Goal: Task Accomplishment & Management: Use online tool/utility

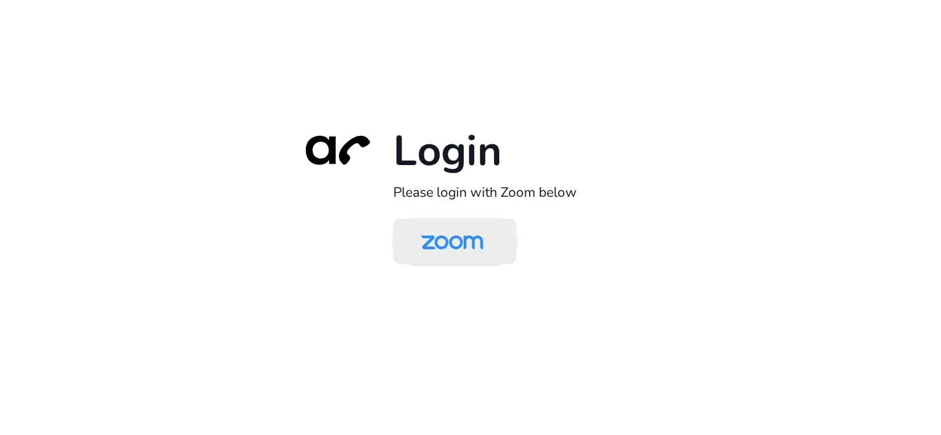
click at [491, 251] on img at bounding box center [451, 242] width 89 height 42
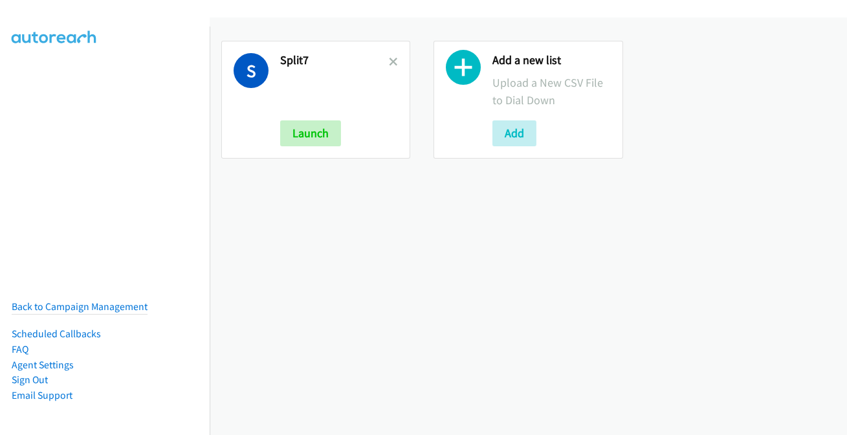
click at [389, 56] on link at bounding box center [393, 61] width 9 height 15
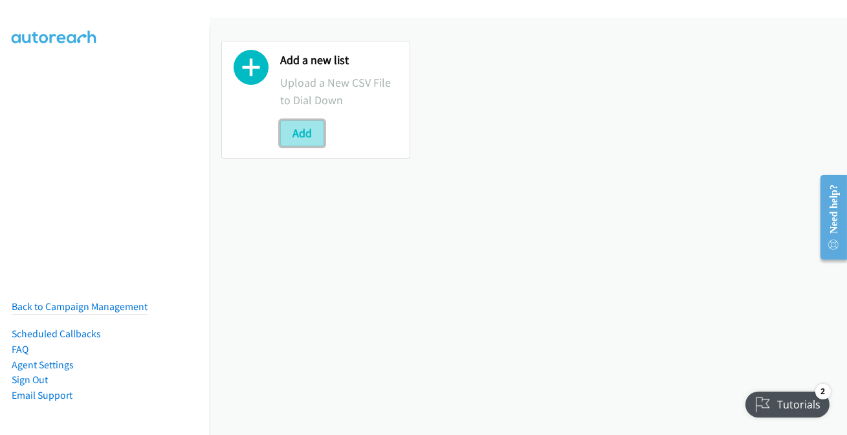
click at [299, 128] on button "Add" at bounding box center [302, 133] width 44 height 26
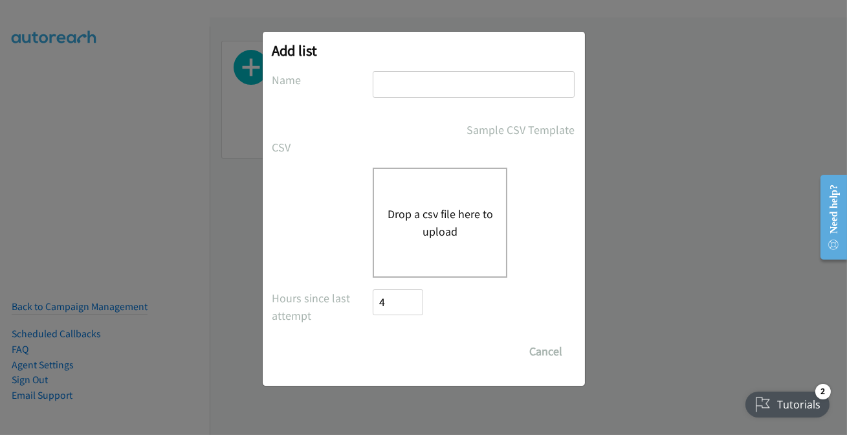
click at [420, 87] on input "text" at bounding box center [474, 84] width 202 height 27
click at [453, 95] on input "my list 174" at bounding box center [474, 84] width 202 height 27
type input "my list 007"
drag, startPoint x: 462, startPoint y: 222, endPoint x: 394, endPoint y: 232, distance: 68.0
click at [396, 228] on button "Drop a csv file here to upload" at bounding box center [440, 222] width 106 height 35
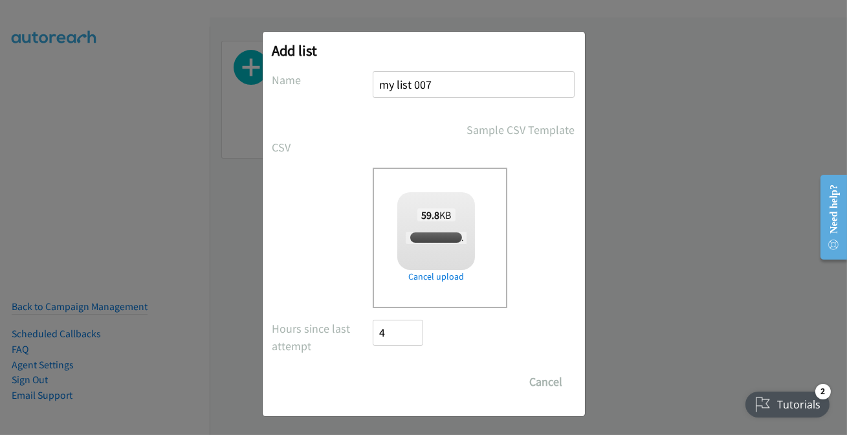
checkbox input "true"
click at [402, 382] on input "Save List" at bounding box center [407, 382] width 68 height 26
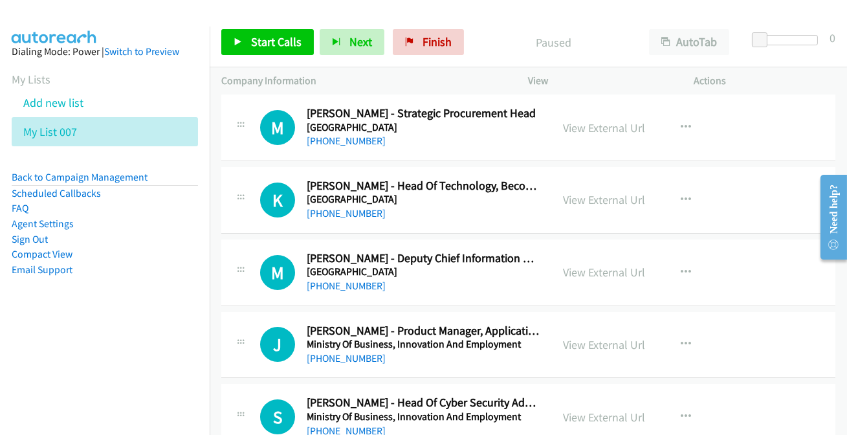
scroll to position [14552, 0]
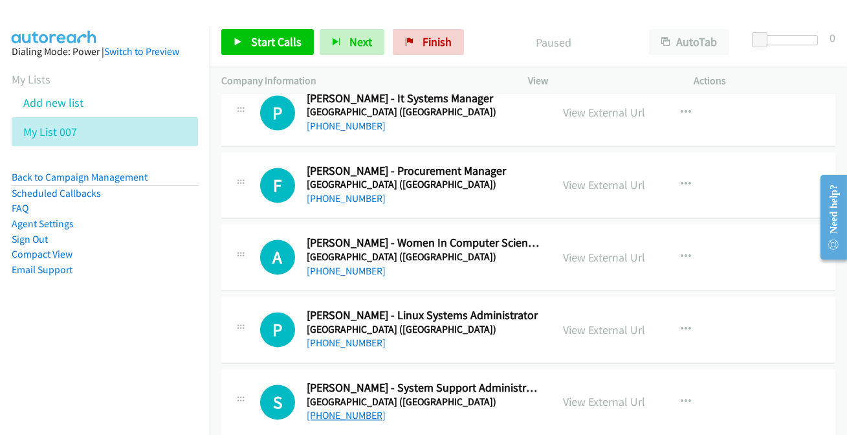
click at [336, 409] on link "+64 9 373 7513" at bounding box center [346, 415] width 79 height 12
click at [334, 336] on link "+64 9 373 7416" at bounding box center [346, 342] width 79 height 12
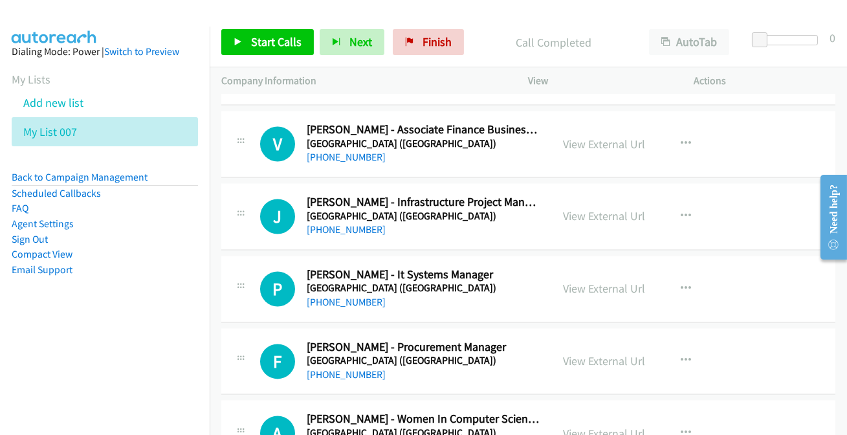
scroll to position [14376, 0]
click at [352, 368] on link "+64 27 523 6951" at bounding box center [346, 374] width 79 height 12
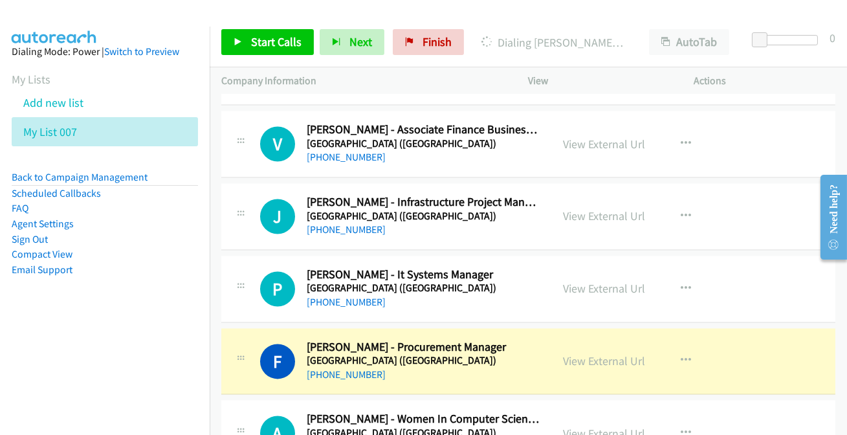
scroll to position [14317, 0]
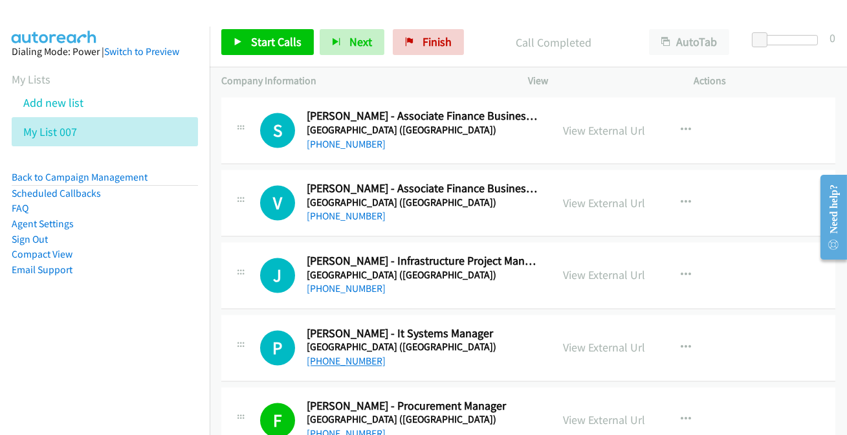
click at [319, 354] on link "+64 21 412 871" at bounding box center [346, 360] width 79 height 12
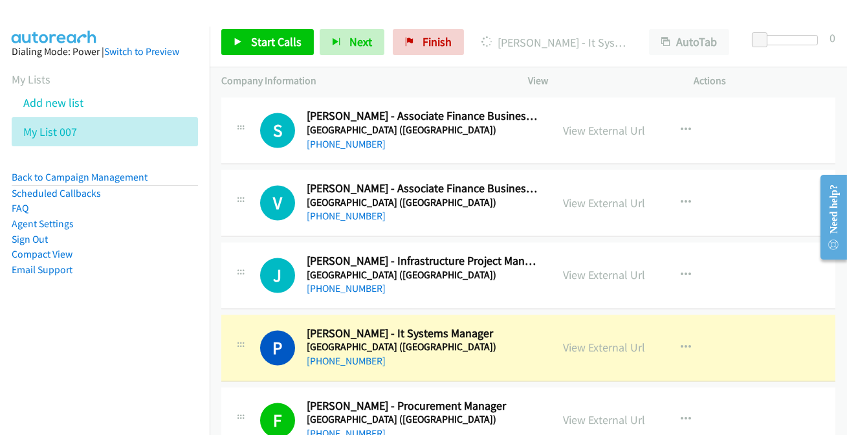
scroll to position [14258, 0]
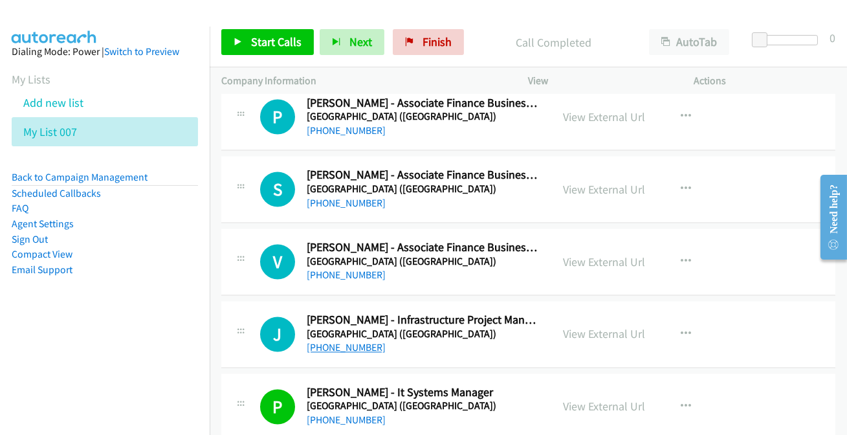
click at [349, 341] on link "+64 210 660 540" at bounding box center [346, 347] width 79 height 12
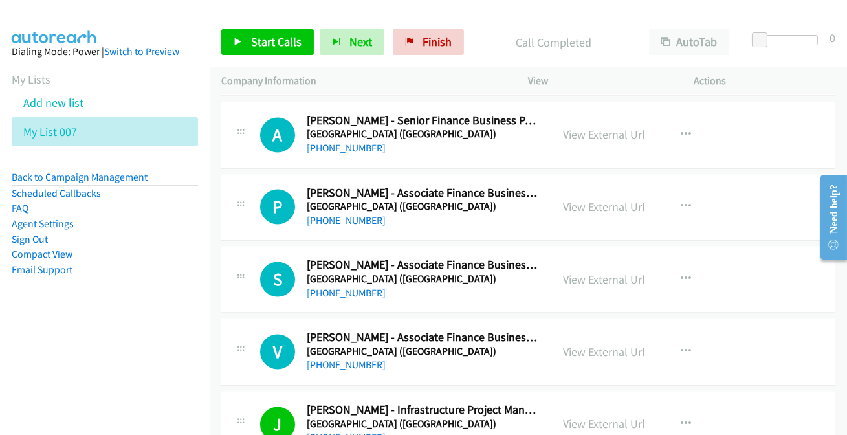
scroll to position [14141, 0]
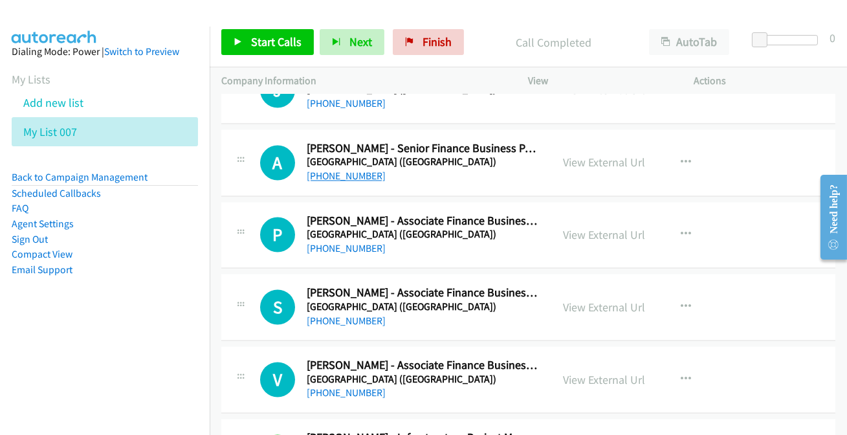
click at [350, 169] on link "+64 21 589 293" at bounding box center [346, 175] width 79 height 12
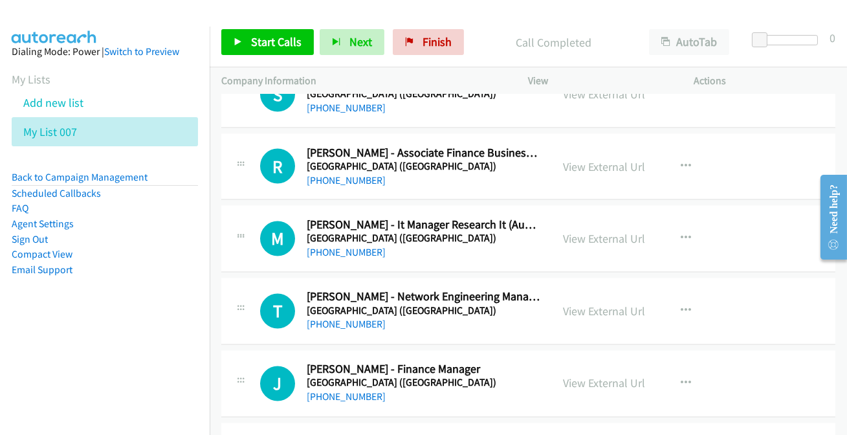
scroll to position [13847, 0]
click at [349, 391] on link "+64 9 923 2316" at bounding box center [346, 397] width 79 height 12
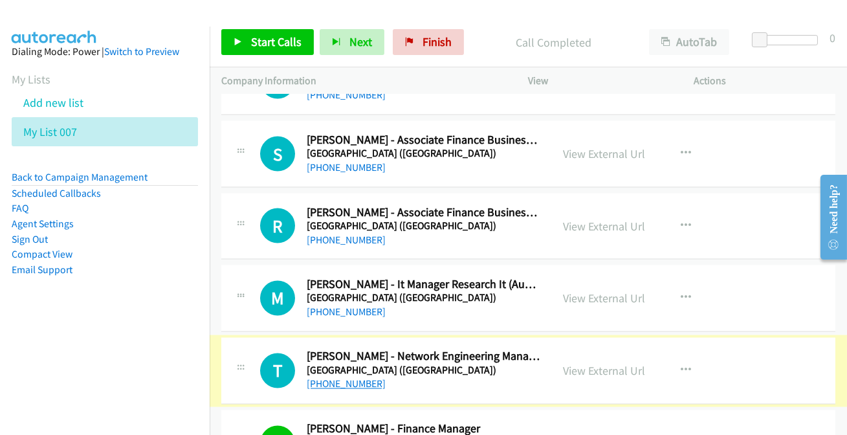
click at [337, 378] on link "+64 9 923 2467" at bounding box center [346, 384] width 79 height 12
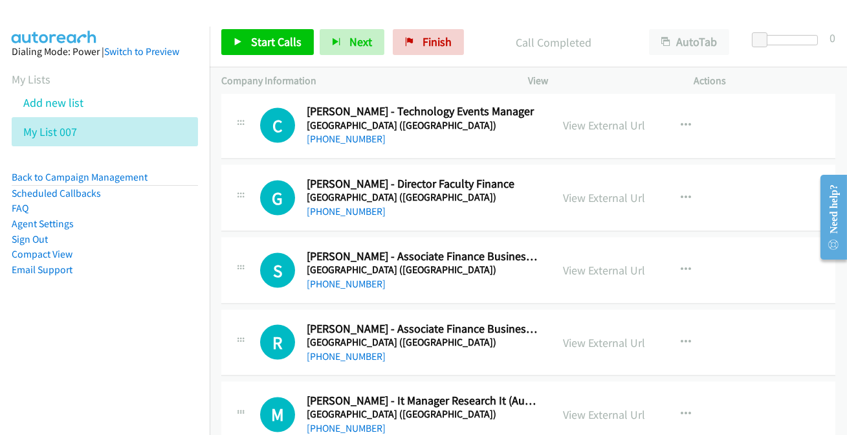
scroll to position [13671, 0]
click at [345, 423] on link "+64 21 120 7818" at bounding box center [346, 429] width 79 height 12
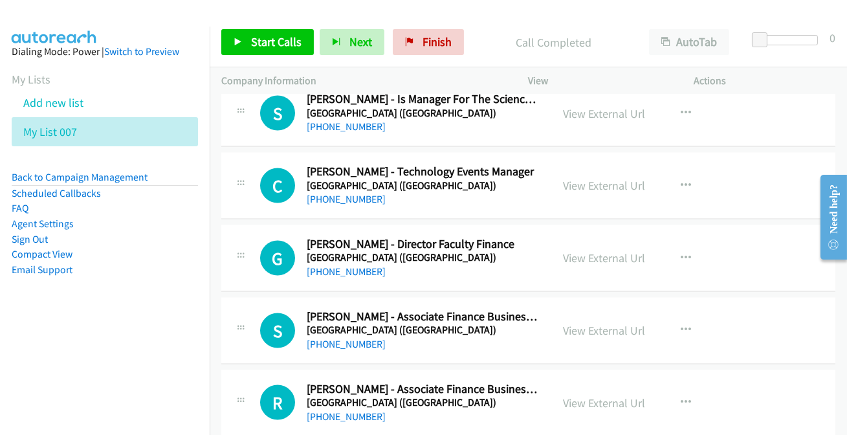
scroll to position [13612, 0]
click at [338, 192] on link "+64 21 147 4193" at bounding box center [346, 198] width 79 height 12
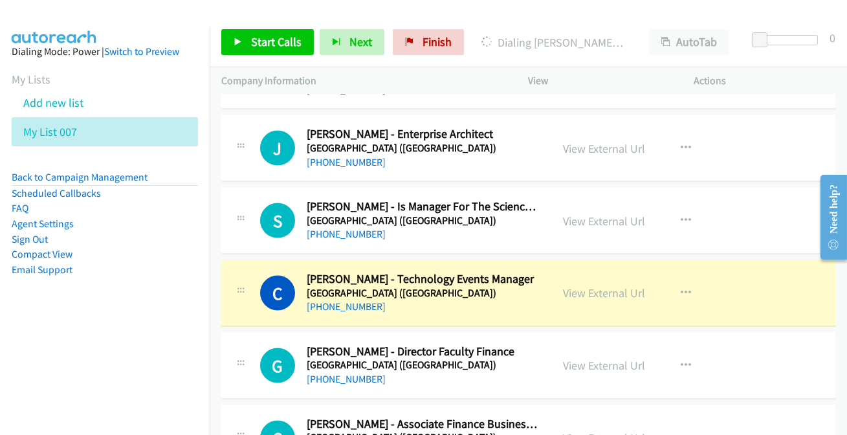
scroll to position [13494, 0]
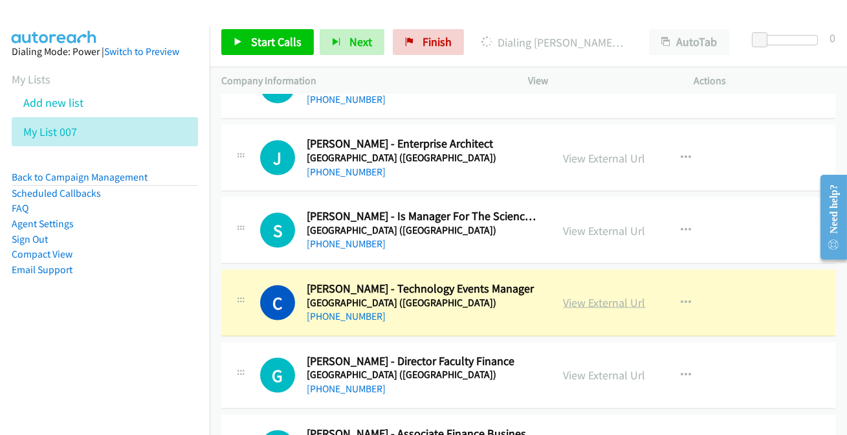
click at [598, 295] on link "View External Url" at bounding box center [604, 302] width 82 height 15
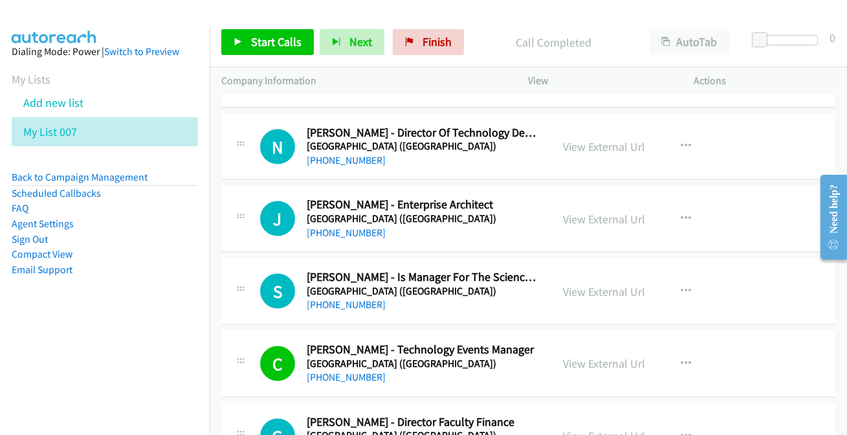
scroll to position [13376, 0]
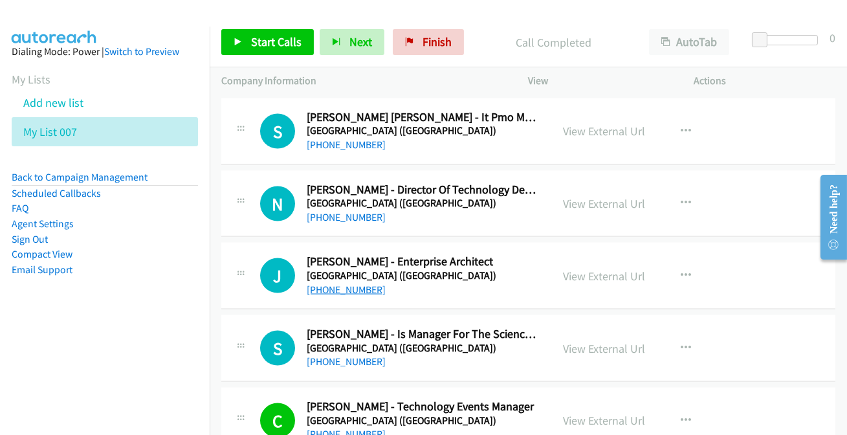
click at [345, 283] on link "+64 21 446 049" at bounding box center [346, 289] width 79 height 12
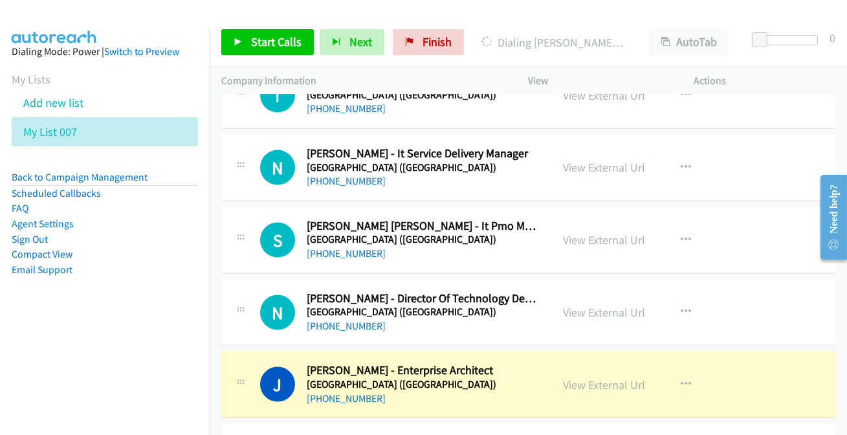
scroll to position [13259, 0]
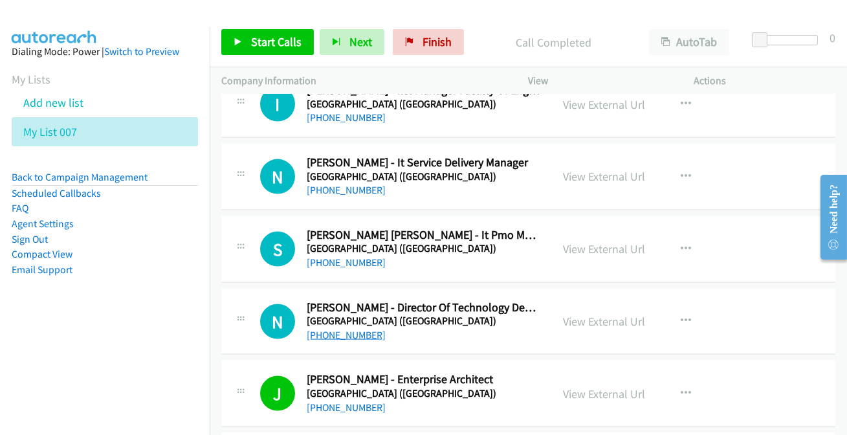
click at [334, 329] on link "+64 9 373 7599" at bounding box center [346, 335] width 79 height 12
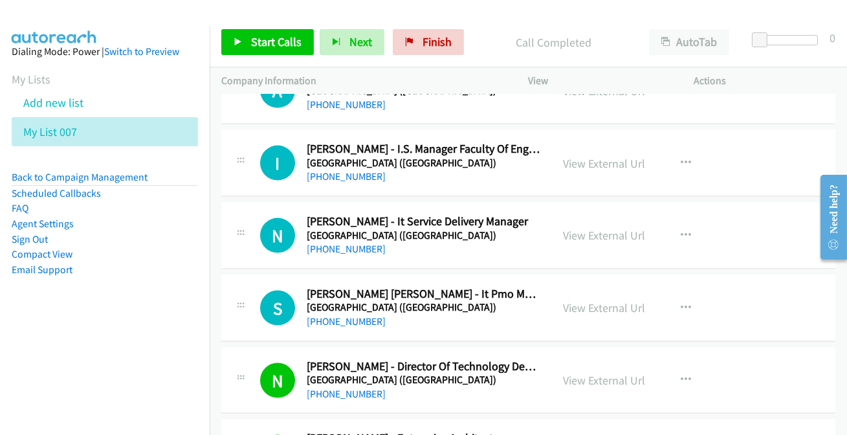
scroll to position [13141, 0]
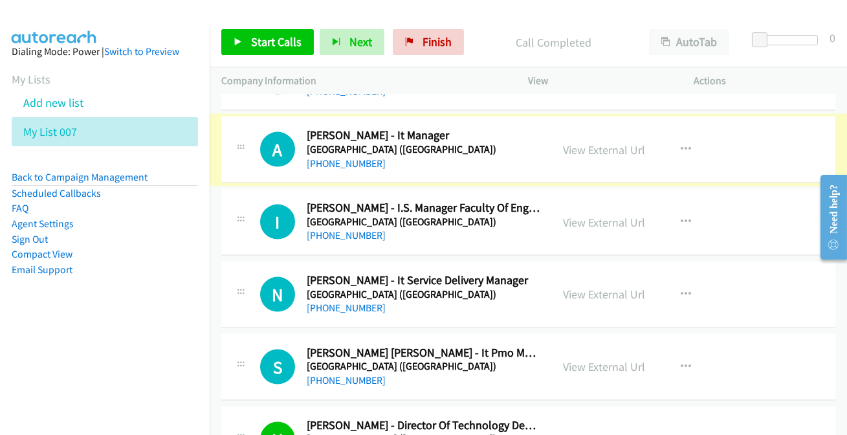
click at [345, 157] on link "+64 21 222 0943" at bounding box center [346, 163] width 79 height 12
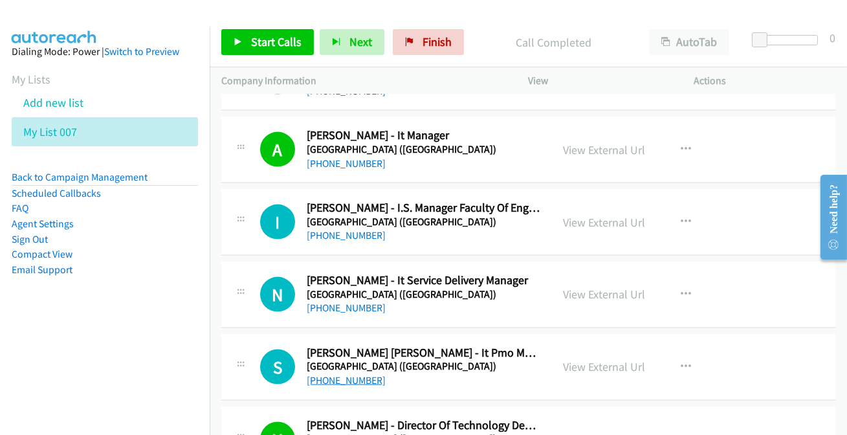
click at [344, 374] on link "+64 21 427 809" at bounding box center [346, 380] width 79 height 12
click at [342, 301] on link "+64 9 373 7522" at bounding box center [346, 307] width 79 height 12
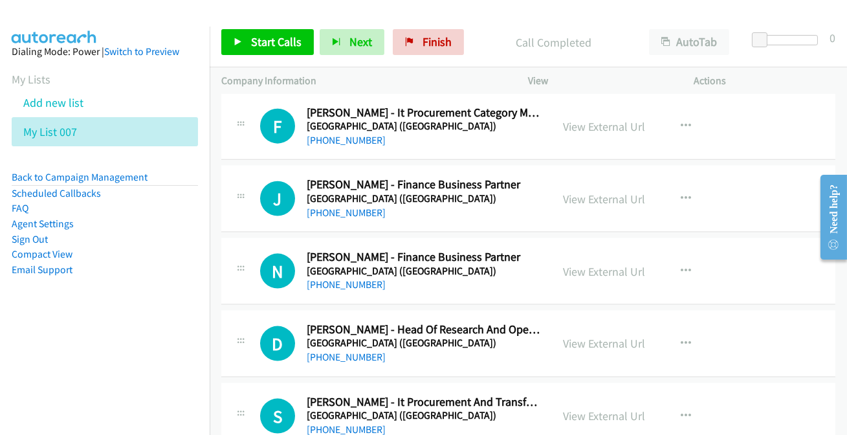
scroll to position [12730, 0]
click at [343, 424] on link "+64 21 261 9537" at bounding box center [346, 430] width 79 height 12
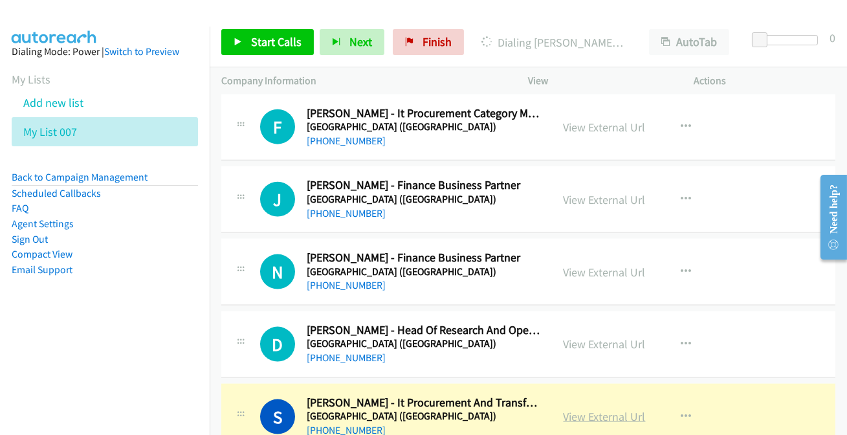
click at [603, 409] on link "View External Url" at bounding box center [604, 416] width 82 height 15
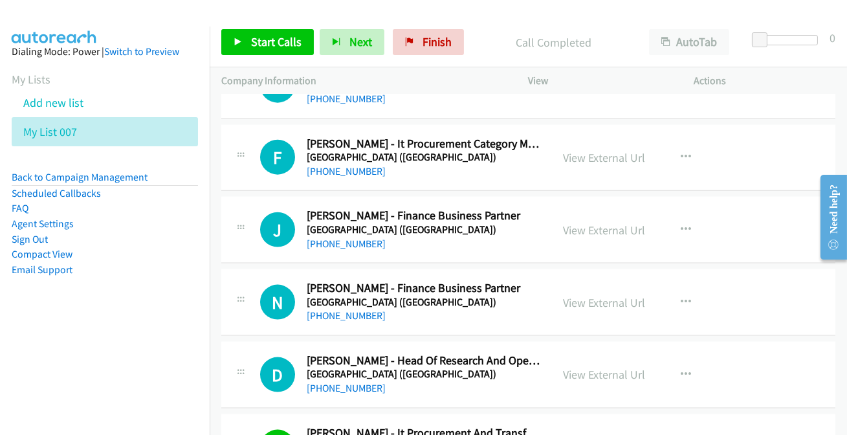
scroll to position [12671, 0]
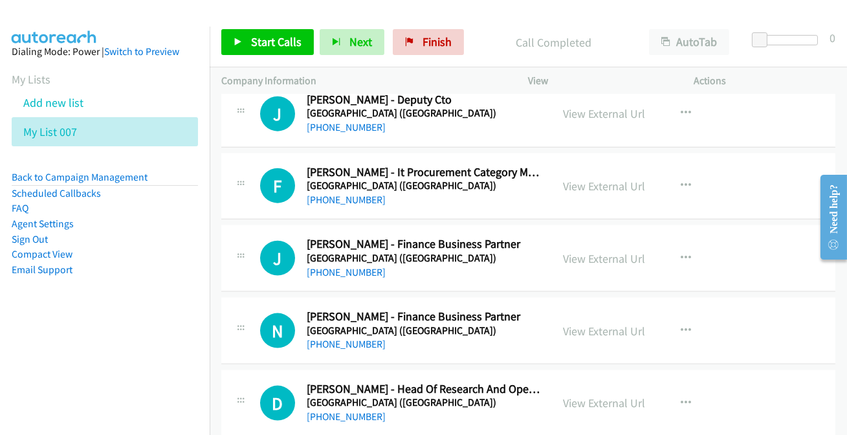
drag, startPoint x: 364, startPoint y: 399, endPoint x: 369, endPoint y: 393, distance: 7.8
click at [342, 410] on link "+64 21 948 381" at bounding box center [346, 416] width 79 height 12
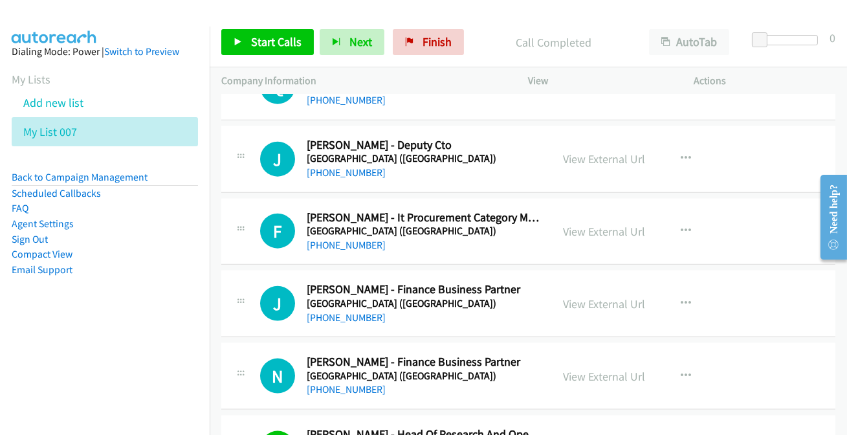
scroll to position [12612, 0]
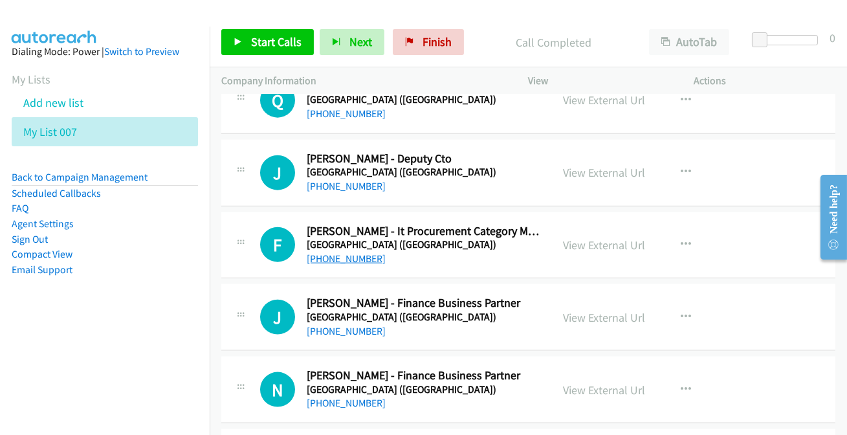
click at [346, 252] on link "+64 21 781 128" at bounding box center [346, 258] width 79 height 12
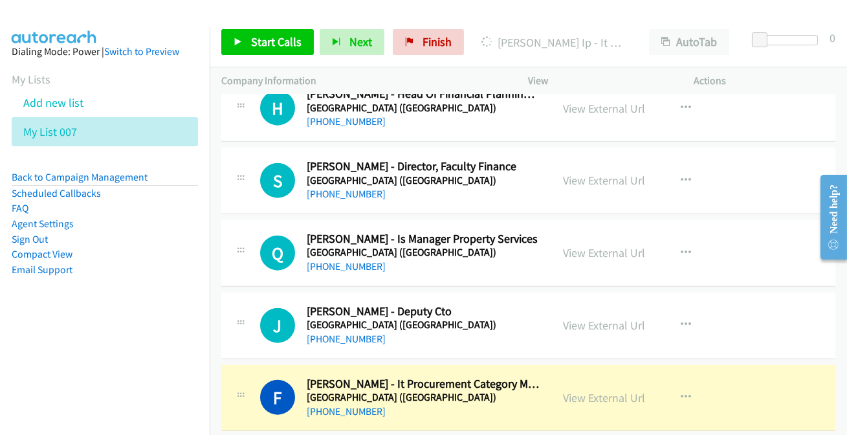
scroll to position [12436, 0]
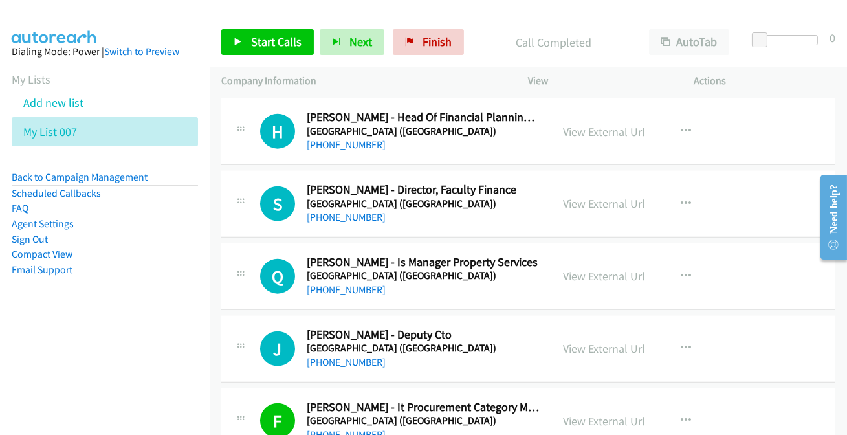
drag, startPoint x: 623, startPoint y: 421, endPoint x: 590, endPoint y: 427, distance: 33.0
click at [623, 421] on div "View External Url View External Url Schedule/Manage Callback Start Calls Here R…" at bounding box center [640, 421] width 177 height 43
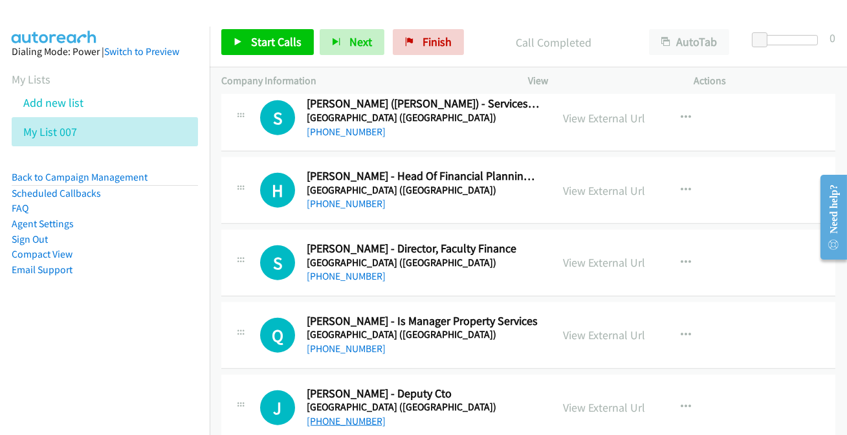
click at [351, 415] on link "+64 210 224 2835" at bounding box center [346, 421] width 79 height 12
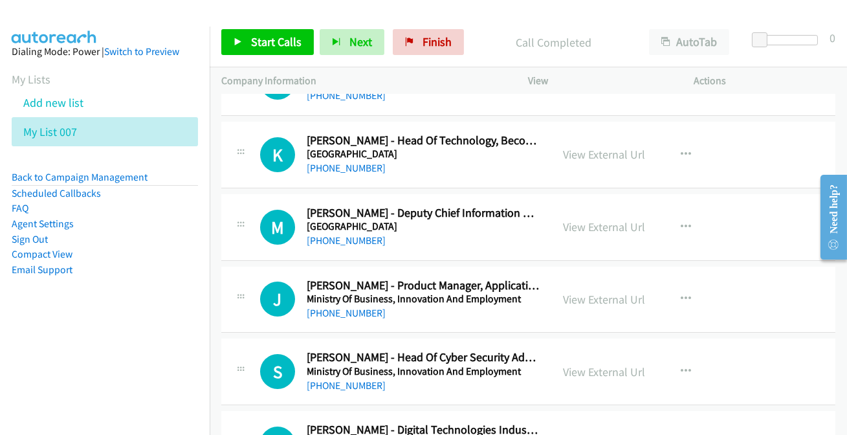
scroll to position [0, 0]
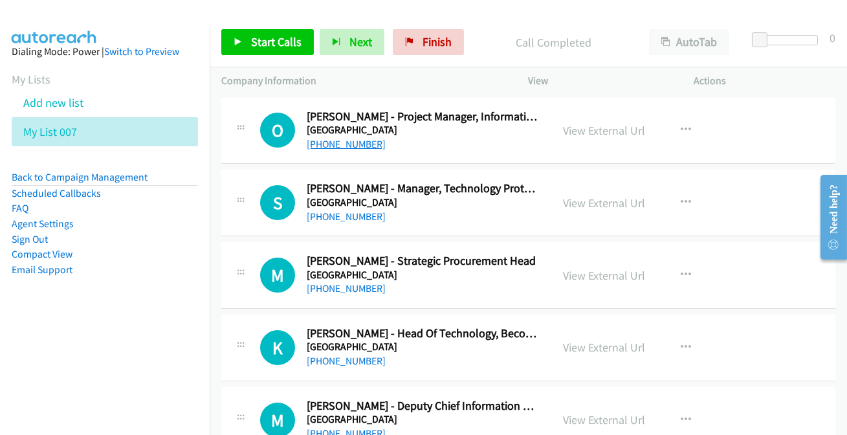
click at [338, 138] on link "+64 20 4162 6686" at bounding box center [346, 144] width 79 height 12
click at [330, 220] on link "+64 27 527 9300" at bounding box center [346, 216] width 79 height 12
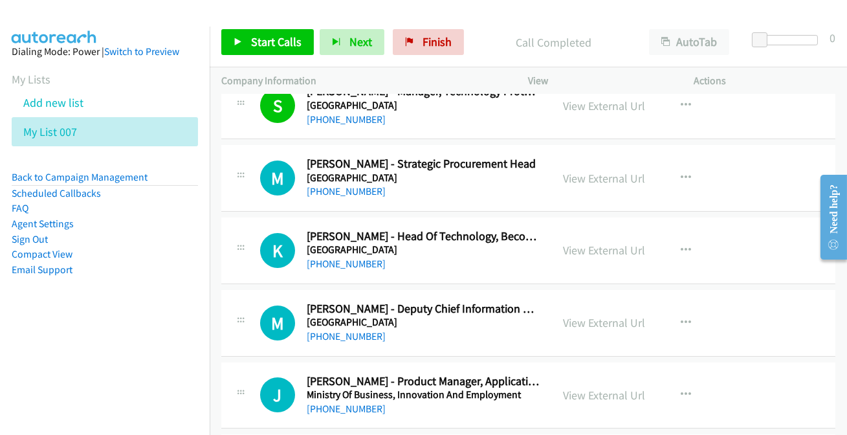
scroll to position [117, 0]
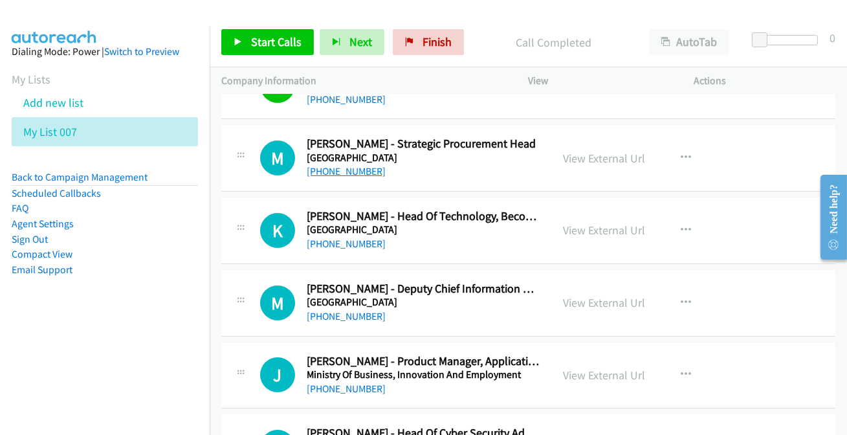
click at [332, 165] on link "+64 27 266 5835" at bounding box center [346, 171] width 79 height 12
click at [362, 312] on link "+64 27 324 3659" at bounding box center [346, 316] width 79 height 12
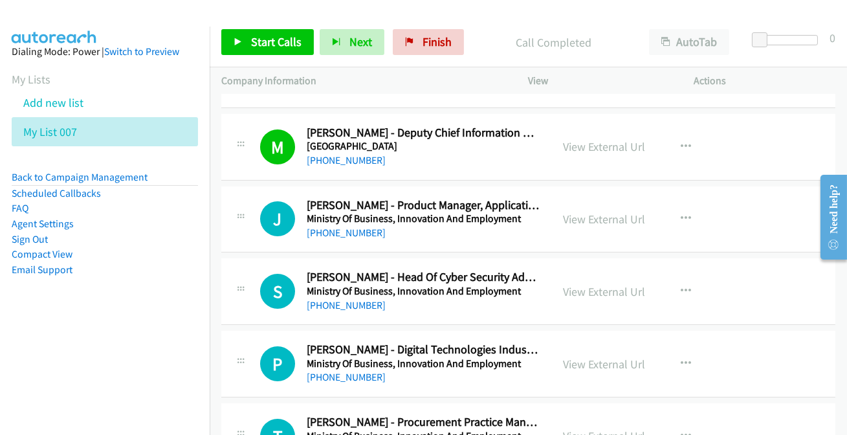
scroll to position [294, 0]
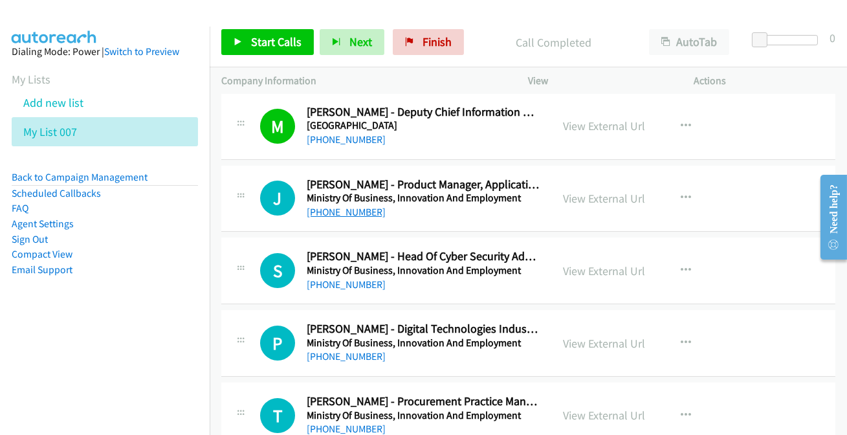
click at [333, 213] on link "+64 27 211 8651" at bounding box center [346, 212] width 79 height 12
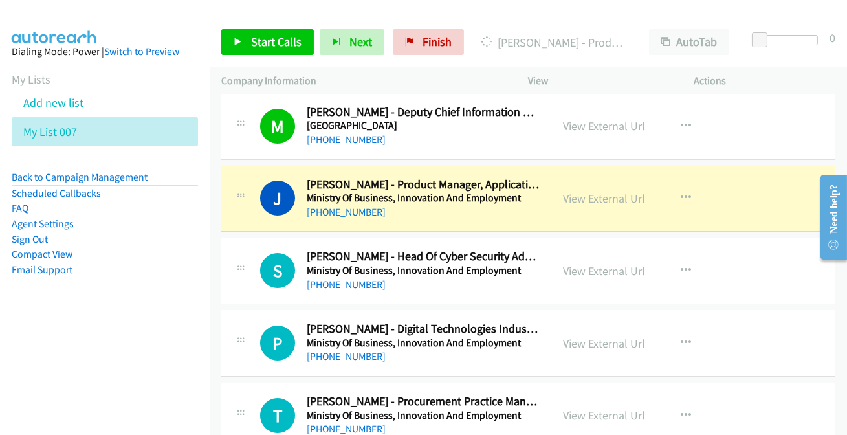
scroll to position [352, 0]
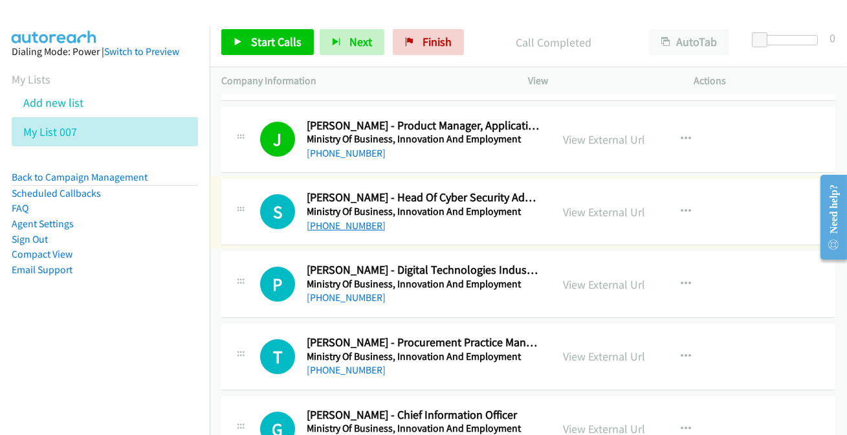
click at [342, 225] on link "+64 21 227 4647" at bounding box center [346, 225] width 79 height 12
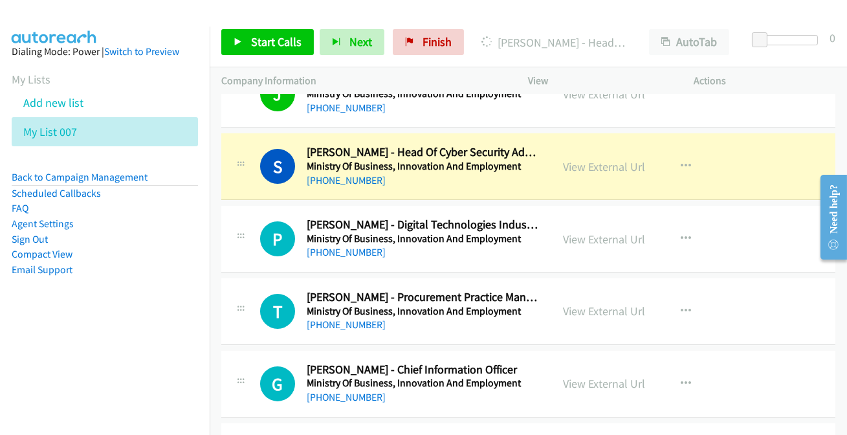
scroll to position [411, 0]
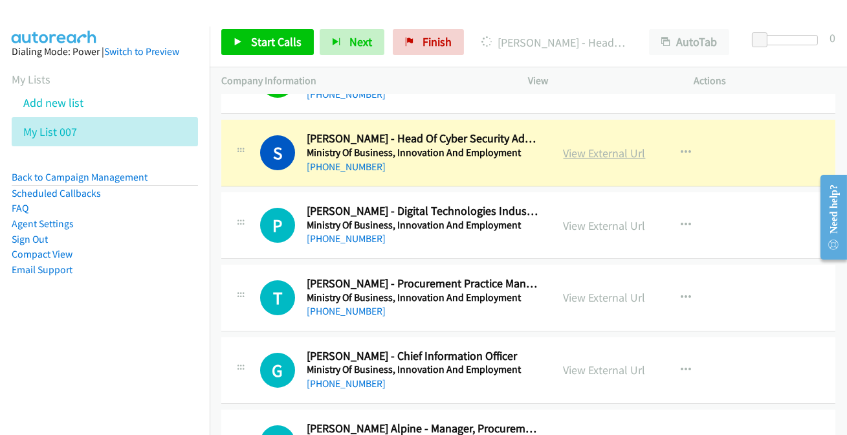
click at [612, 149] on link "View External Url" at bounding box center [604, 153] width 82 height 15
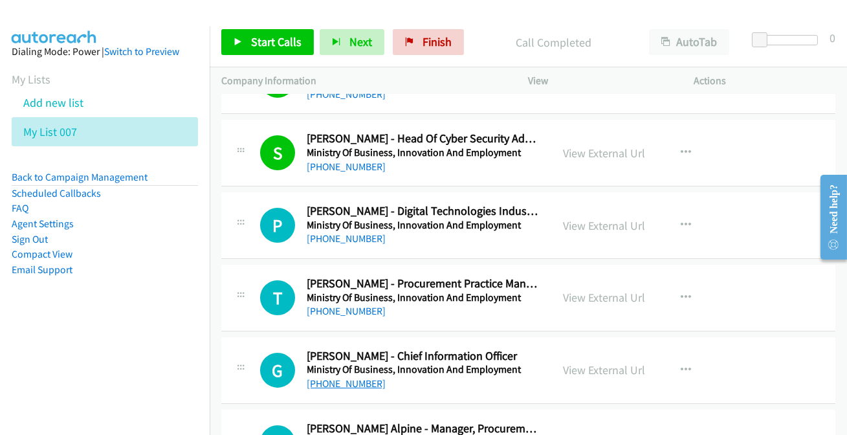
click at [338, 379] on link "+64 27 200 6495" at bounding box center [346, 383] width 79 height 12
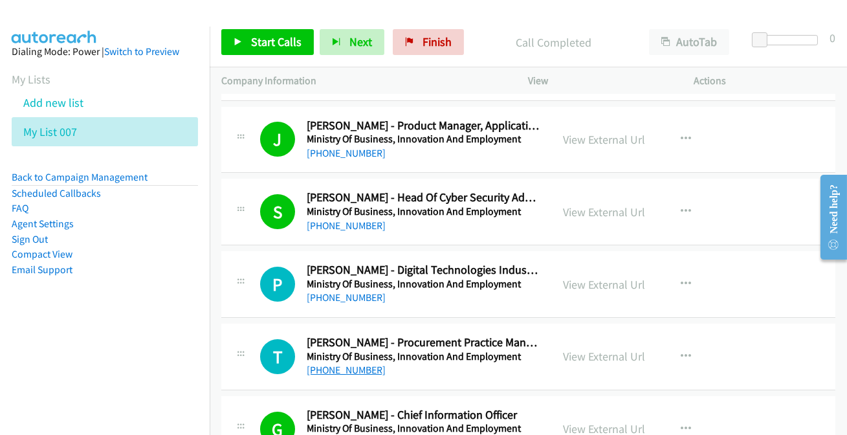
click at [342, 371] on link "+64 21 872 017" at bounding box center [346, 369] width 79 height 12
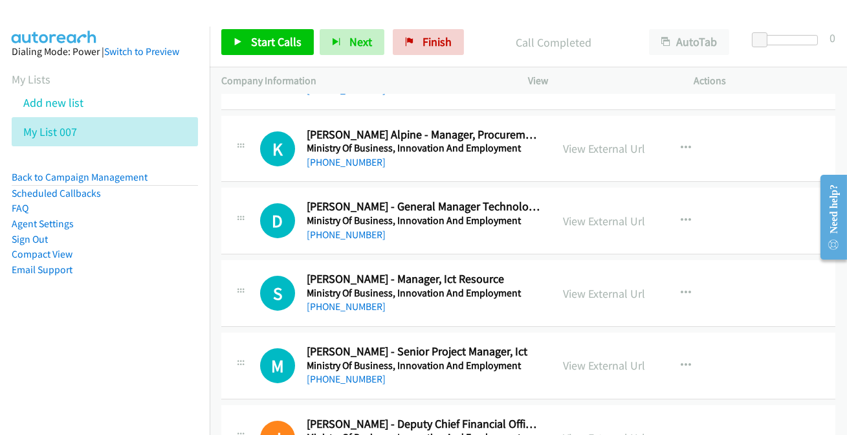
scroll to position [705, 0]
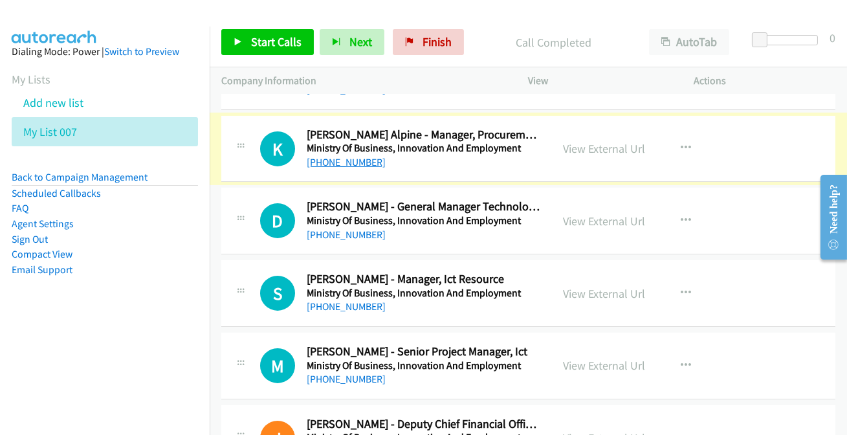
click at [321, 166] on link "+64 21 871 767" at bounding box center [346, 162] width 79 height 12
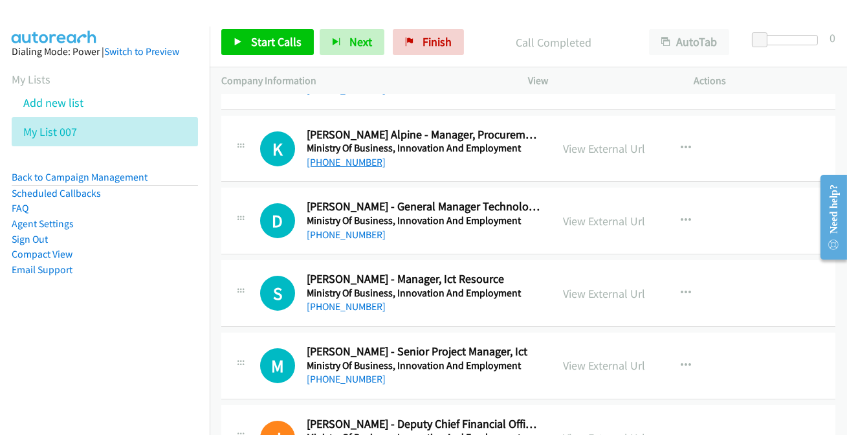
click at [323, 161] on link "+64 21 871 767" at bounding box center [346, 162] width 79 height 12
click at [324, 306] on link "+64 4 901 2460" at bounding box center [346, 306] width 79 height 12
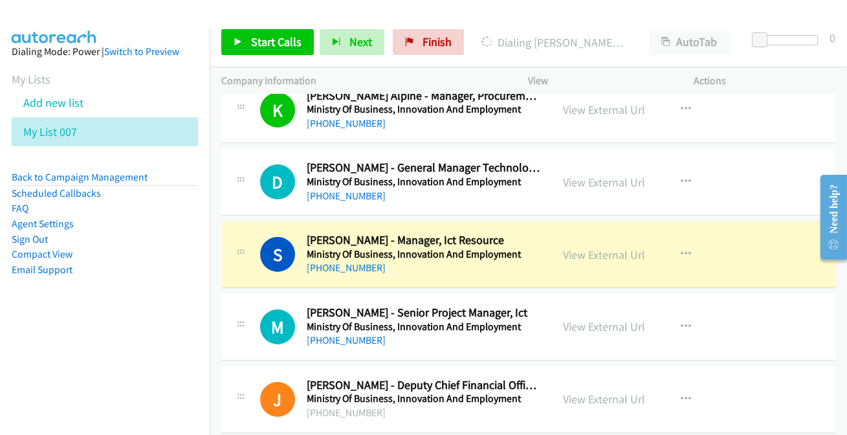
scroll to position [764, 0]
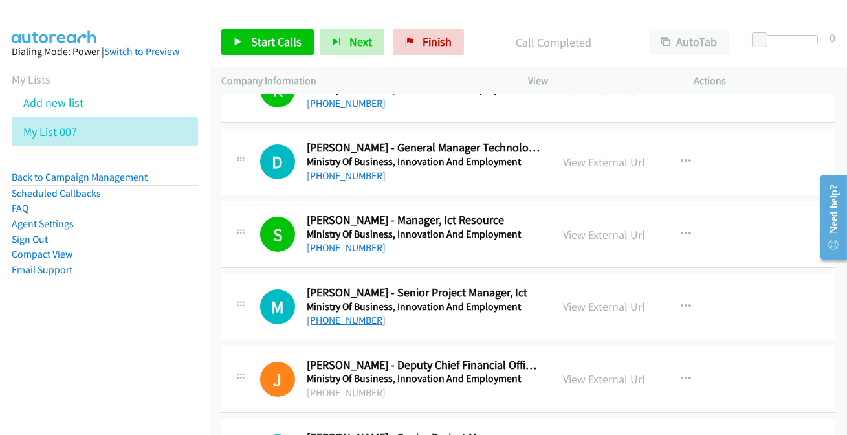
click at [333, 317] on link "+64 4 901 1652" at bounding box center [346, 320] width 79 height 12
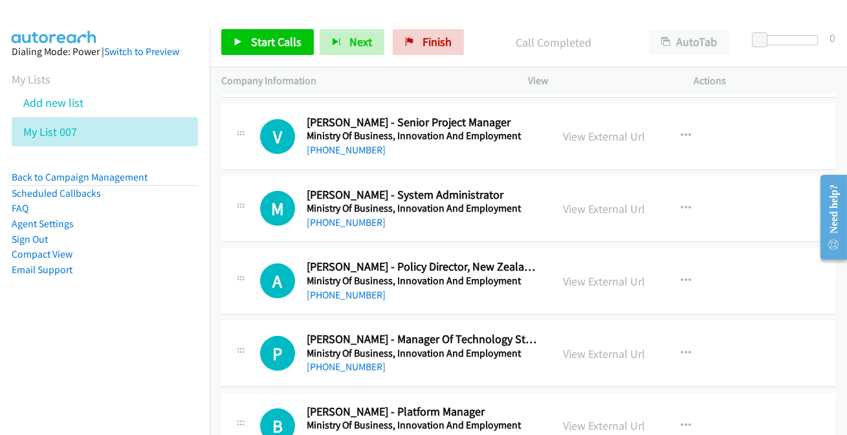
scroll to position [1058, 0]
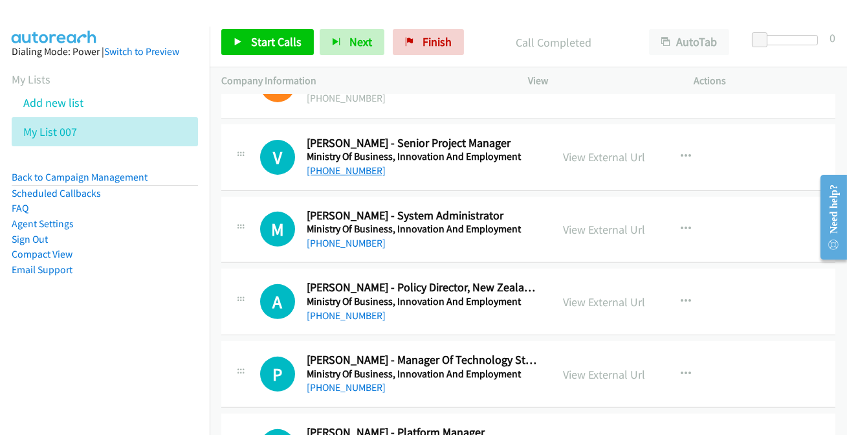
click at [325, 167] on link "+64 27 319 2799" at bounding box center [346, 170] width 79 height 12
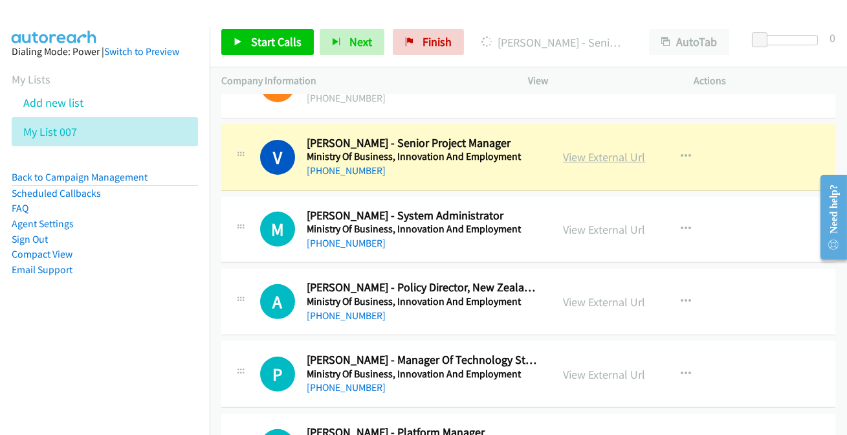
click at [601, 155] on link "View External Url" at bounding box center [604, 156] width 82 height 15
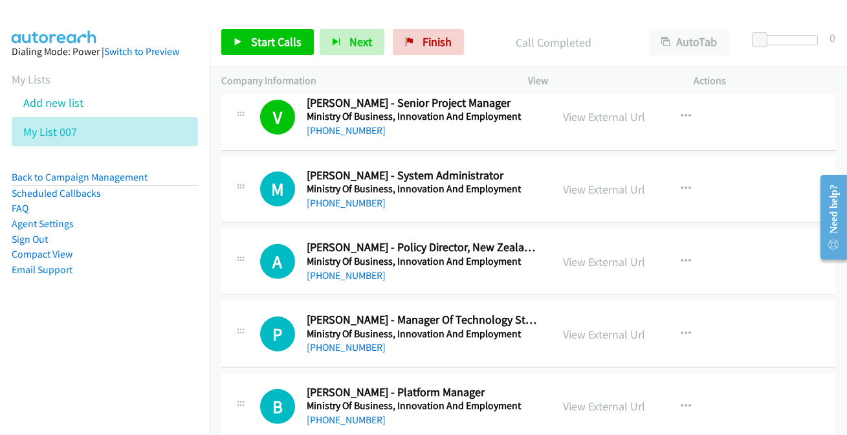
scroll to position [1117, 0]
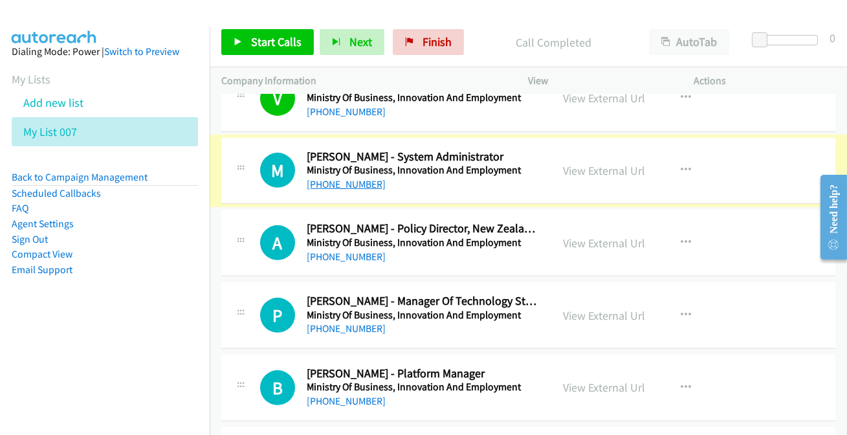
click at [338, 185] on link "+64 21 842 325" at bounding box center [346, 184] width 79 height 12
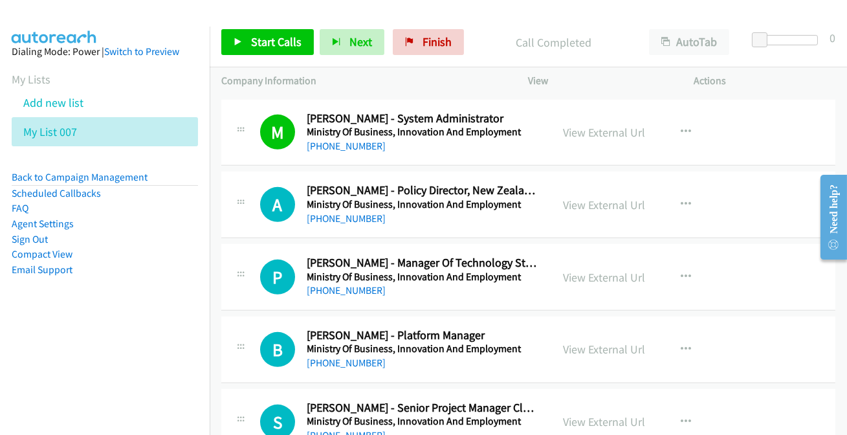
scroll to position [1176, 0]
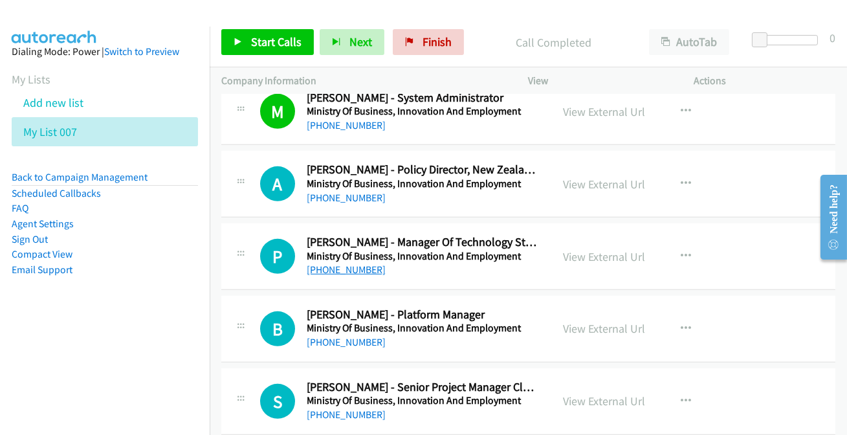
click at [325, 270] on link "+64 4 439 3687" at bounding box center [346, 269] width 79 height 12
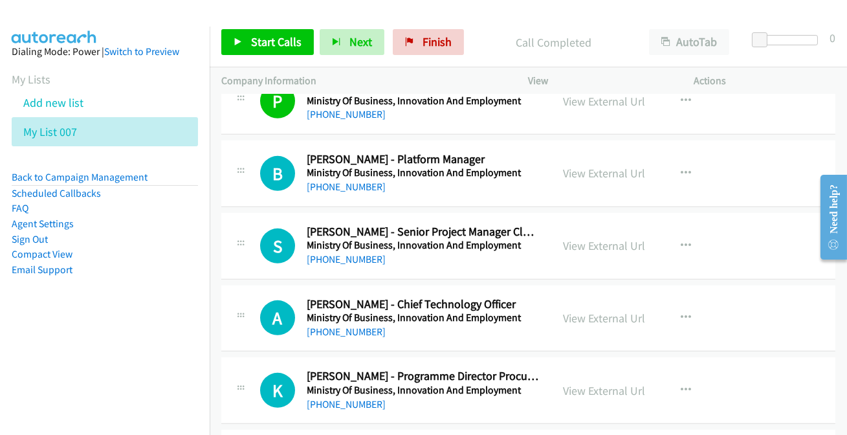
scroll to position [1352, 0]
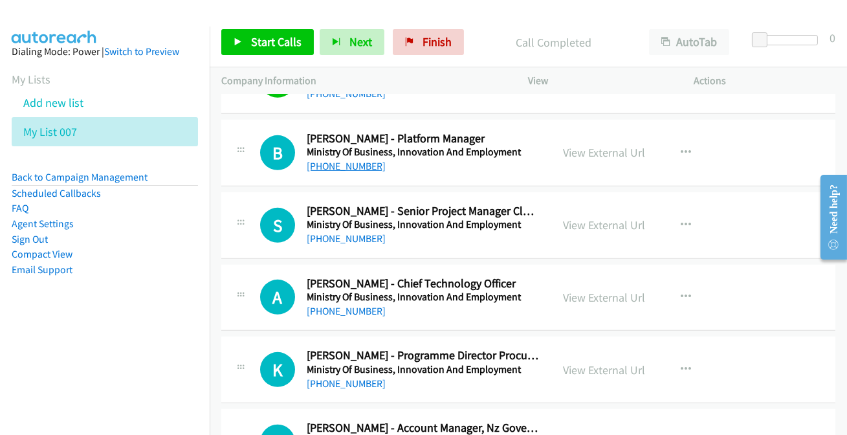
click at [343, 167] on link "+64 21 823 819" at bounding box center [346, 166] width 79 height 12
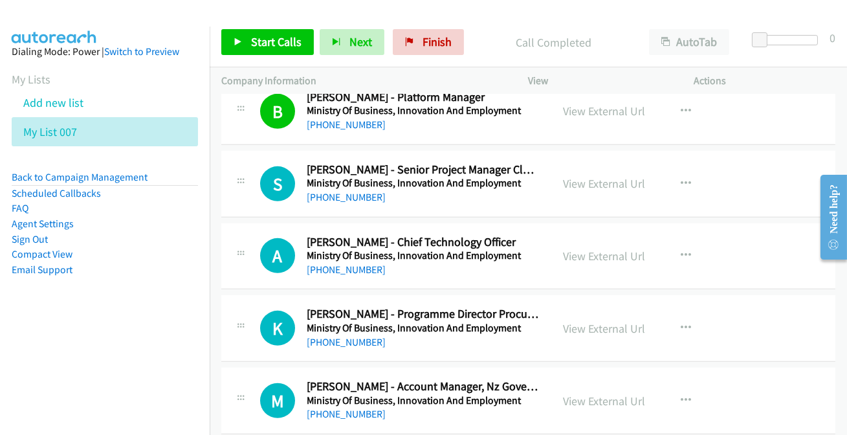
scroll to position [1410, 0]
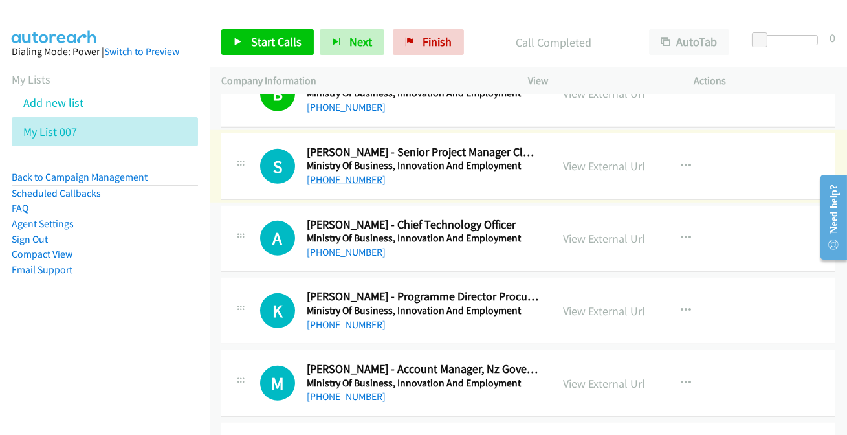
click at [336, 180] on link "+64 27 581 9111" at bounding box center [346, 179] width 79 height 12
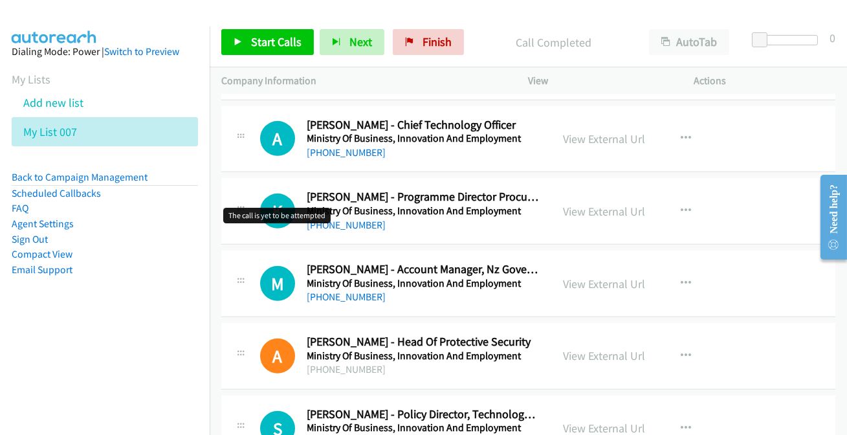
scroll to position [1528, 0]
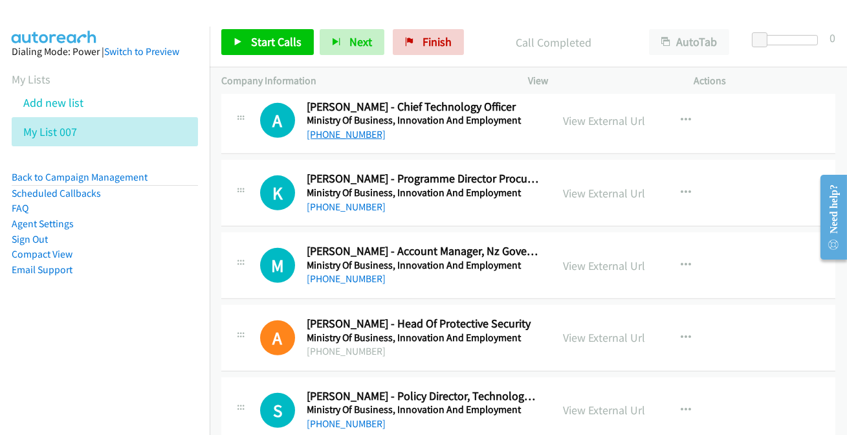
click at [312, 128] on link "+64 21 210 9699" at bounding box center [346, 134] width 79 height 12
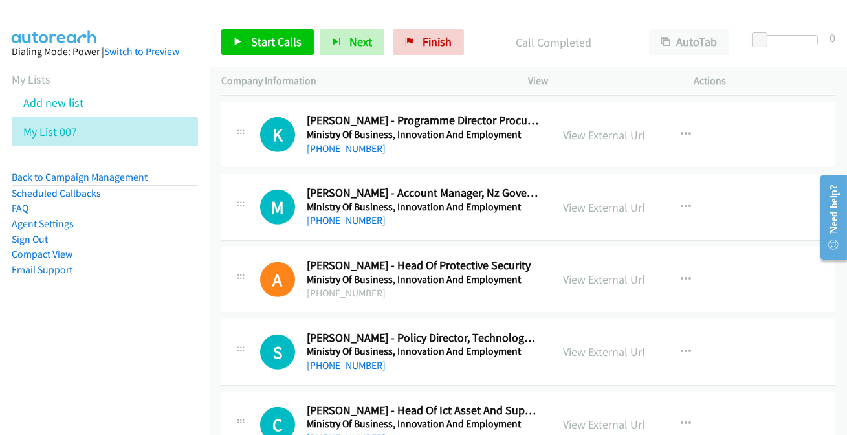
scroll to position [1587, 0]
click at [321, 142] on link "+64 21 725 917" at bounding box center [346, 148] width 79 height 12
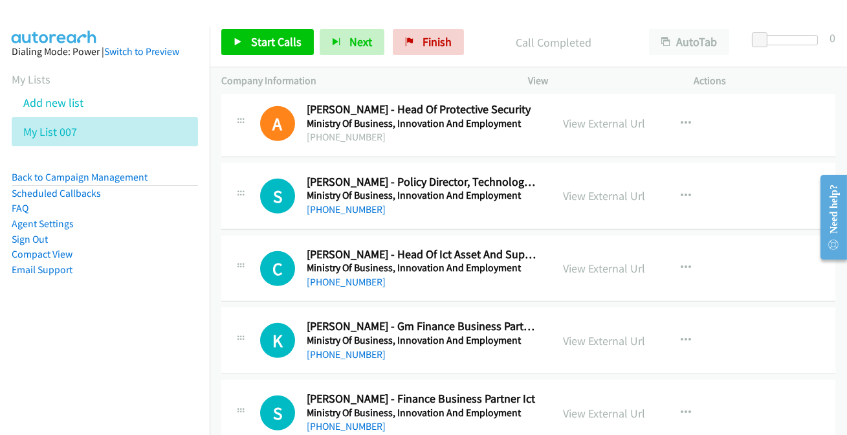
scroll to position [1764, 0]
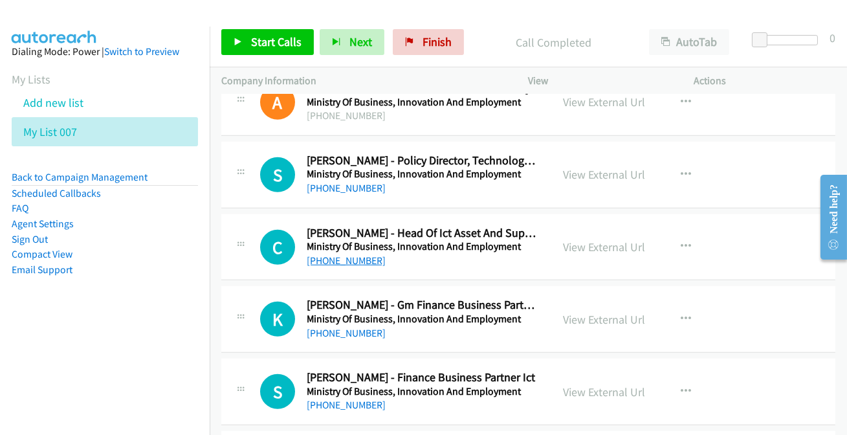
click at [329, 263] on link "+64 21 802 721" at bounding box center [346, 260] width 79 height 12
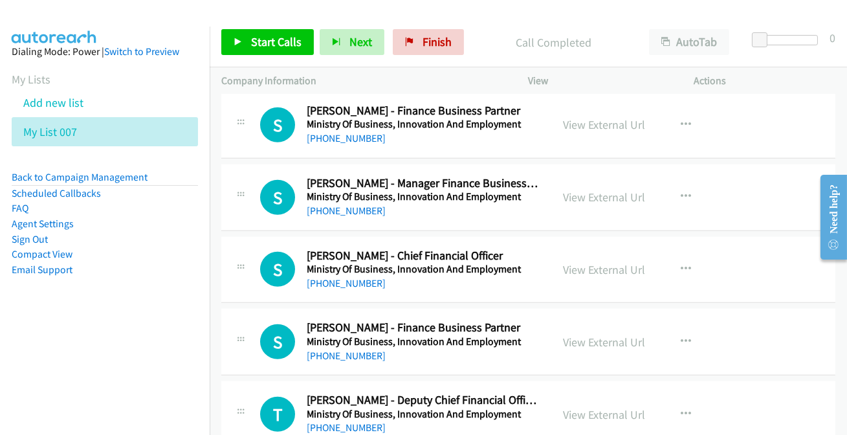
scroll to position [2234, 0]
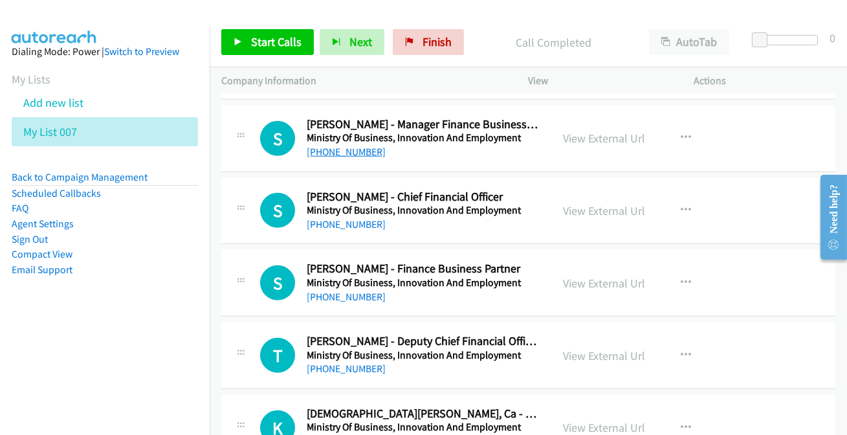
click at [346, 149] on link "+64 21 398 059" at bounding box center [346, 152] width 79 height 12
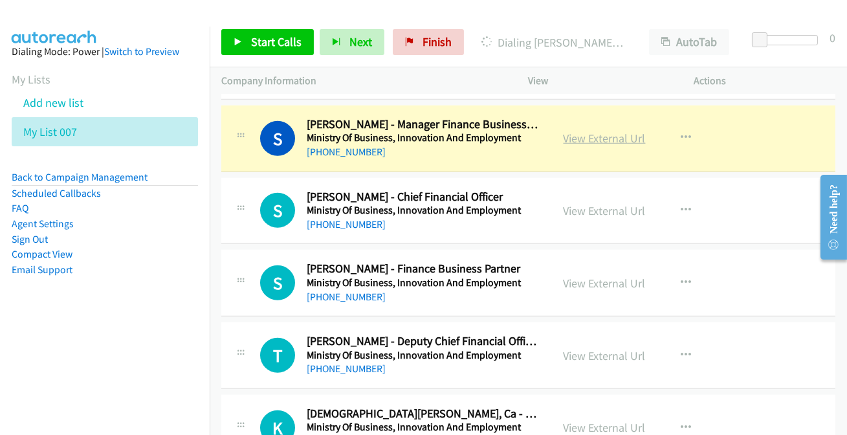
click at [597, 139] on link "View External Url" at bounding box center [604, 138] width 82 height 15
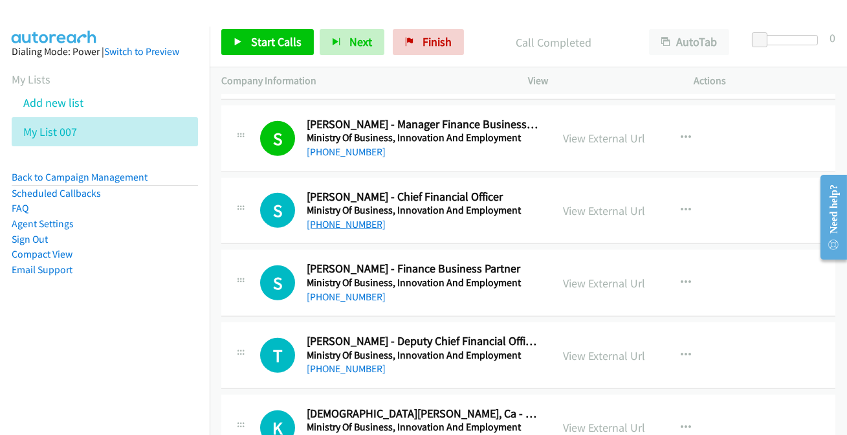
click at [332, 221] on link "+64 21 898 874" at bounding box center [346, 224] width 79 height 12
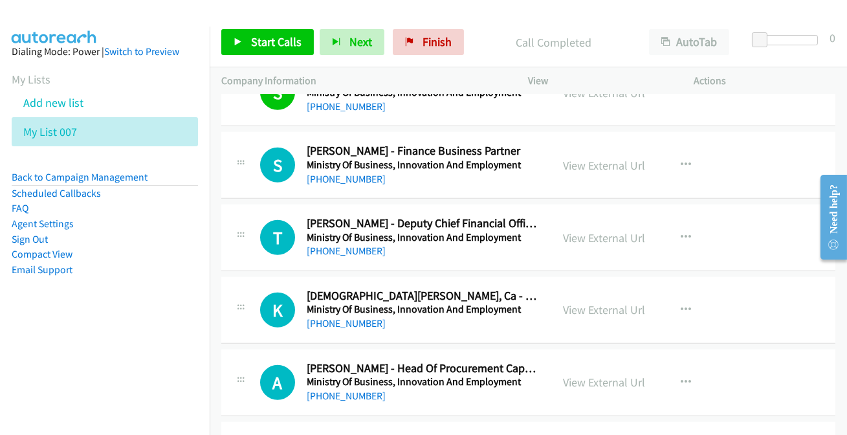
scroll to position [2410, 0]
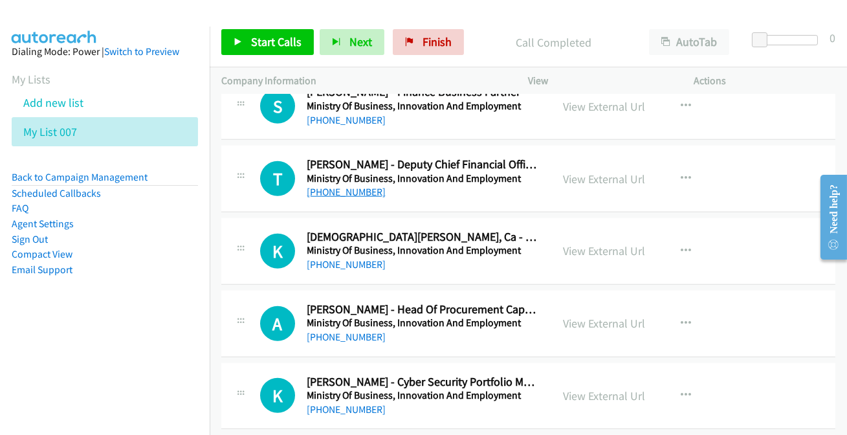
click at [339, 194] on link "+64 27 836 1947" at bounding box center [346, 192] width 79 height 12
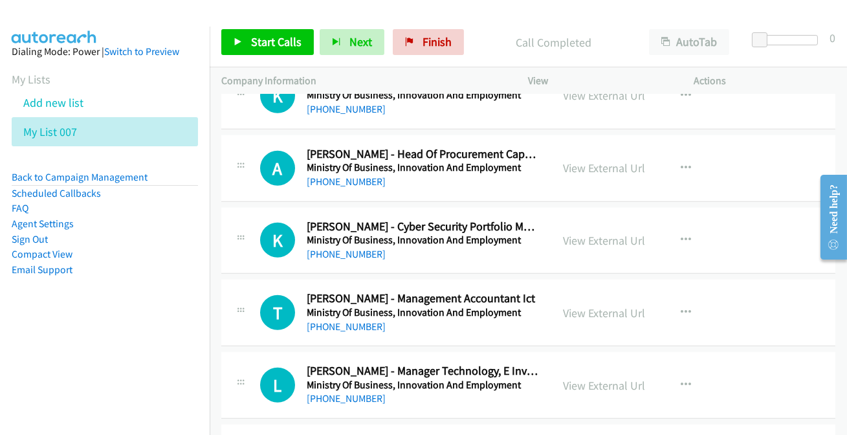
scroll to position [2587, 0]
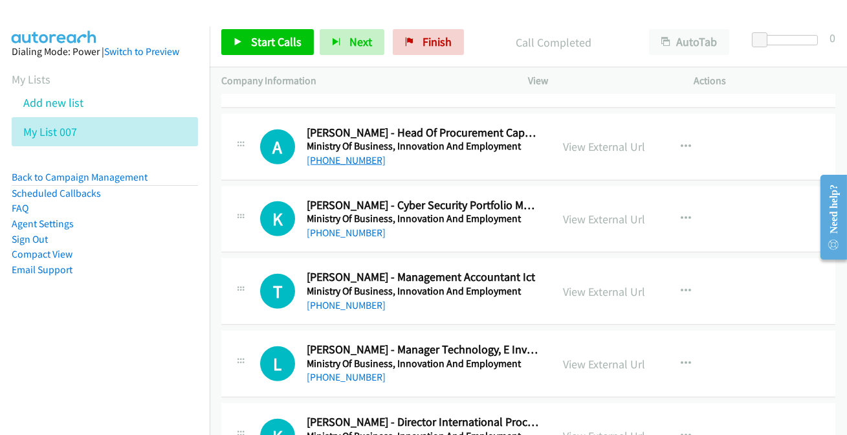
click at [325, 162] on link "+64 21 864 559" at bounding box center [346, 160] width 79 height 12
click at [321, 228] on link "+64 21 575 219" at bounding box center [346, 232] width 79 height 12
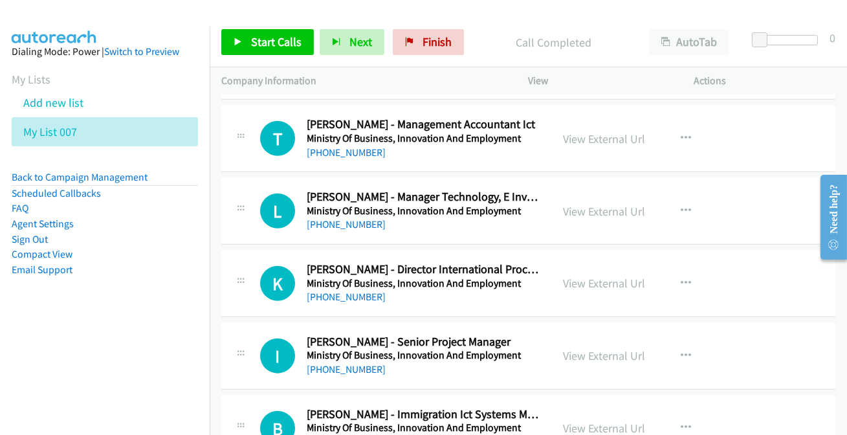
scroll to position [2751, 0]
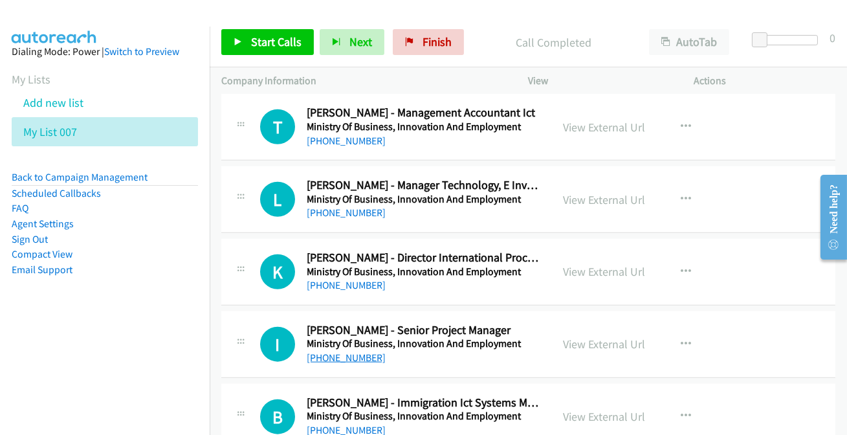
click at [347, 351] on link "+64 4 232 4583" at bounding box center [346, 357] width 79 height 12
click at [347, 144] on div "T Callback Scheduled Teresa Zandvliet - Management Accountant Ict Ministry Of B…" at bounding box center [528, 127] width 614 height 67
click at [347, 137] on link "+64 21 823 752" at bounding box center [346, 141] width 79 height 12
click at [383, 24] on div "Start Calls Pause Next Finish Call Completed AutoTab AutoTab 0" at bounding box center [528, 42] width 637 height 50
click at [343, 424] on link "+64 21 857 053" at bounding box center [346, 430] width 79 height 12
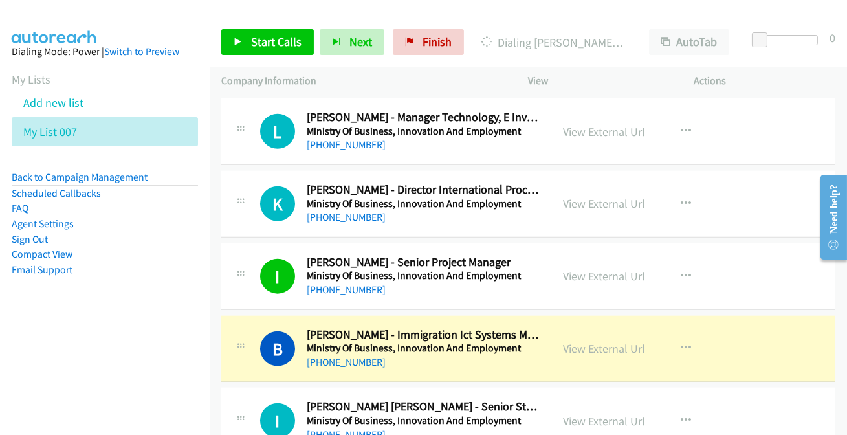
scroll to position [2822, 0]
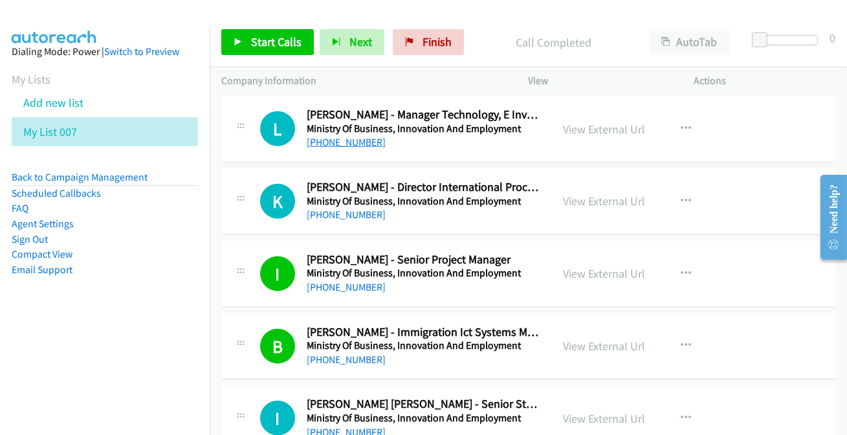
click at [319, 138] on link "+61 447 010 464" at bounding box center [346, 142] width 79 height 12
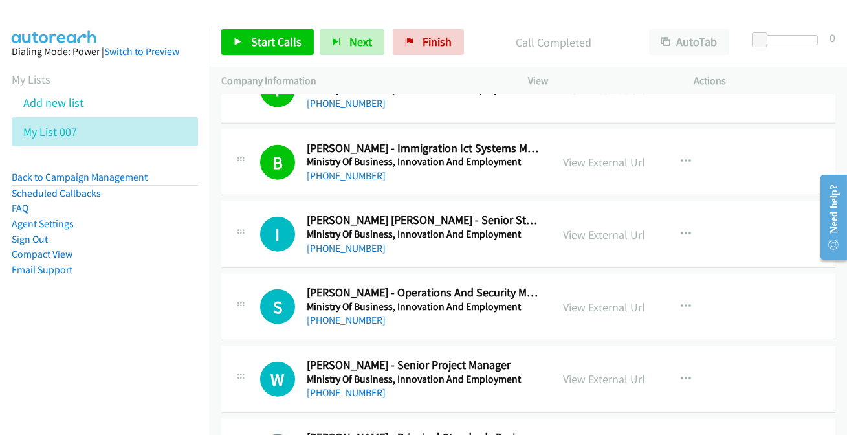
scroll to position [3010, 0]
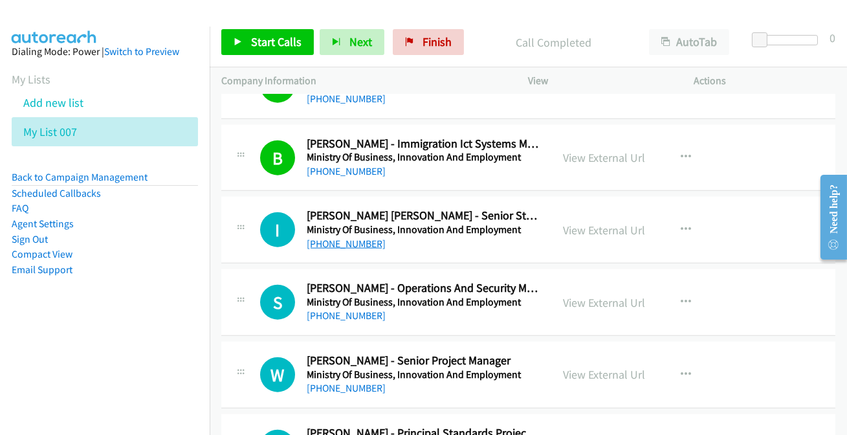
click at [345, 237] on link "+64 274 682 048" at bounding box center [346, 243] width 79 height 12
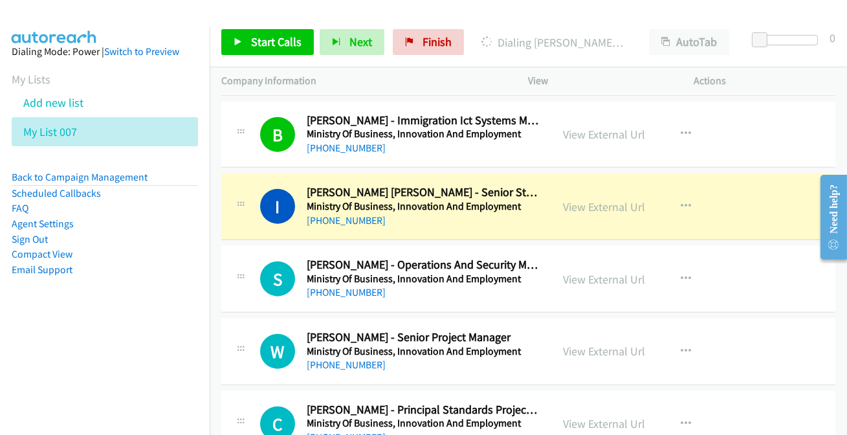
scroll to position [3057, 0]
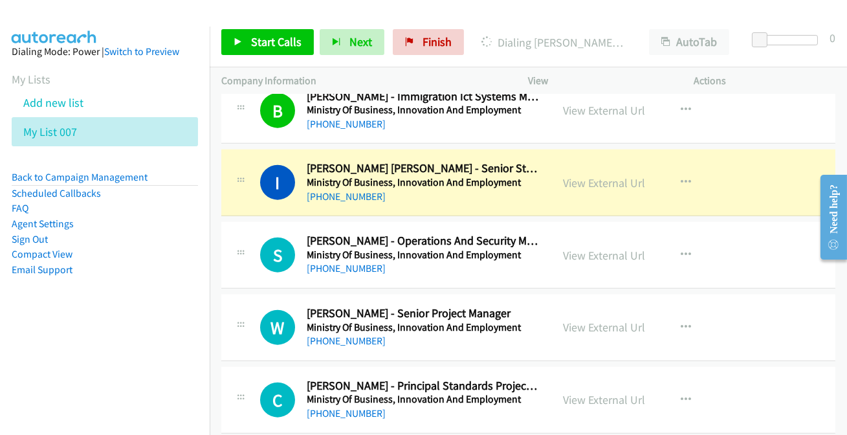
click at [834, 420] on td "C Callback Scheduled Chris Forsman - Principal Standards Project Manager At Sta…" at bounding box center [528, 399] width 637 height 72
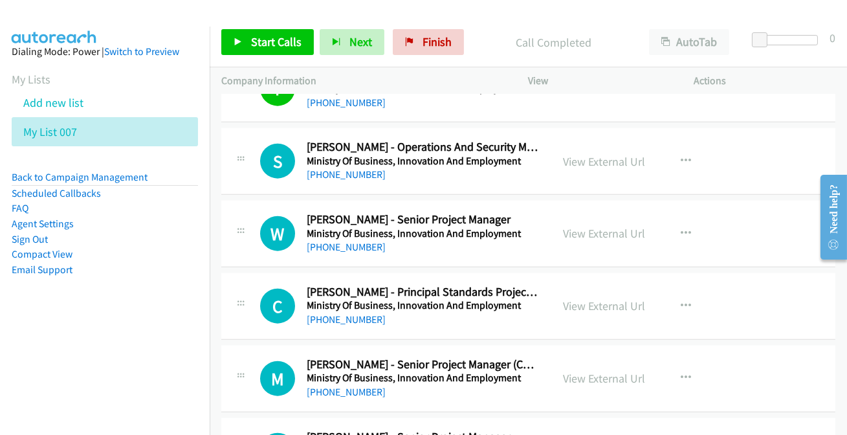
scroll to position [3175, 0]
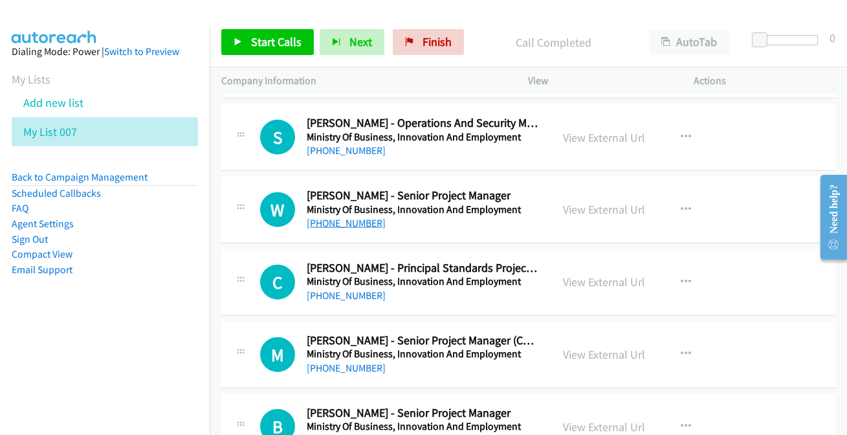
click at [350, 221] on link "+64 21 221 1154" at bounding box center [346, 223] width 79 height 12
click at [358, 294] on link "+64 21 840 507" at bounding box center [346, 295] width 79 height 12
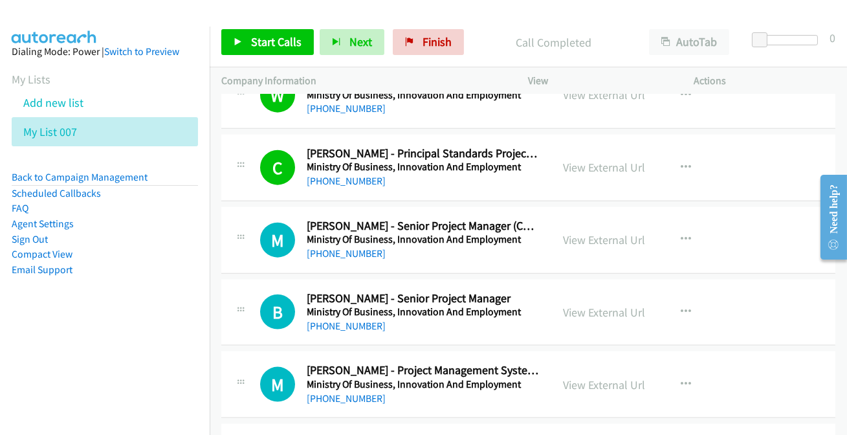
scroll to position [3292, 0]
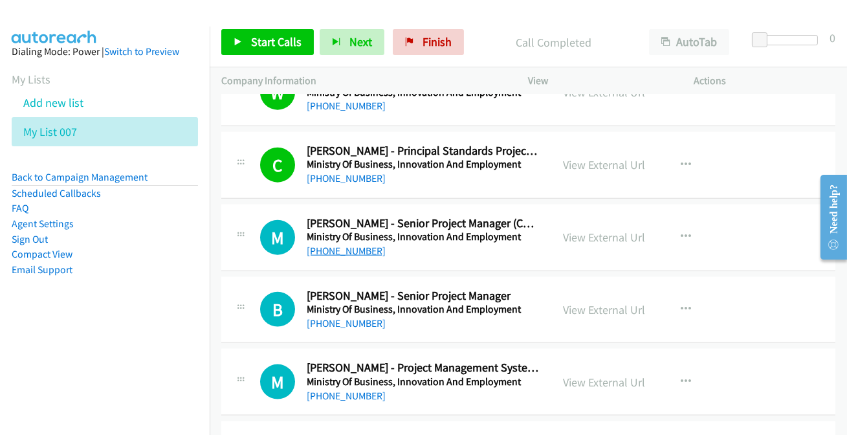
click at [351, 251] on link "+64 29 920 3183" at bounding box center [346, 250] width 79 height 12
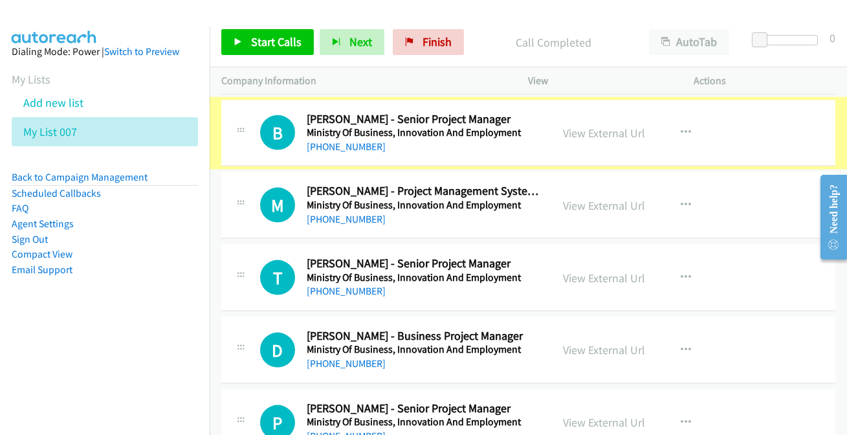
scroll to position [3468, 0]
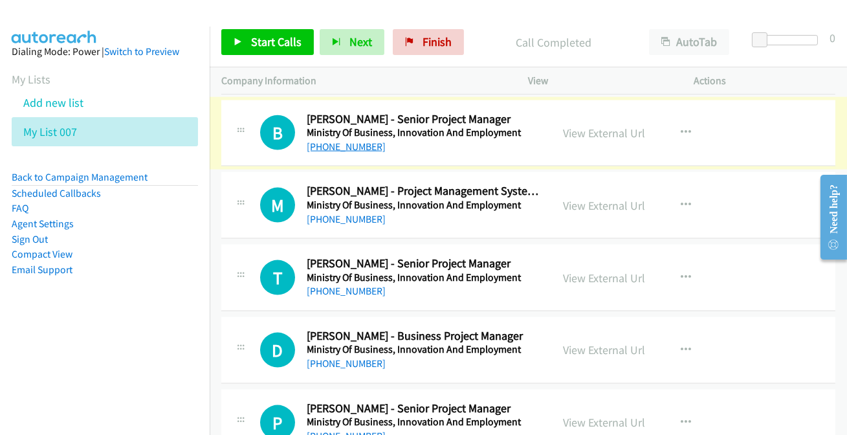
click at [330, 141] on link "+64 274 563 216" at bounding box center [346, 146] width 79 height 12
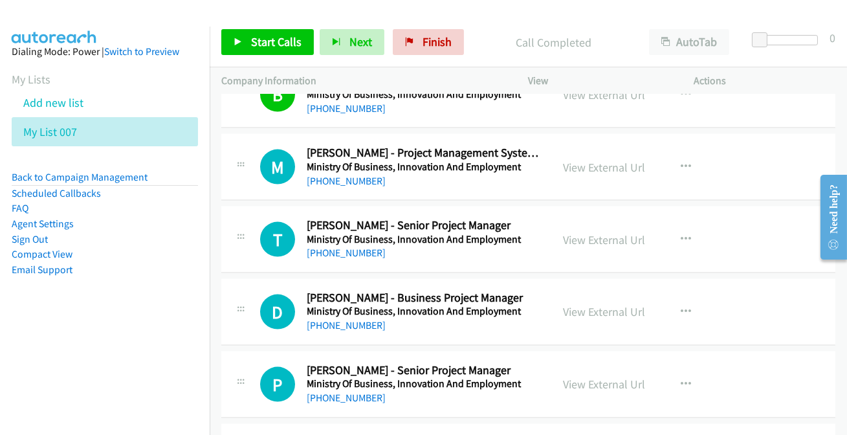
scroll to position [3527, 0]
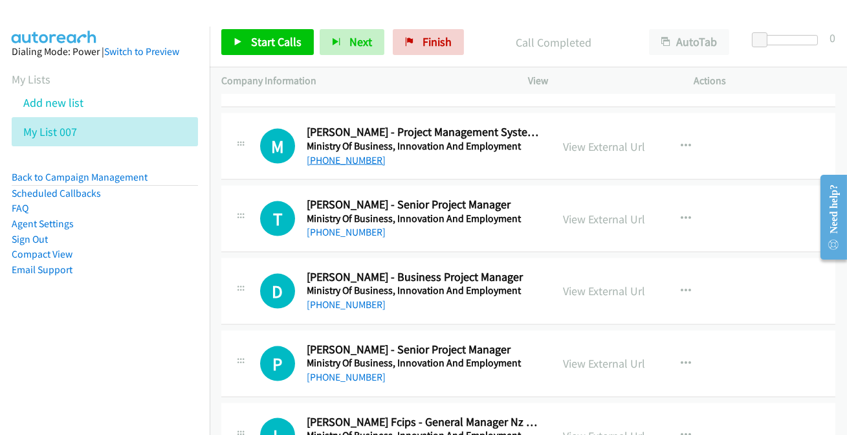
drag, startPoint x: 356, startPoint y: 148, endPoint x: 351, endPoint y: 158, distance: 11.6
click at [351, 157] on link "+64 4 901 1499" at bounding box center [346, 160] width 79 height 12
click at [332, 154] on link "+64 4 901 1499" at bounding box center [346, 160] width 79 height 12
click at [337, 230] on link "+64 21 894 018" at bounding box center [346, 232] width 79 height 12
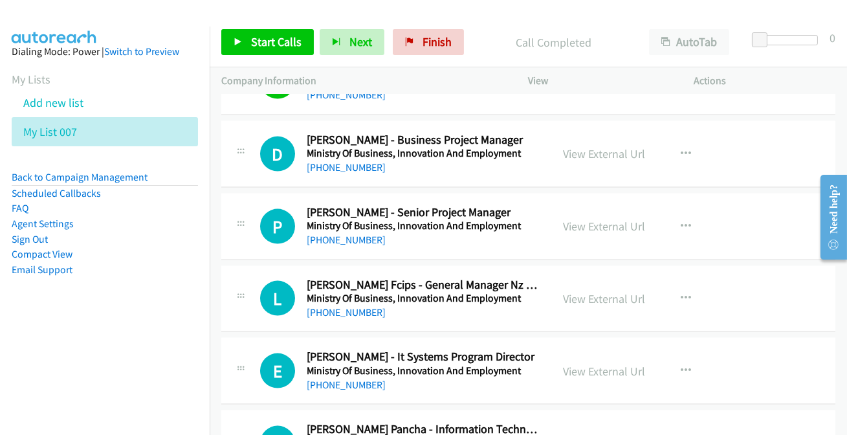
scroll to position [3645, 0]
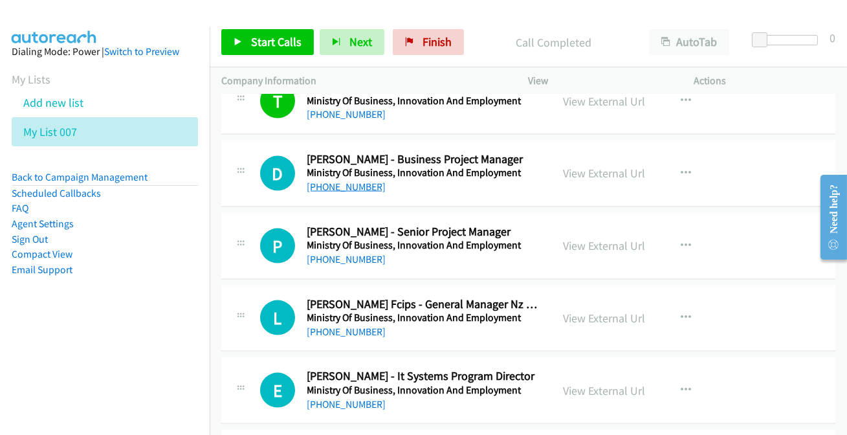
click at [346, 181] on link "+64 27 681 7067" at bounding box center [346, 186] width 79 height 12
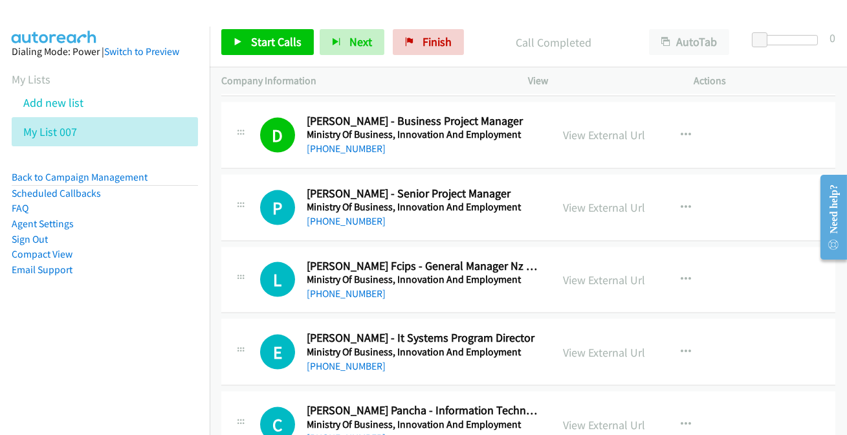
scroll to position [3704, 0]
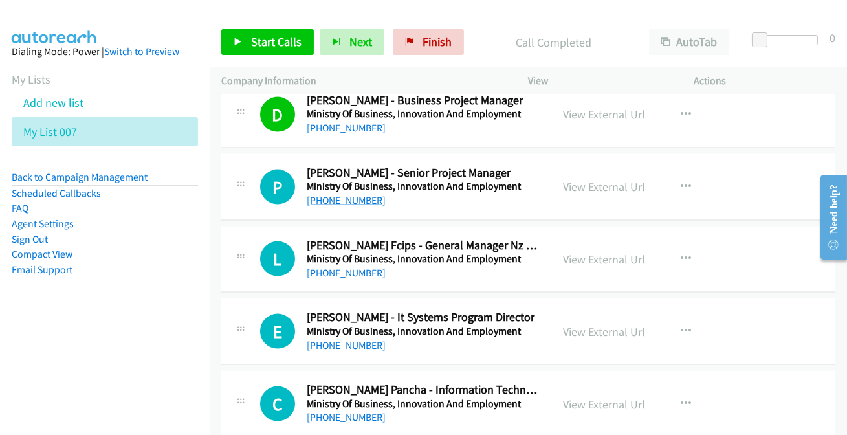
click at [343, 194] on link "+64 27 611 1108" at bounding box center [346, 200] width 79 height 12
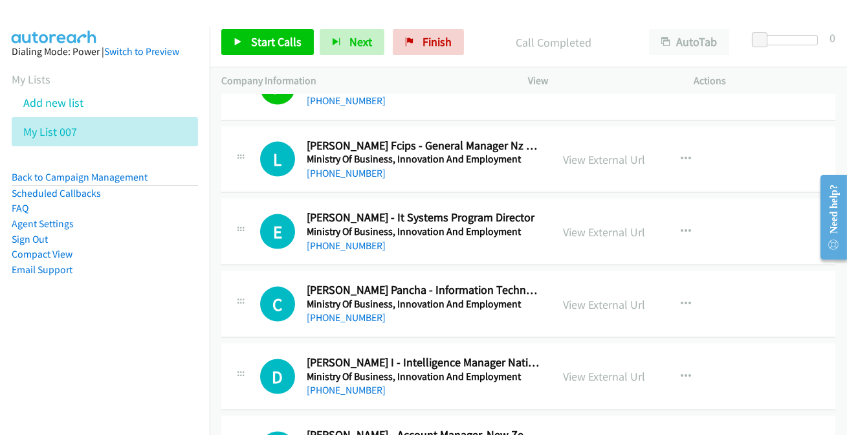
scroll to position [3821, 0]
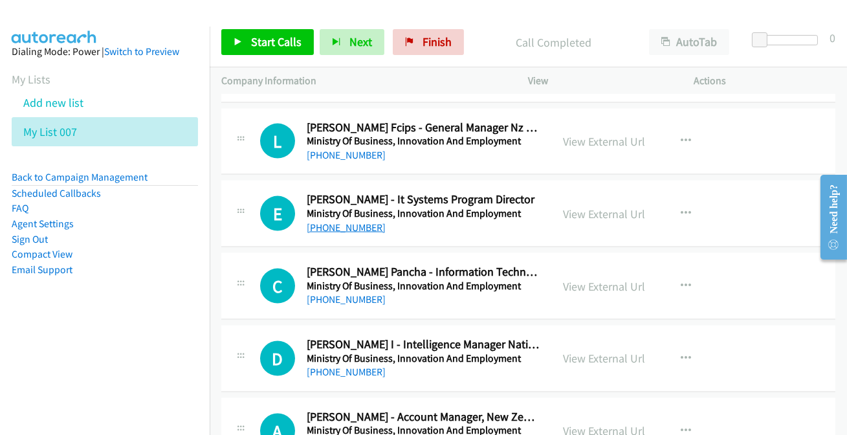
click at [341, 223] on link "+64 4 472 0030" at bounding box center [346, 227] width 79 height 12
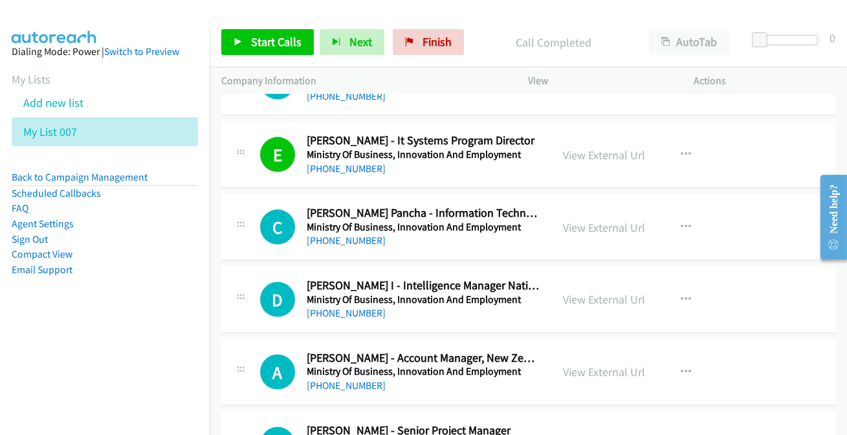
scroll to position [3938, 0]
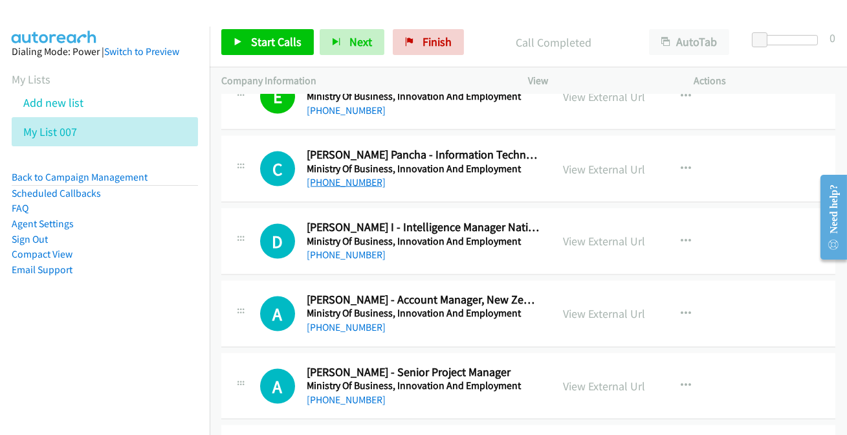
click at [349, 176] on link "+64 27 751 9493" at bounding box center [346, 182] width 79 height 12
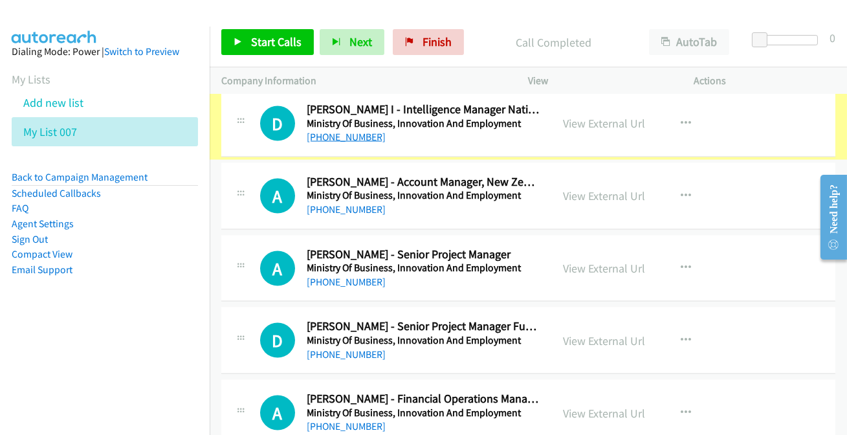
scroll to position [4056, 0]
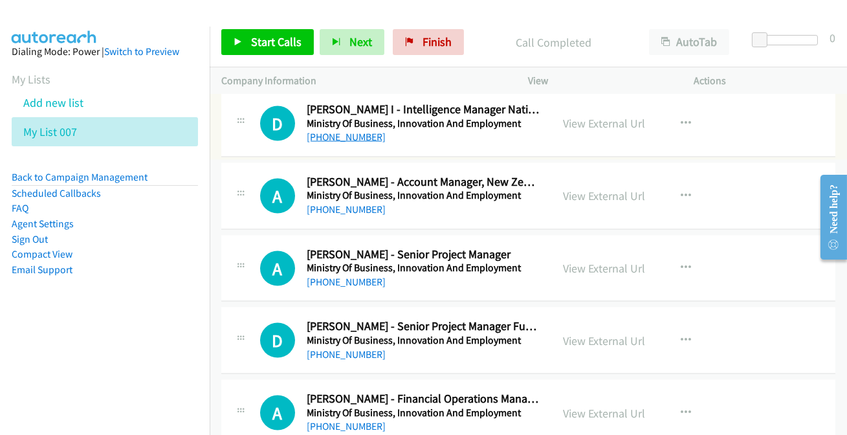
click at [344, 135] on link "+64 4 888 1670" at bounding box center [346, 137] width 79 height 12
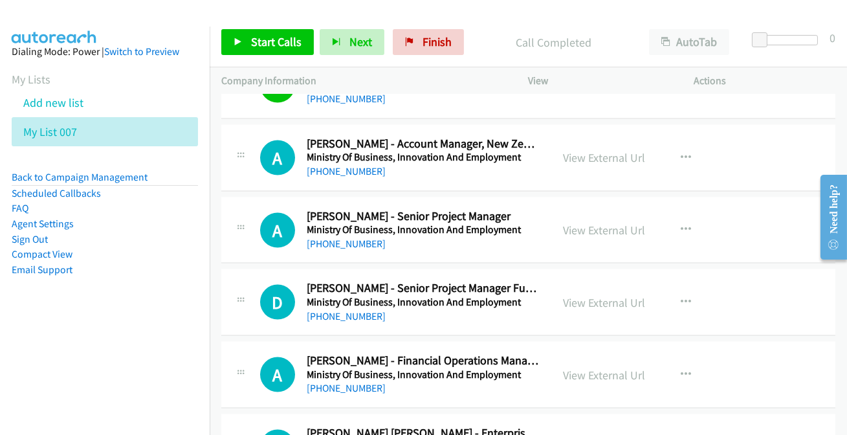
scroll to position [4115, 0]
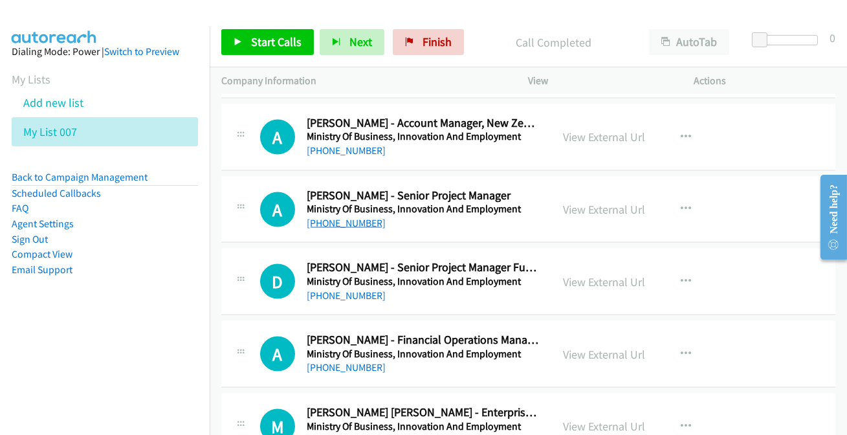
click at [324, 217] on link "+64 21 173 3495" at bounding box center [346, 223] width 79 height 12
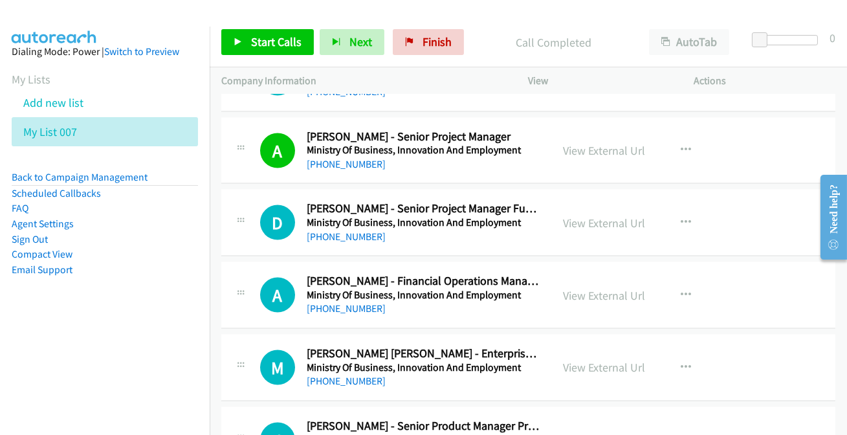
scroll to position [4233, 0]
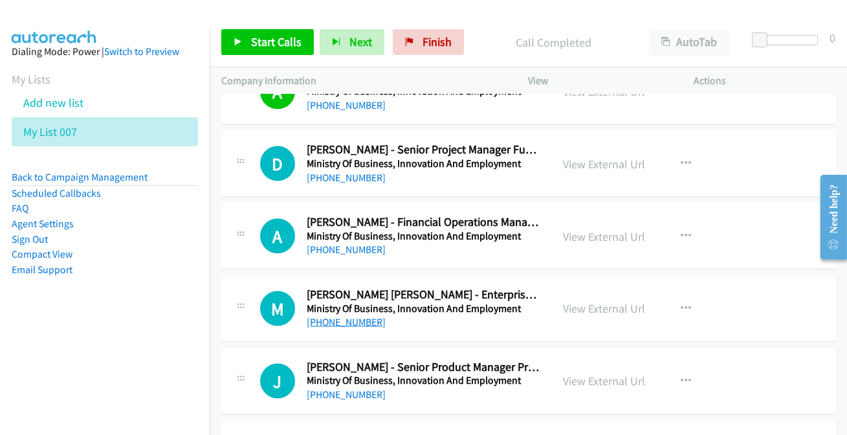
click at [350, 316] on link "+64 22 177 0576" at bounding box center [346, 322] width 79 height 12
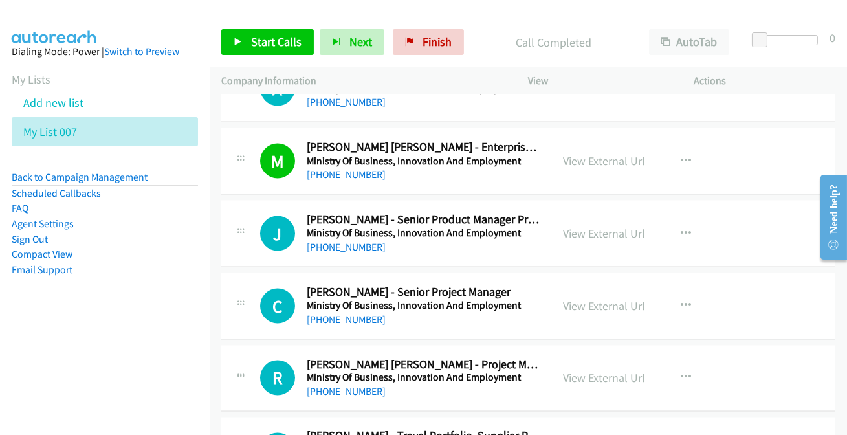
scroll to position [4409, 0]
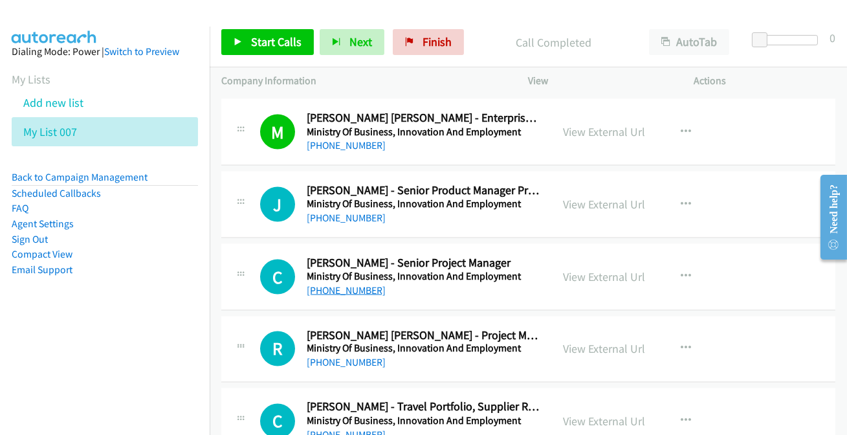
click at [343, 285] on link "+64 21 569 995" at bounding box center [346, 290] width 79 height 12
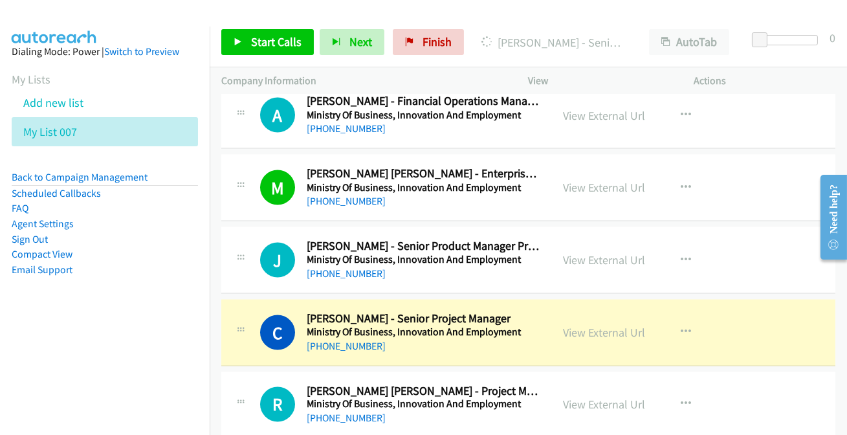
scroll to position [4350, 0]
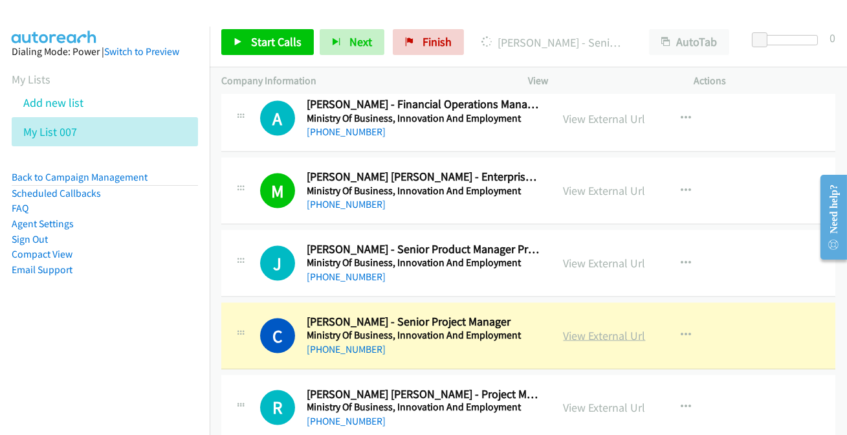
click at [605, 330] on link "View External Url" at bounding box center [604, 335] width 82 height 15
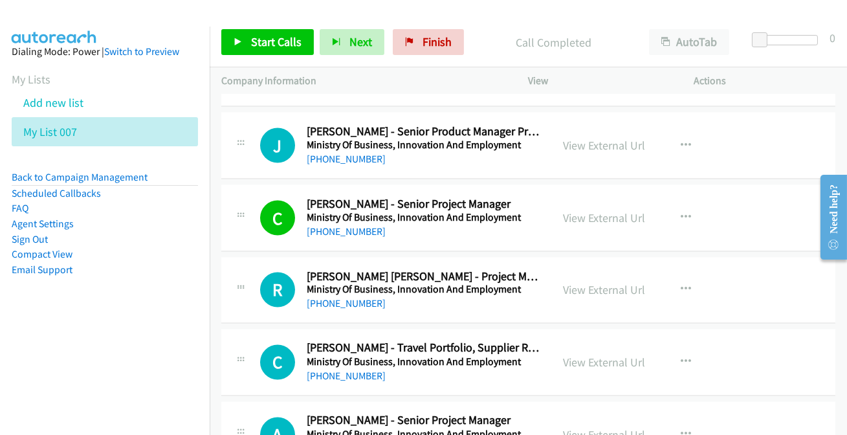
scroll to position [4527, 0]
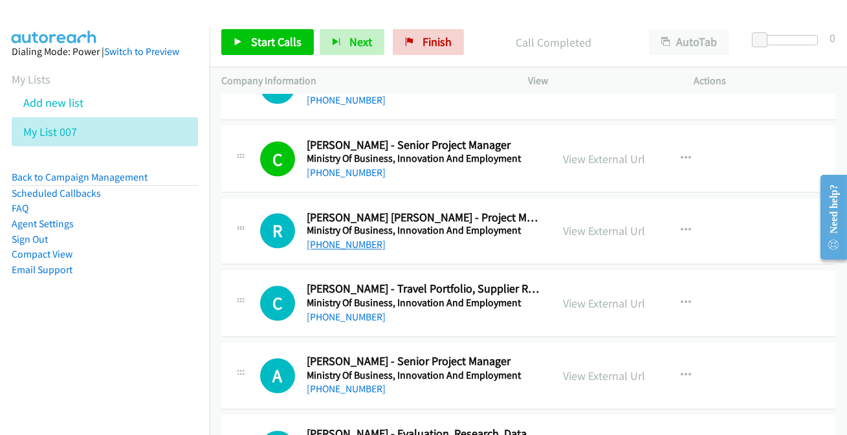
click at [351, 239] on link "+64 21 152 6636" at bounding box center [346, 245] width 79 height 12
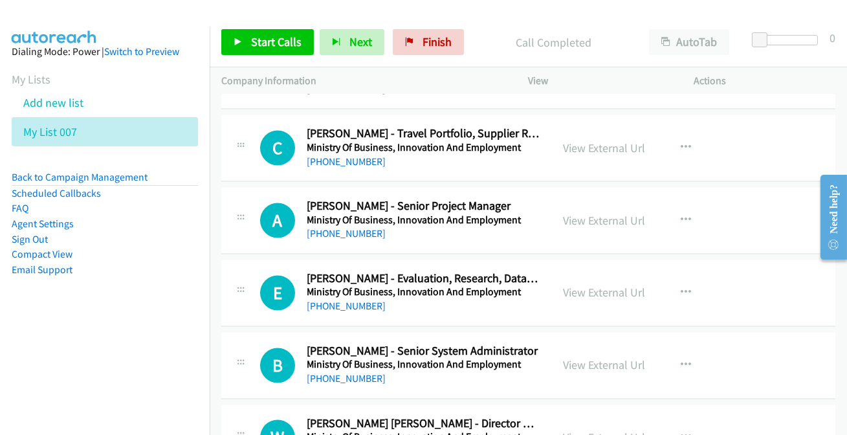
scroll to position [4703, 0]
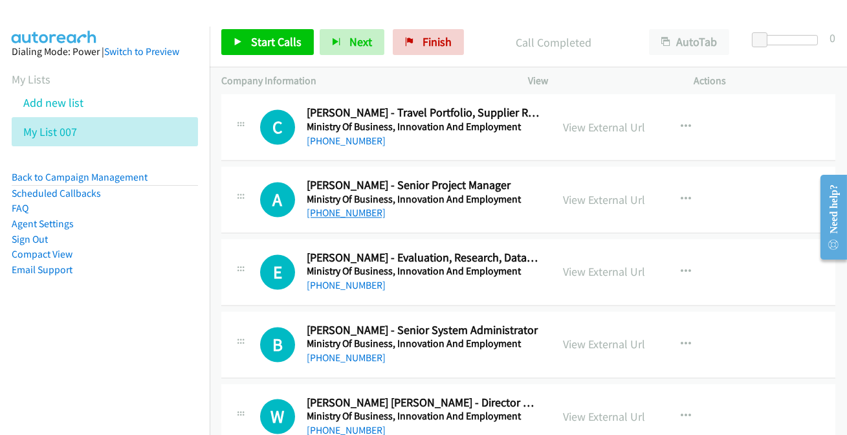
click at [347, 210] on link "+64 210 261 9601" at bounding box center [346, 213] width 79 height 12
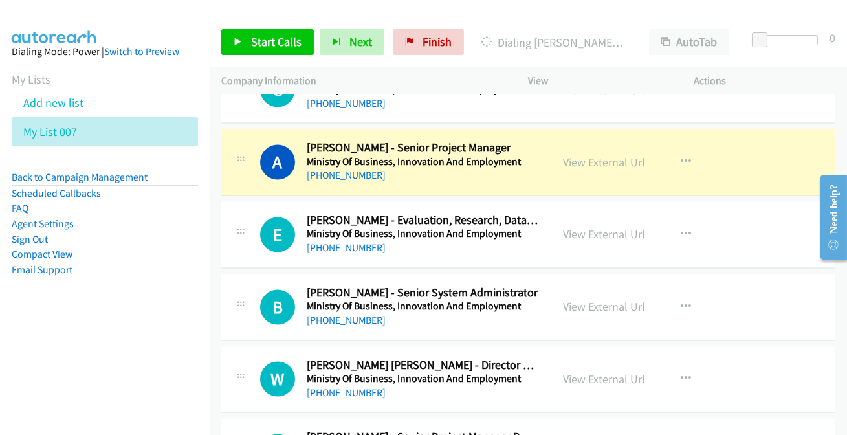
scroll to position [4762, 0]
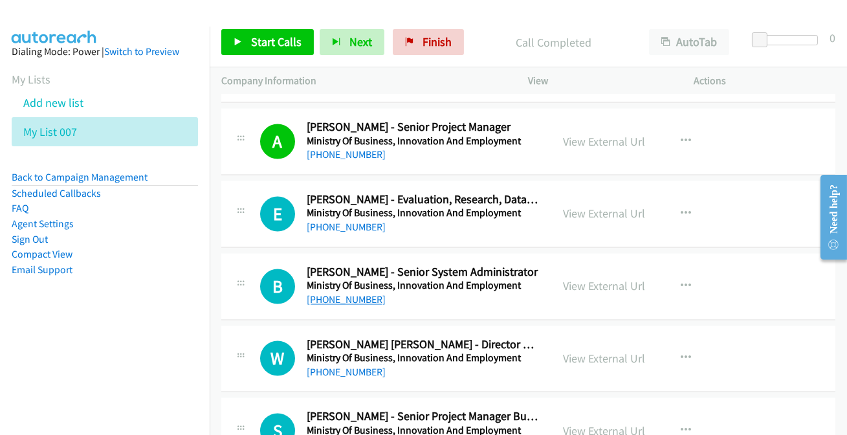
click at [326, 293] on link "+64 21 893 725" at bounding box center [346, 299] width 79 height 12
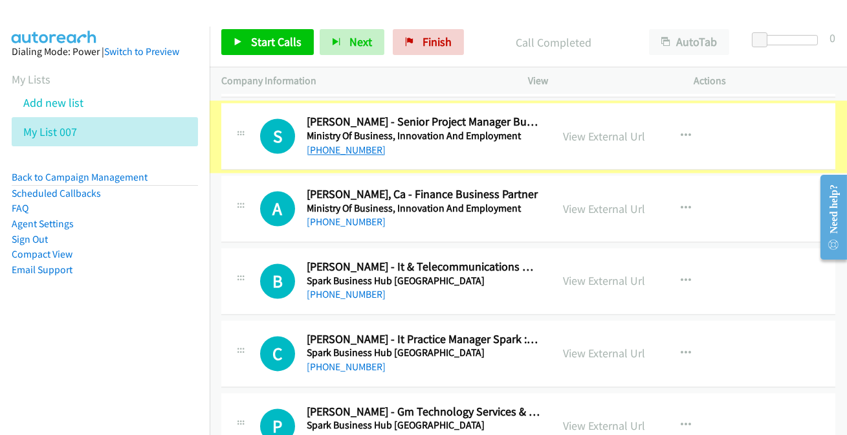
scroll to position [5056, 0]
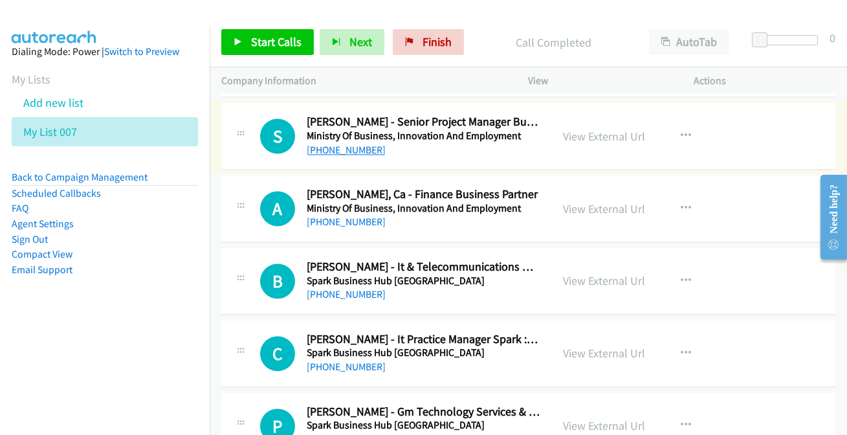
click at [333, 144] on link "+64 27 227 4556" at bounding box center [346, 150] width 79 height 12
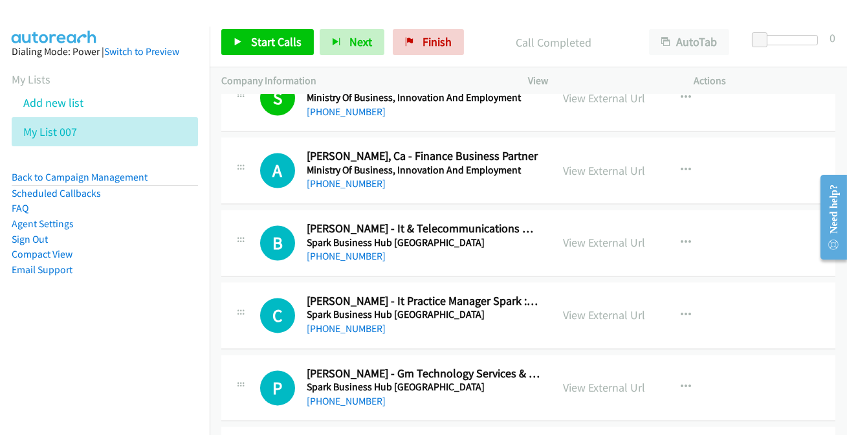
scroll to position [5115, 0]
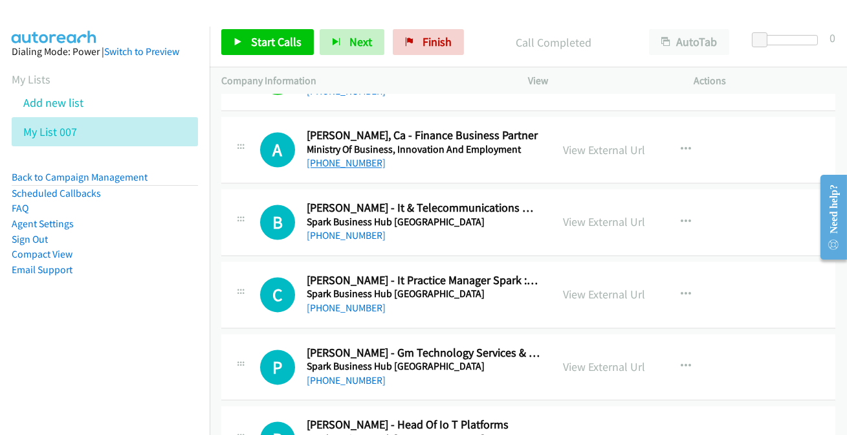
click at [345, 157] on link "+64 210 252 4115" at bounding box center [346, 163] width 79 height 12
click at [320, 229] on link "+64 800 824 924" at bounding box center [346, 235] width 79 height 12
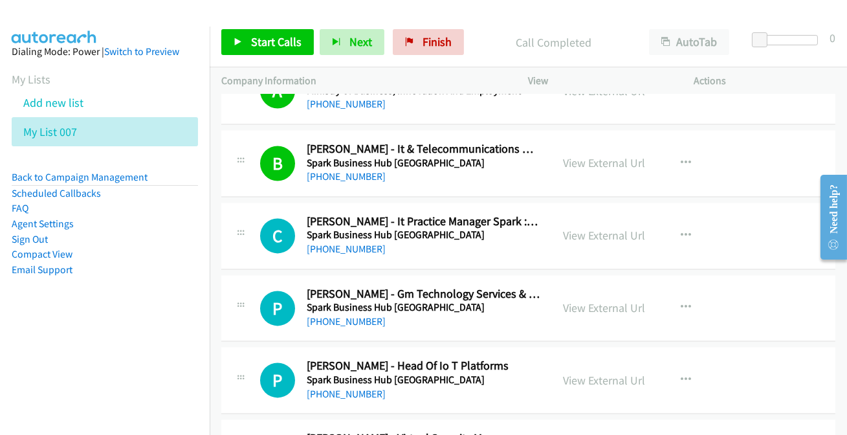
scroll to position [5232, 0]
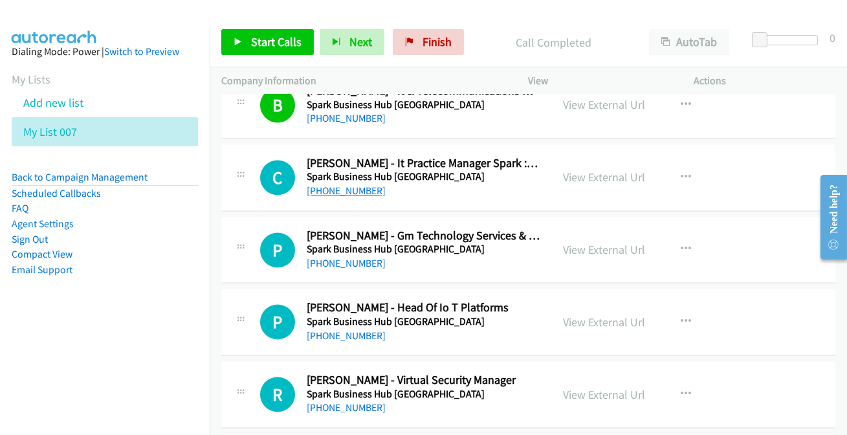
click at [329, 186] on link "+64 27 249 0327" at bounding box center [346, 190] width 79 height 12
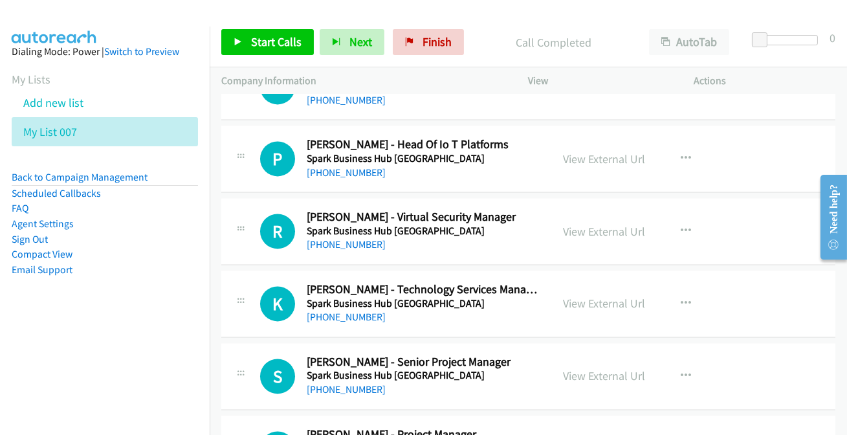
scroll to position [5408, 0]
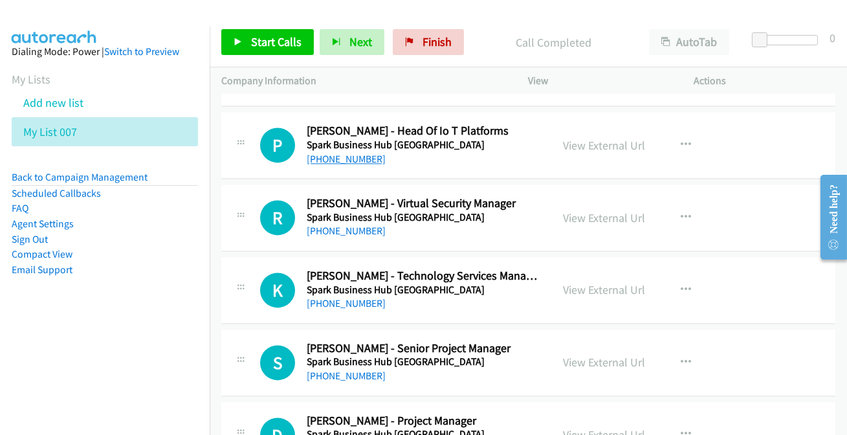
click at [336, 153] on link "+64 274 590 520" at bounding box center [346, 159] width 79 height 12
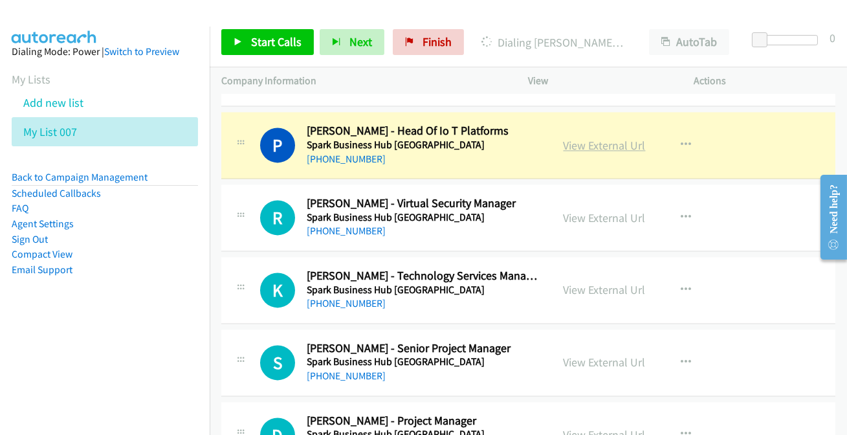
click at [587, 138] on link "View External Url" at bounding box center [604, 145] width 82 height 15
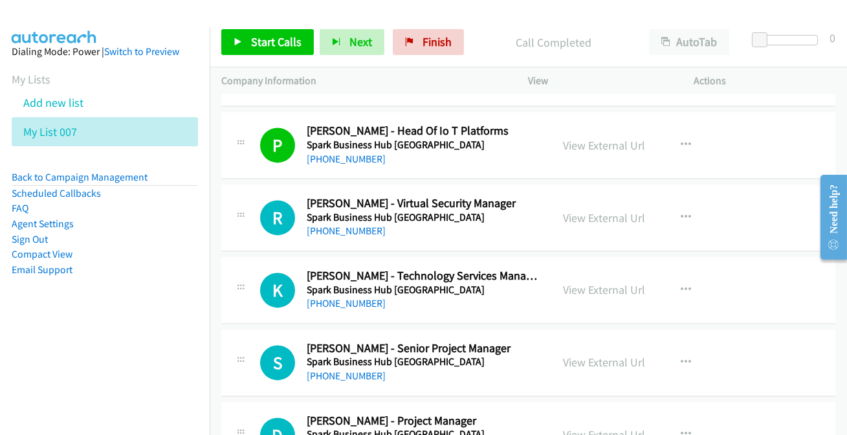
scroll to position [5467, 0]
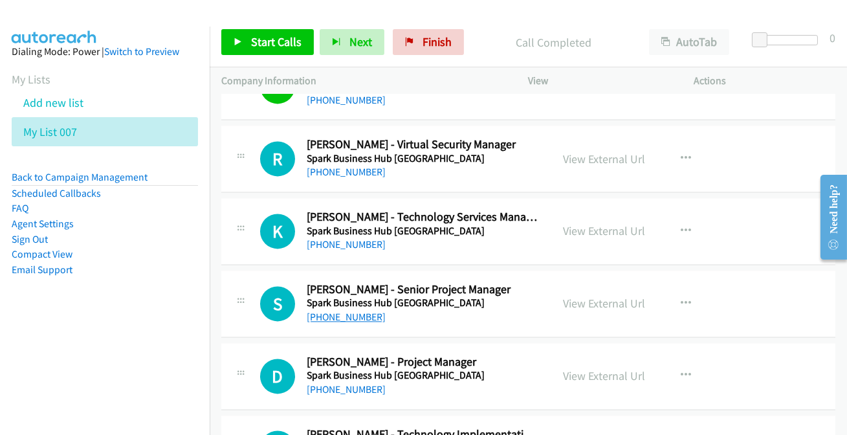
click at [368, 310] on link "+64 27 509 8331" at bounding box center [346, 316] width 79 height 12
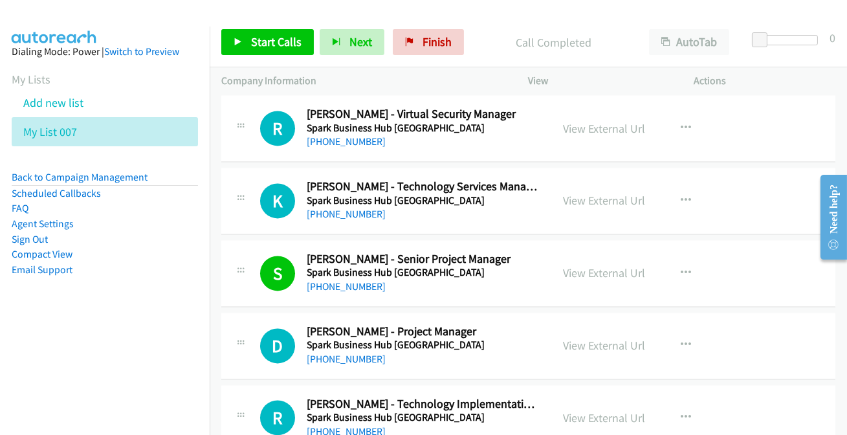
scroll to position [5526, 0]
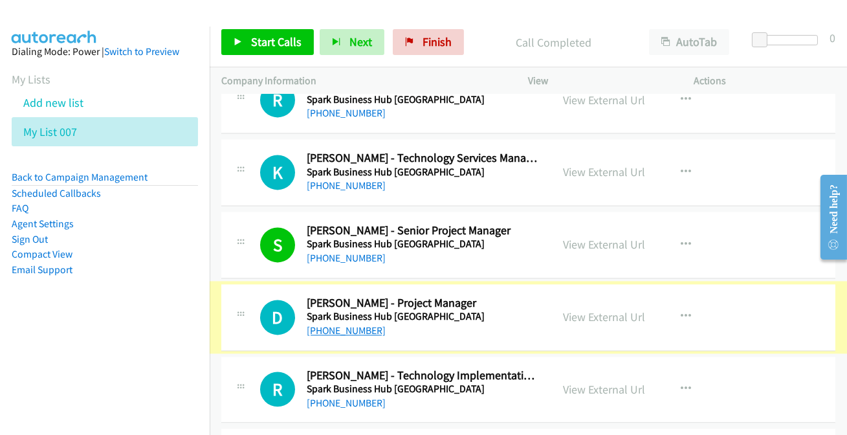
click at [329, 324] on link "+64 274 752 988" at bounding box center [346, 330] width 79 height 12
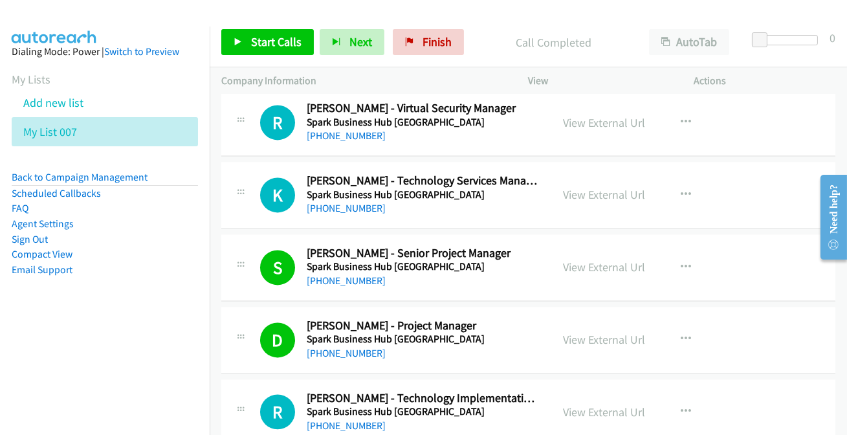
scroll to position [5467, 0]
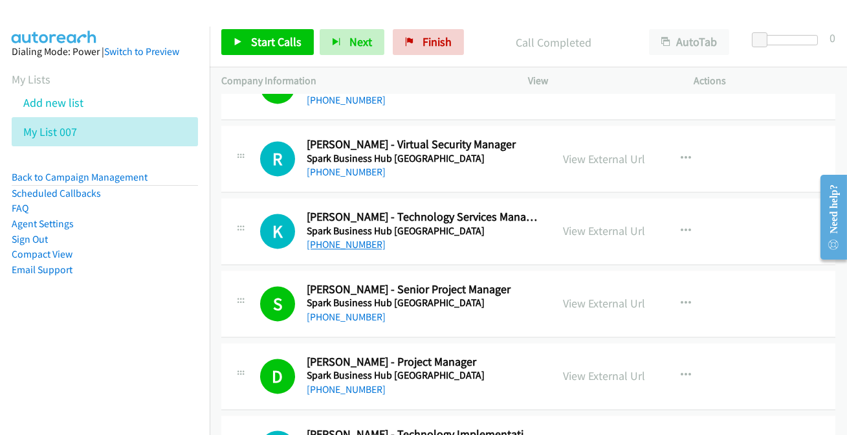
click at [347, 238] on link "+64 274 848 294" at bounding box center [346, 244] width 79 height 12
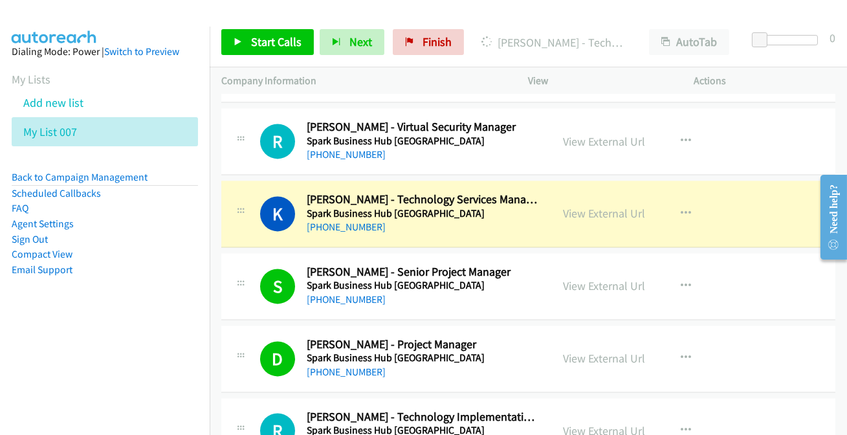
scroll to position [5408, 0]
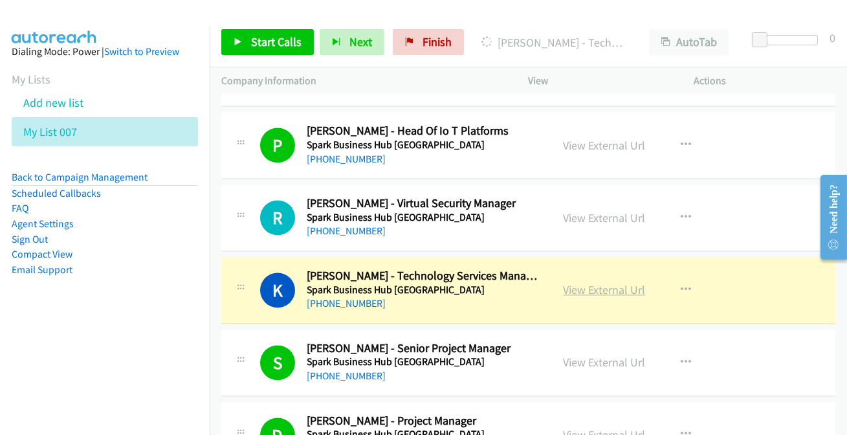
click at [606, 282] on link "View External Url" at bounding box center [604, 289] width 82 height 15
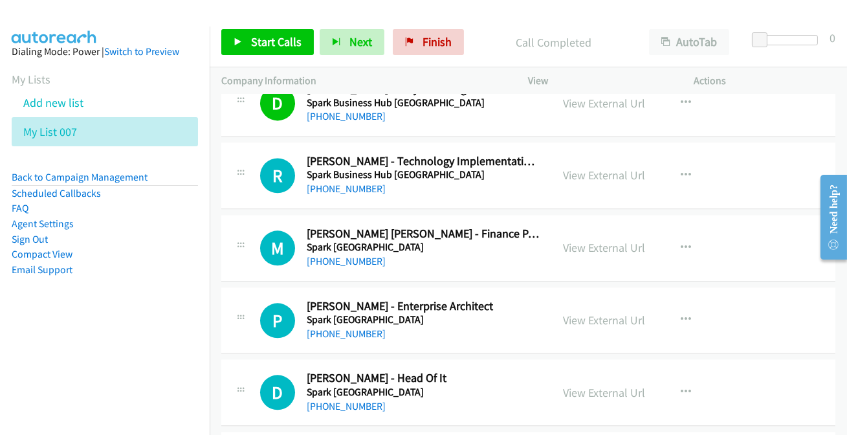
scroll to position [5761, 0]
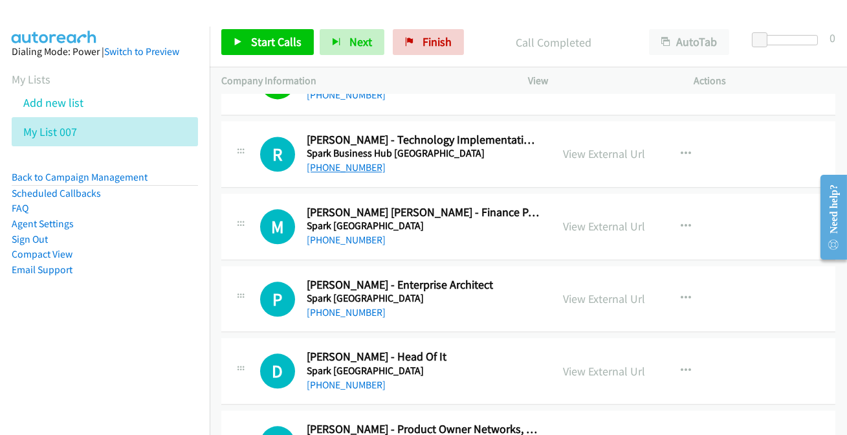
click at [343, 161] on link "+64 27 291 9579" at bounding box center [346, 167] width 79 height 12
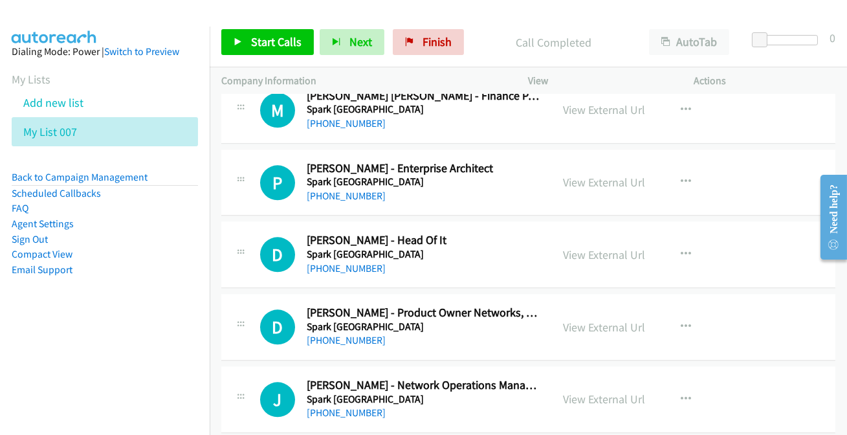
scroll to position [5879, 0]
click at [354, 189] on link "+64 27 600 3256" at bounding box center [346, 195] width 79 height 12
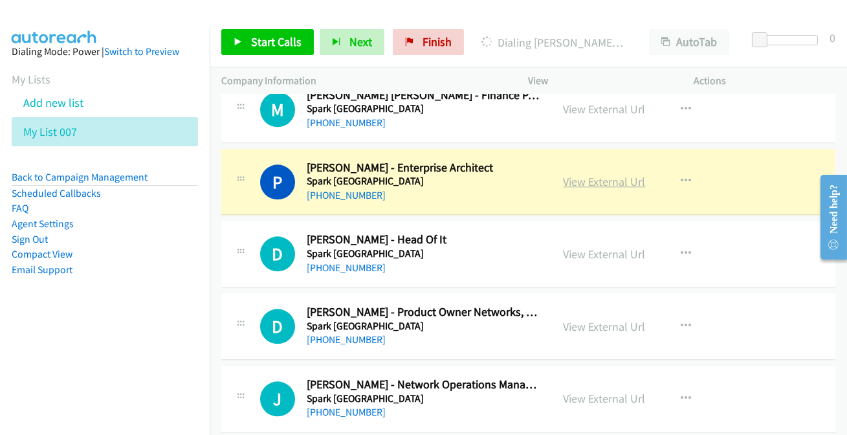
click at [597, 174] on link "View External Url" at bounding box center [604, 181] width 82 height 15
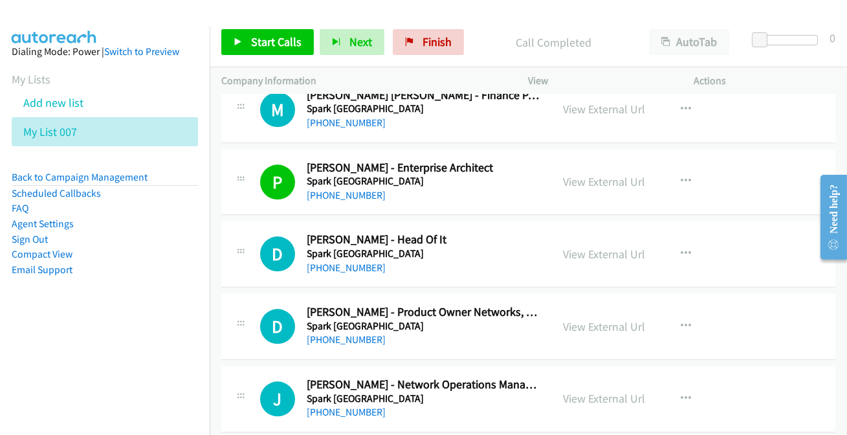
scroll to position [5937, 0]
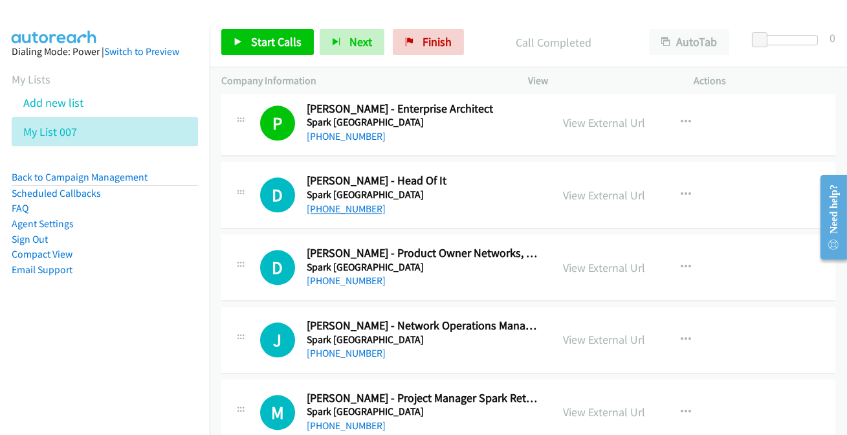
click at [351, 206] on link "+64 29 382 2641" at bounding box center [346, 208] width 79 height 12
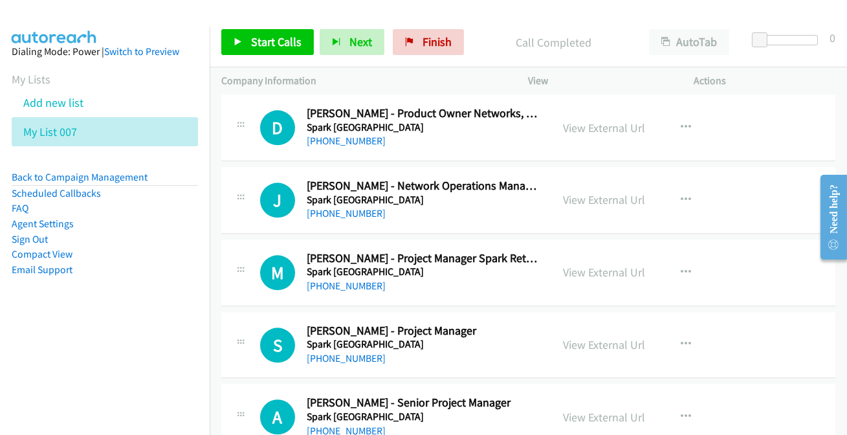
scroll to position [6114, 0]
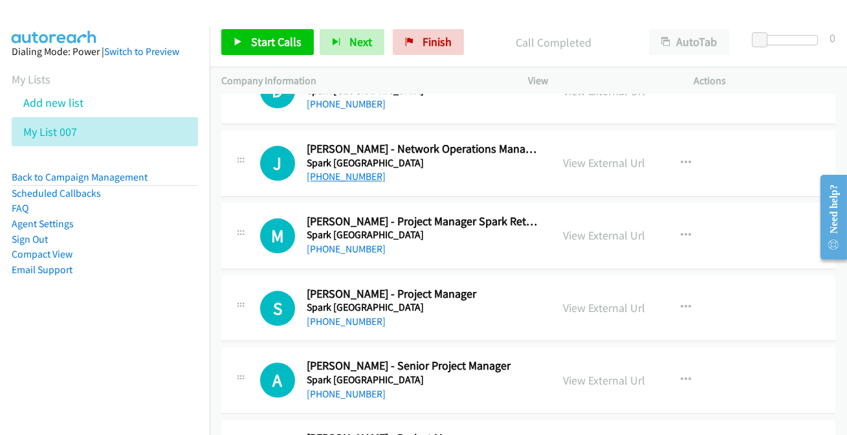
click at [336, 170] on link "+64 20 111 1151" at bounding box center [346, 176] width 79 height 12
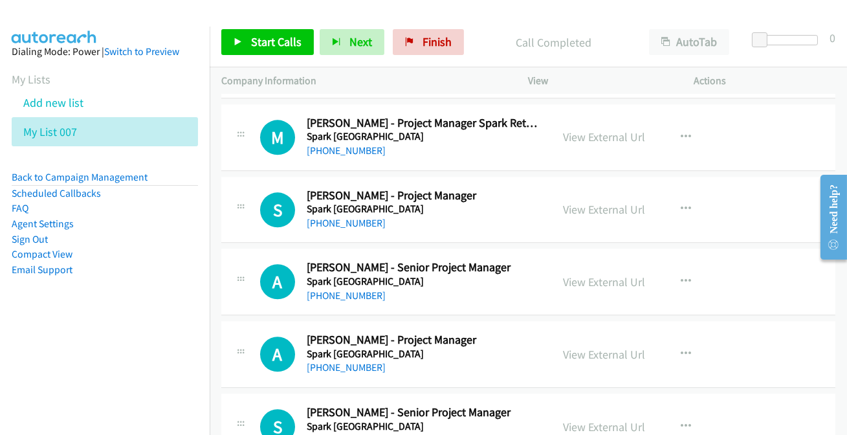
scroll to position [6232, 0]
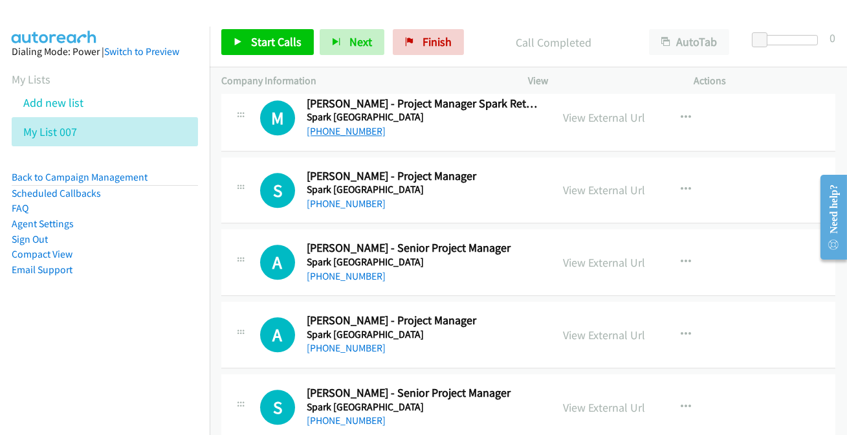
click at [332, 125] on link "+64 21 514 858" at bounding box center [346, 131] width 79 height 12
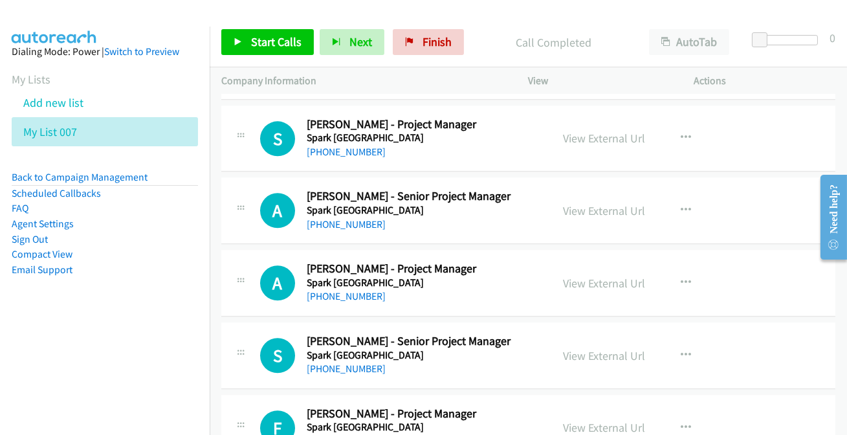
scroll to position [6290, 0]
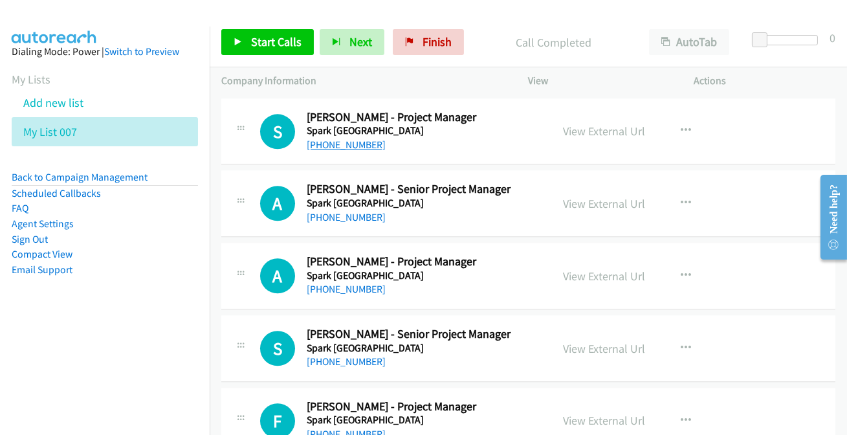
click at [351, 138] on link "+64 27 607 2281" at bounding box center [346, 144] width 79 height 12
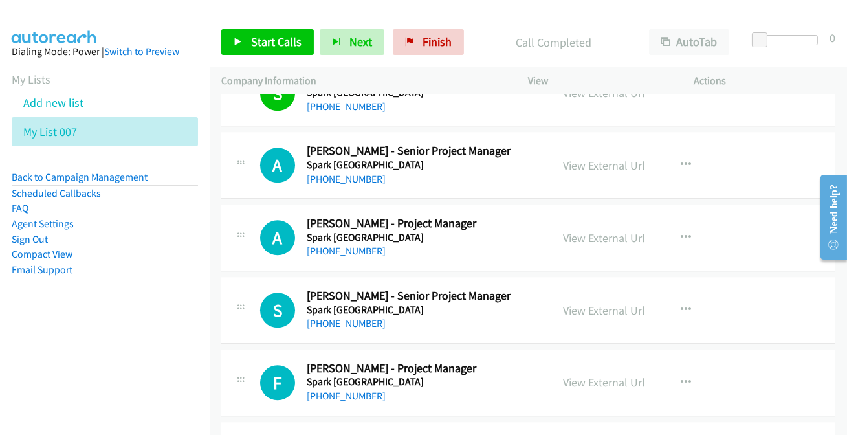
scroll to position [6349, 0]
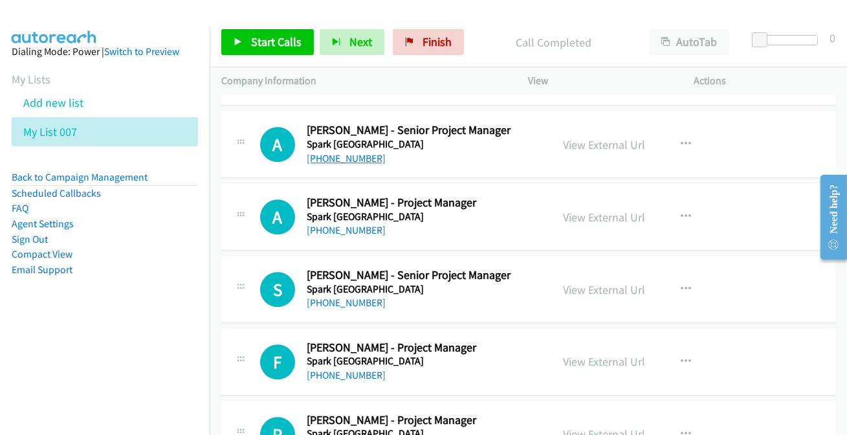
click at [358, 152] on link "+64 27 297 8978" at bounding box center [346, 158] width 79 height 12
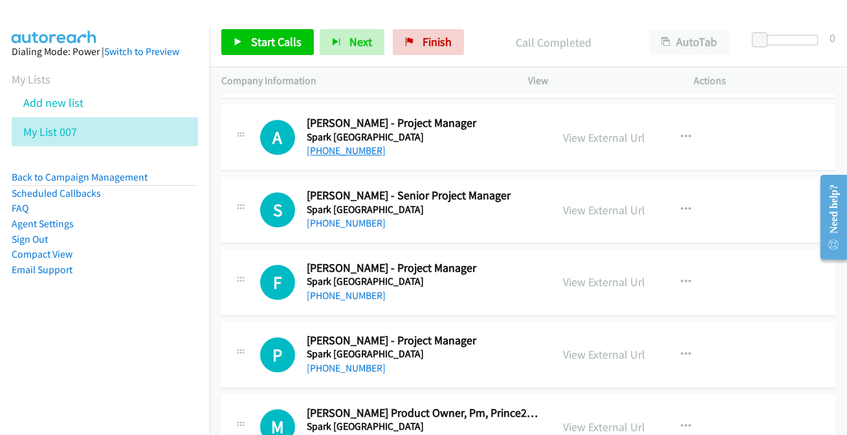
scroll to position [6408, 0]
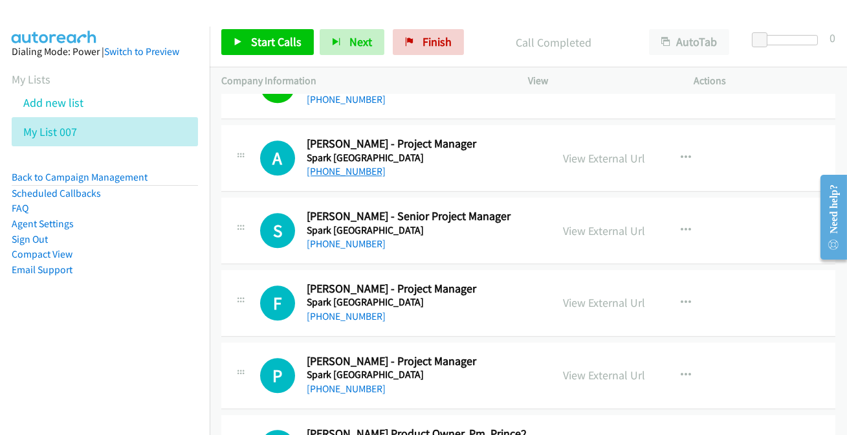
click at [334, 165] on link "+64 21 668 009" at bounding box center [346, 171] width 79 height 12
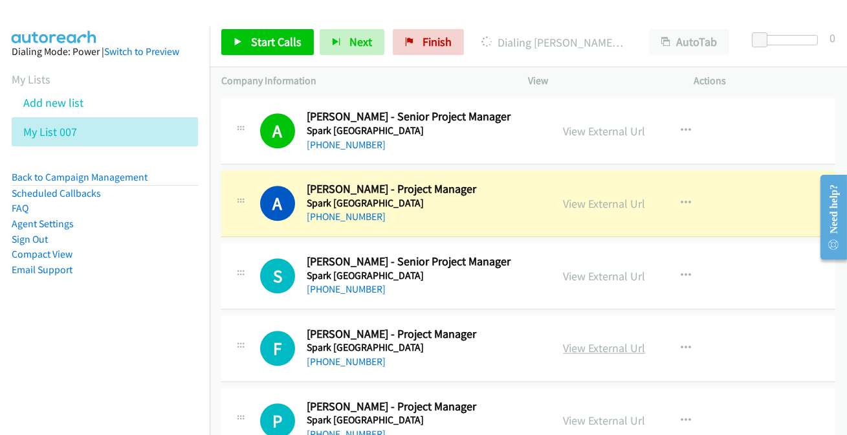
scroll to position [6349, 0]
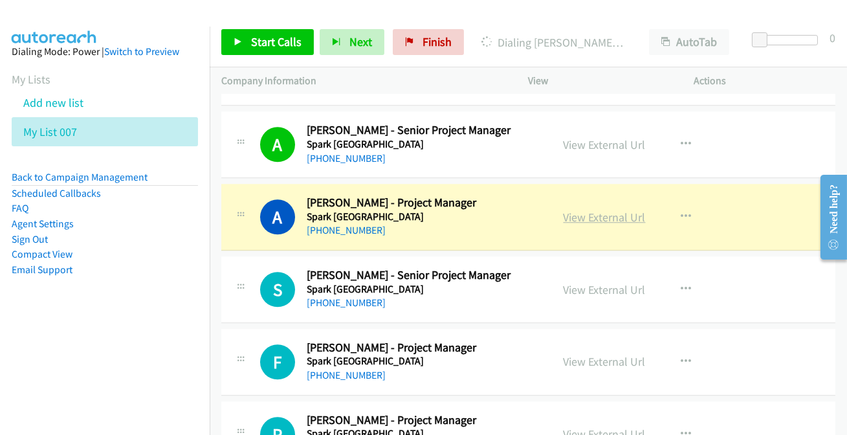
click at [611, 210] on link "View External Url" at bounding box center [604, 217] width 82 height 15
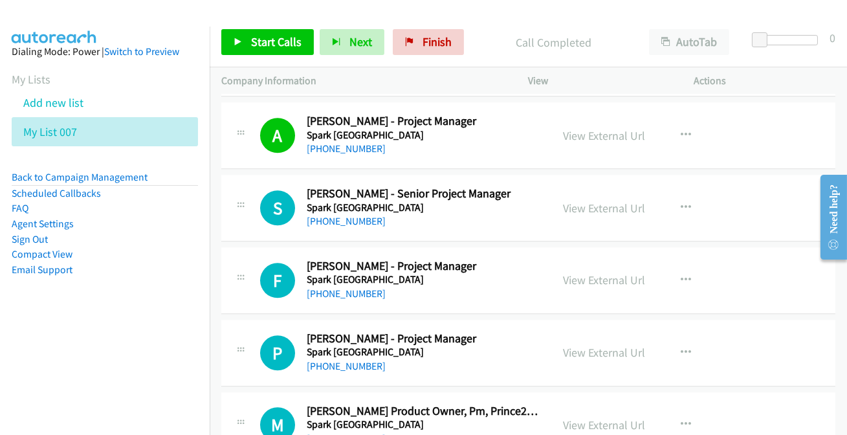
scroll to position [6408, 0]
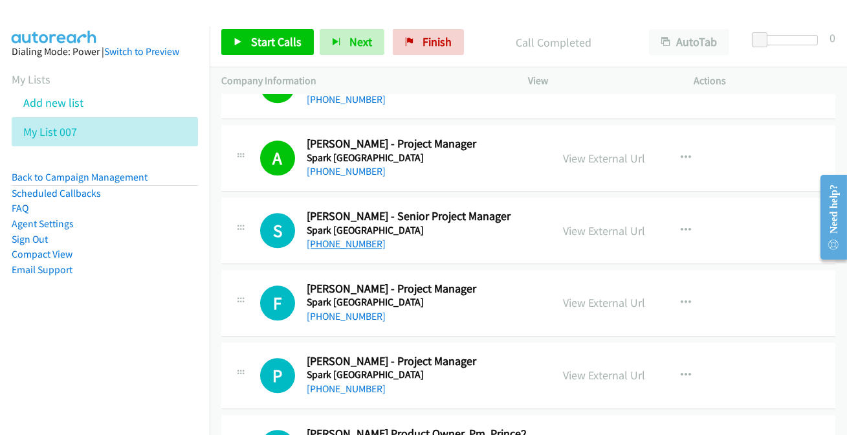
click at [342, 237] on link "+64 274 912 581" at bounding box center [346, 243] width 79 height 12
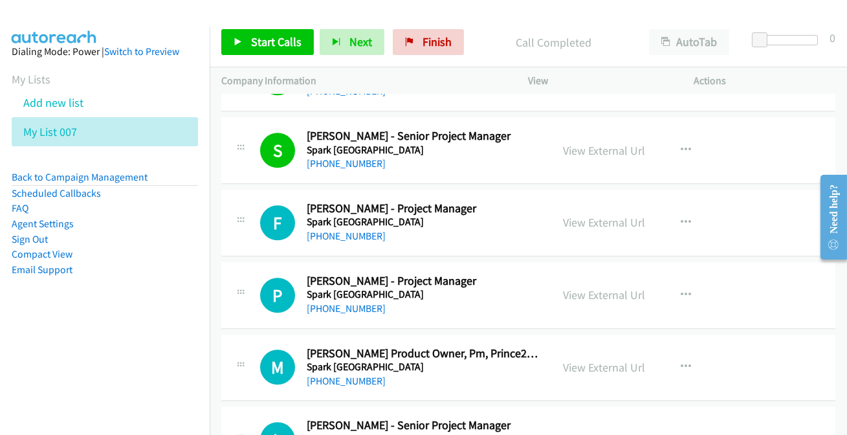
scroll to position [6525, 0]
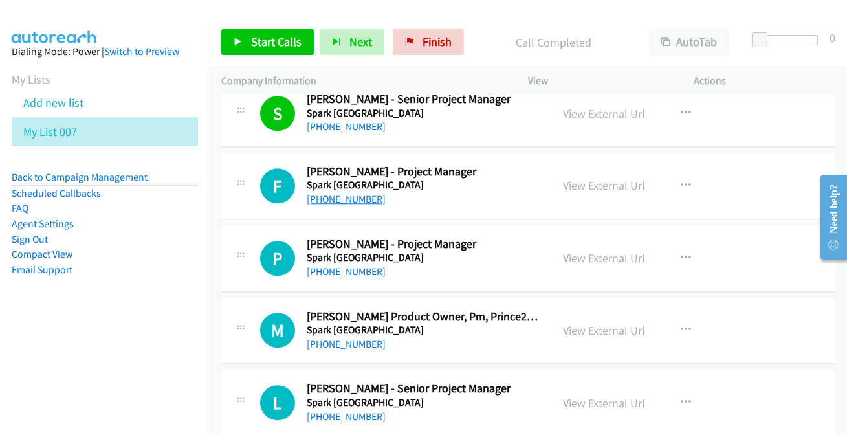
click at [342, 193] on link "+64 210 253 0213" at bounding box center [346, 199] width 79 height 12
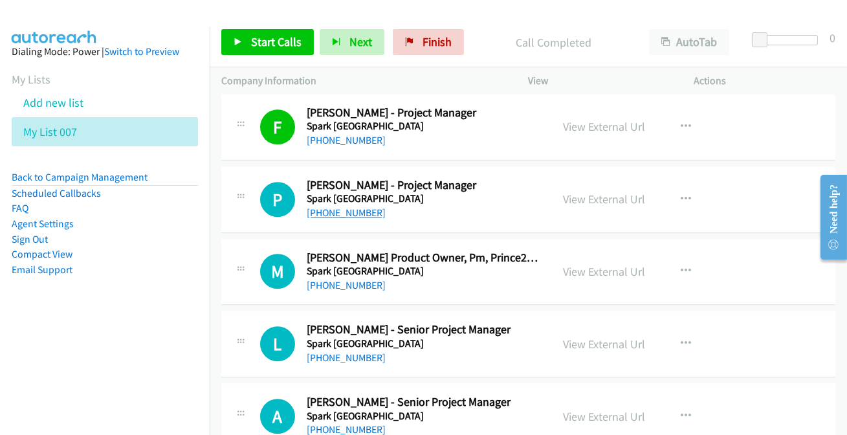
click at [346, 206] on link "+64 27 324 5855" at bounding box center [346, 212] width 79 height 12
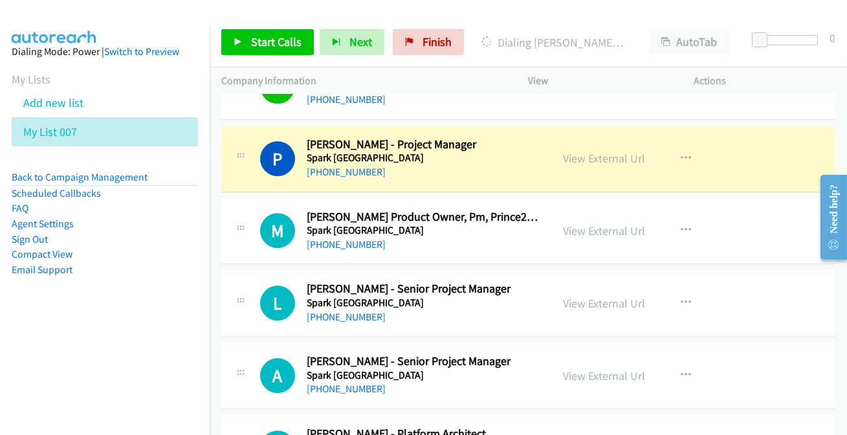
scroll to position [6643, 0]
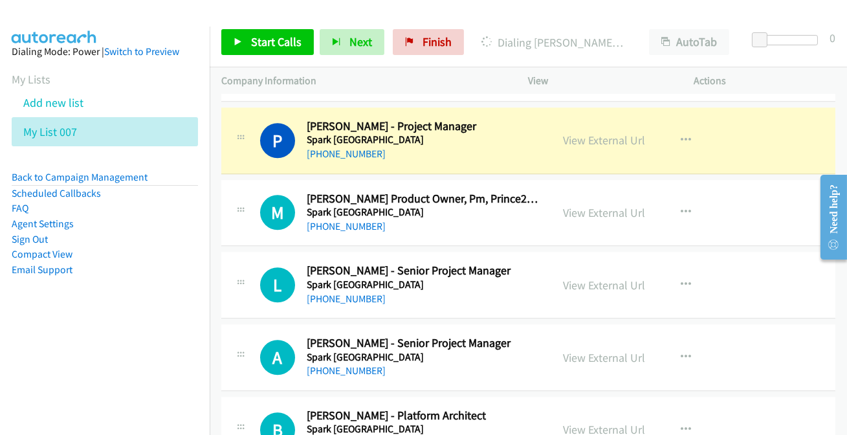
drag, startPoint x: 464, startPoint y: 94, endPoint x: 435, endPoint y: 114, distance: 35.7
click at [444, 0] on div "Start Calls Pause Next Finish Dialing Phoebe Rose - Project Manager AutoTab Aut…" at bounding box center [423, 0] width 847 height 0
drag, startPoint x: 435, startPoint y: 114, endPoint x: 301, endPoint y: 457, distance: 367.7
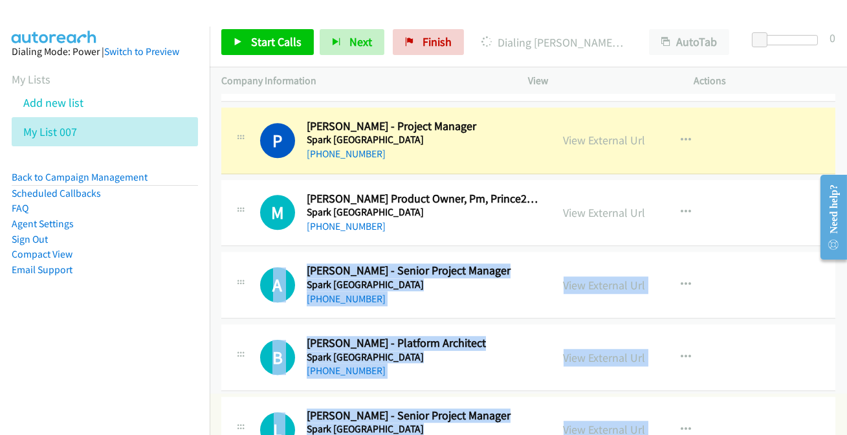
scroll to position [6646, 0]
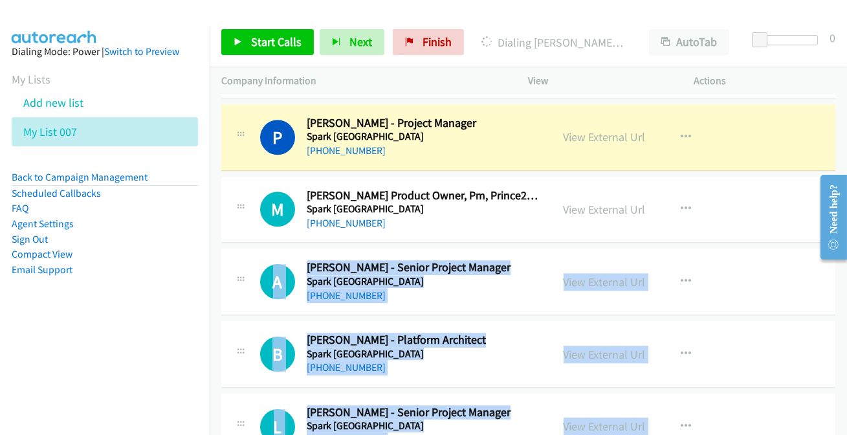
drag, startPoint x: 301, startPoint y: 457, endPoint x: 116, endPoint y: 229, distance: 294.2
click at [105, 213] on li "FAQ" at bounding box center [105, 208] width 186 height 16
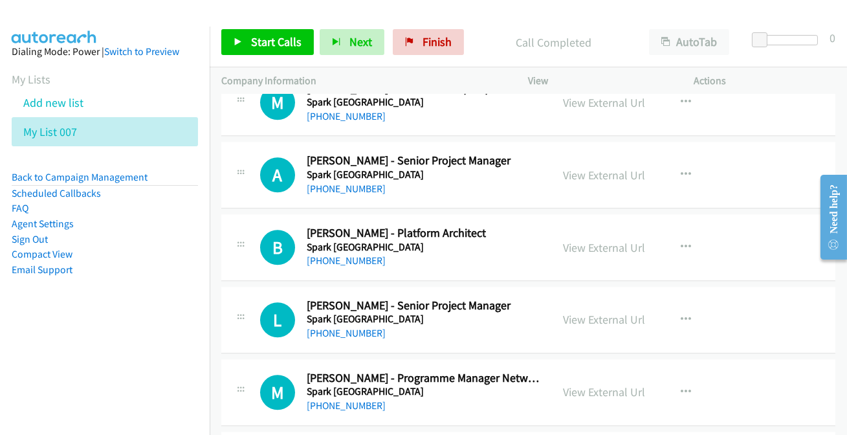
scroll to position [6764, 0]
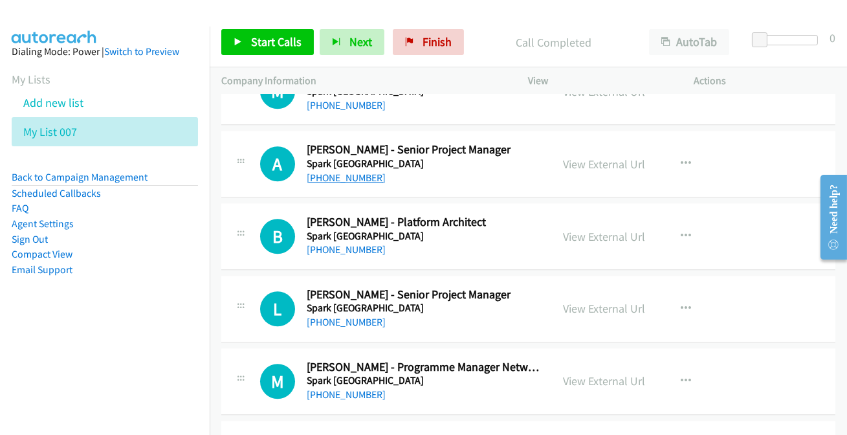
drag, startPoint x: 356, startPoint y: 168, endPoint x: 356, endPoint y: 175, distance: 6.5
click at [333, 171] on link "+64 21 137 6666" at bounding box center [346, 177] width 79 height 12
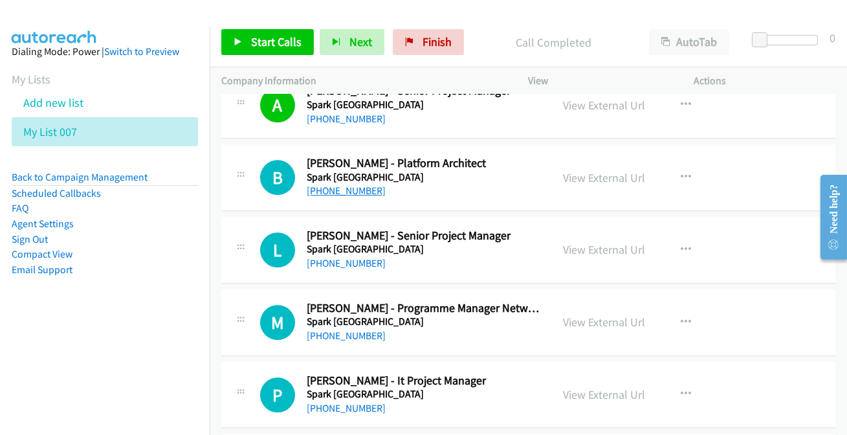
click at [343, 184] on link "+64 21 776 948" at bounding box center [346, 190] width 79 height 12
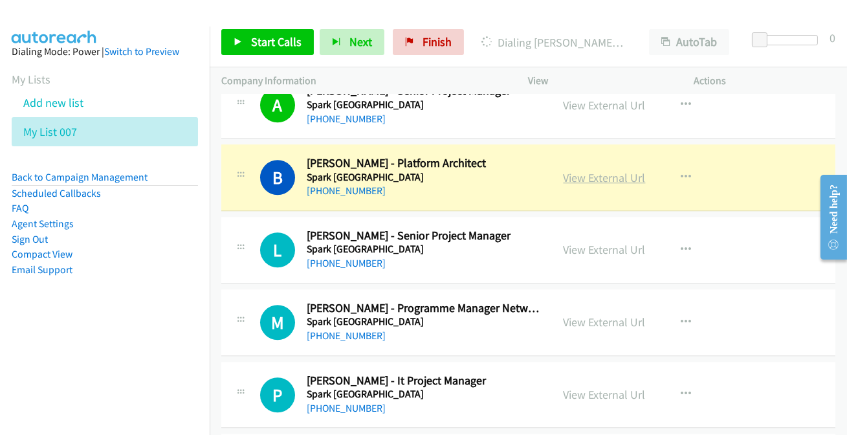
click at [588, 170] on link "View External Url" at bounding box center [604, 177] width 82 height 15
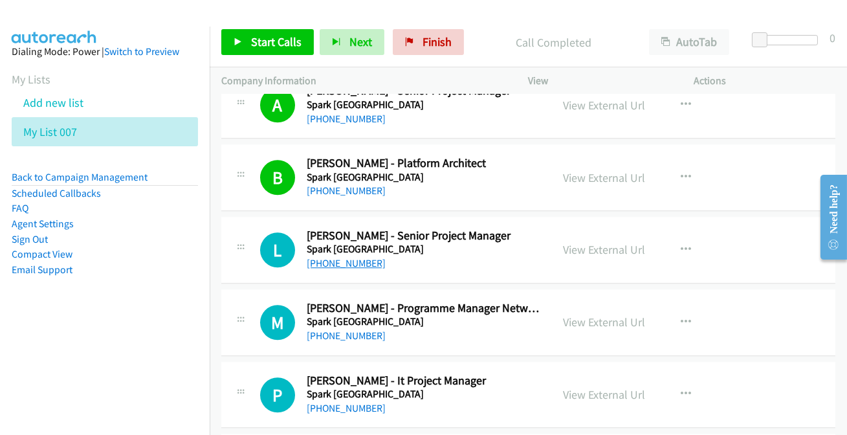
click at [323, 257] on link "+64 27 222 1213" at bounding box center [346, 263] width 79 height 12
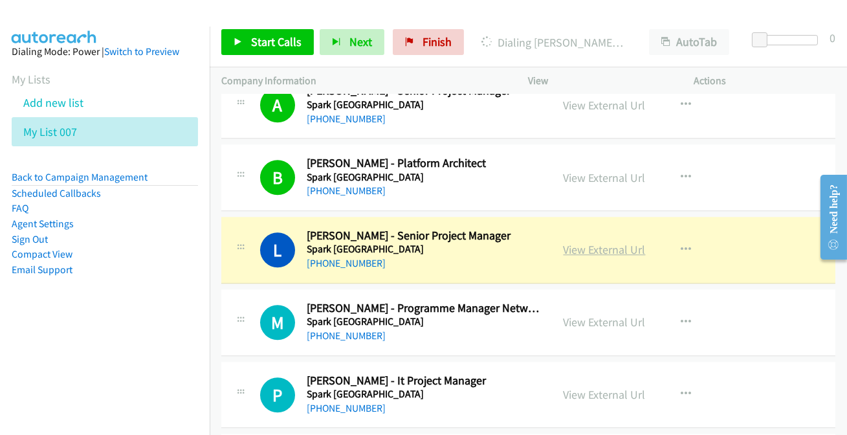
click at [587, 243] on link "View External Url" at bounding box center [604, 249] width 82 height 15
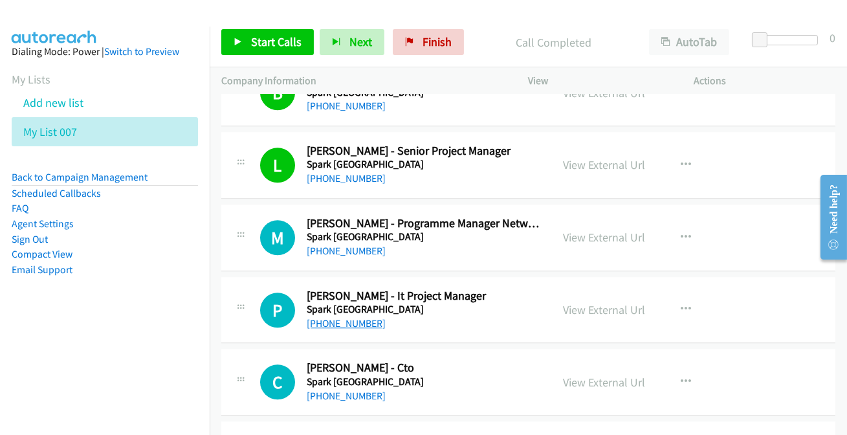
scroll to position [6940, 0]
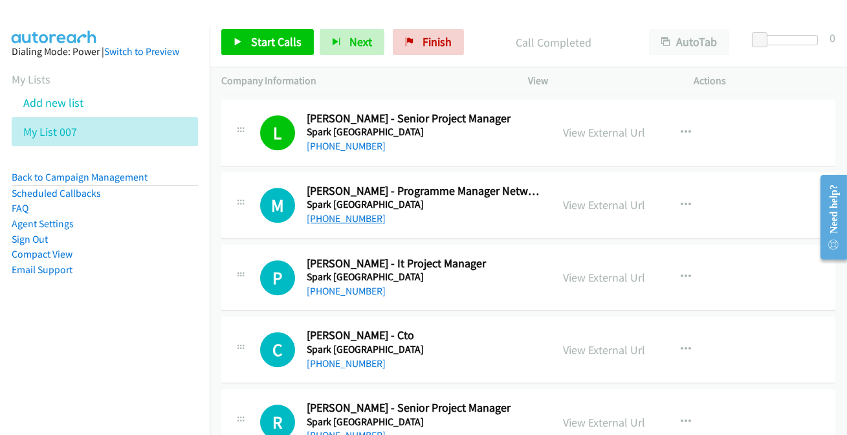
click at [354, 212] on link "+64 27 230 1900" at bounding box center [346, 218] width 79 height 12
click at [341, 212] on link "+64 27 230 1900" at bounding box center [346, 218] width 79 height 12
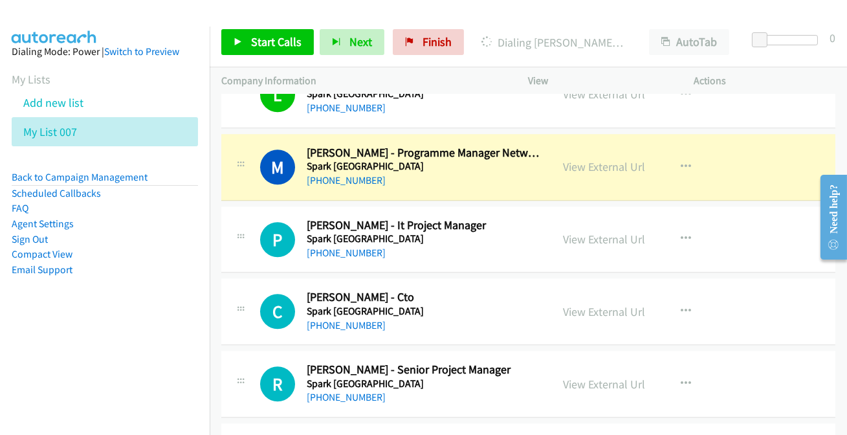
scroll to position [6999, 0]
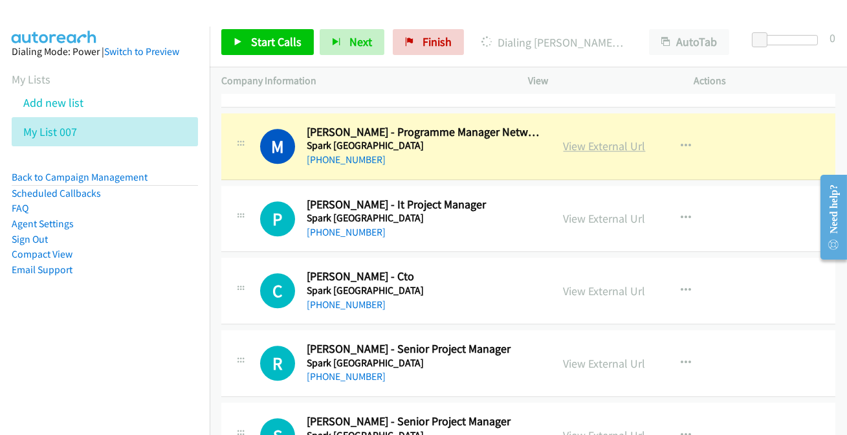
click at [610, 140] on link "View External Url" at bounding box center [604, 145] width 82 height 15
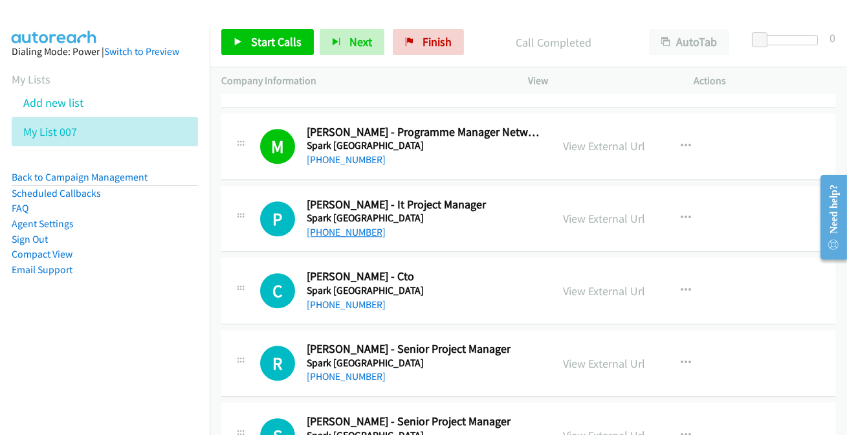
drag, startPoint x: 340, startPoint y: 219, endPoint x: 349, endPoint y: 218, distance: 9.8
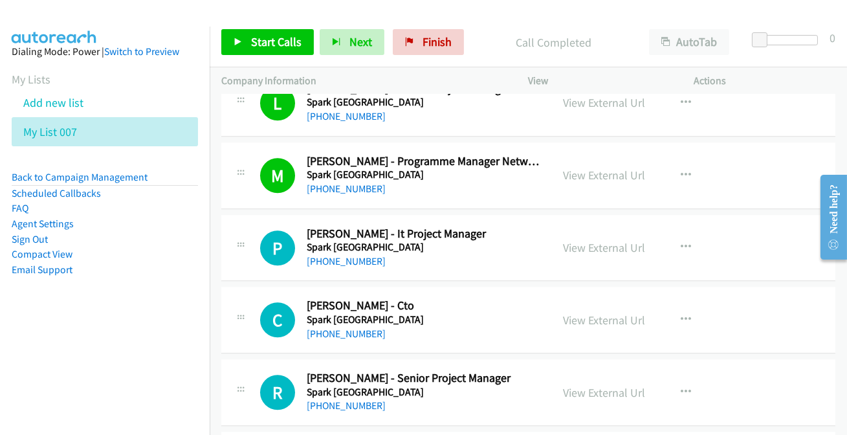
scroll to position [6940, 0]
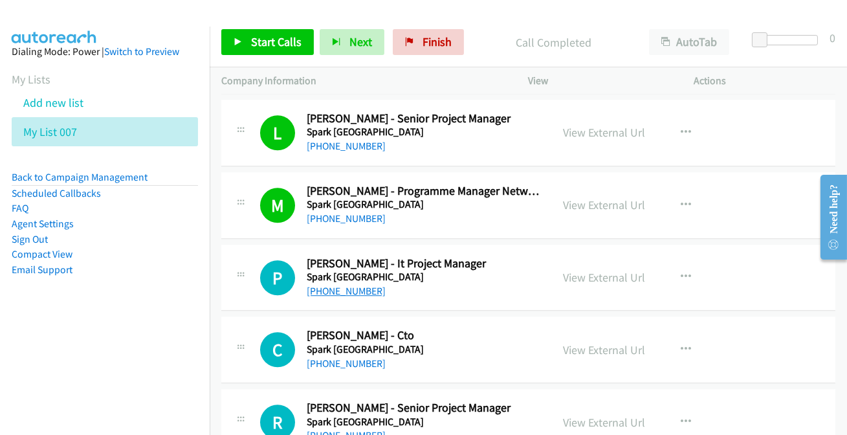
click at [355, 285] on link "+64 27 861 4667" at bounding box center [346, 291] width 79 height 12
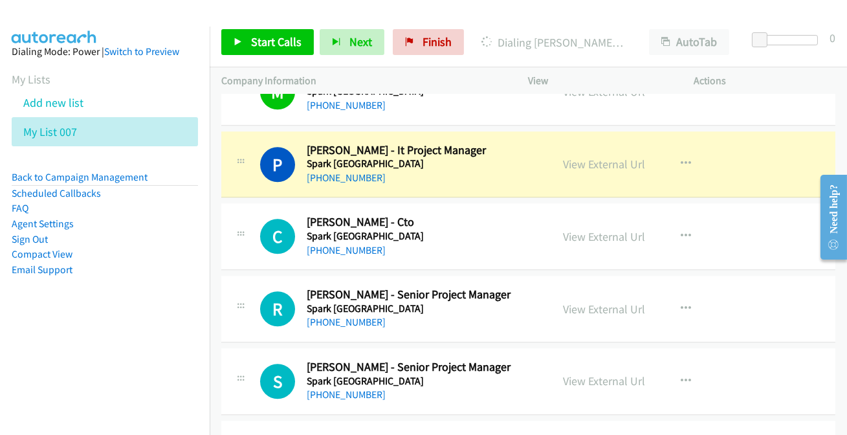
scroll to position [7057, 0]
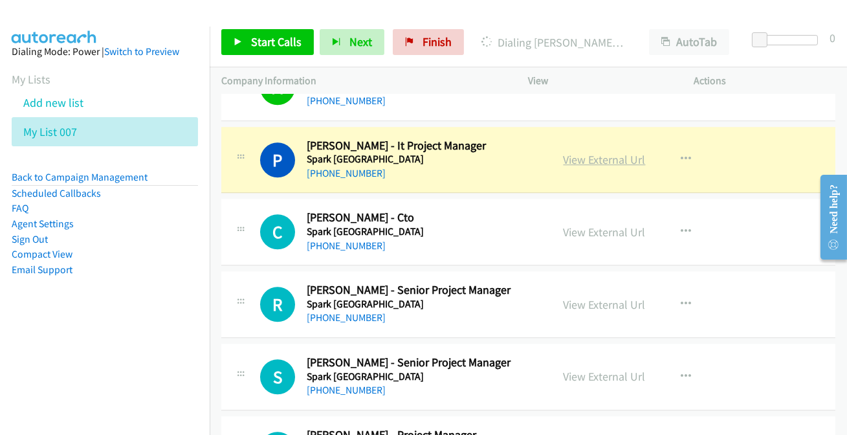
click at [589, 152] on link "View External Url" at bounding box center [604, 159] width 82 height 15
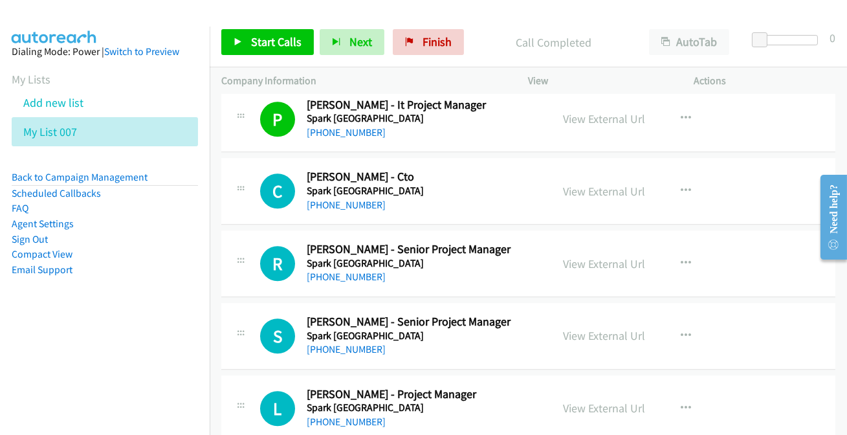
scroll to position [7116, 0]
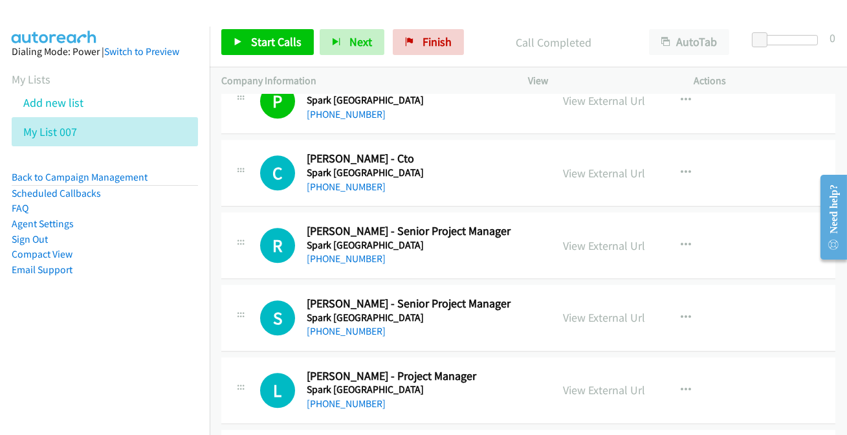
drag, startPoint x: 360, startPoint y: 175, endPoint x: 349, endPoint y: 230, distance: 55.3
click at [319, 180] on link "+64 27 595 0906" at bounding box center [346, 186] width 79 height 12
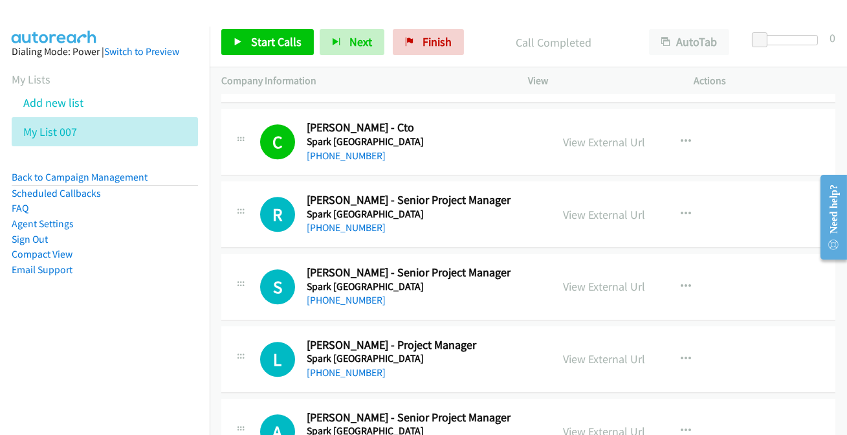
scroll to position [7175, 0]
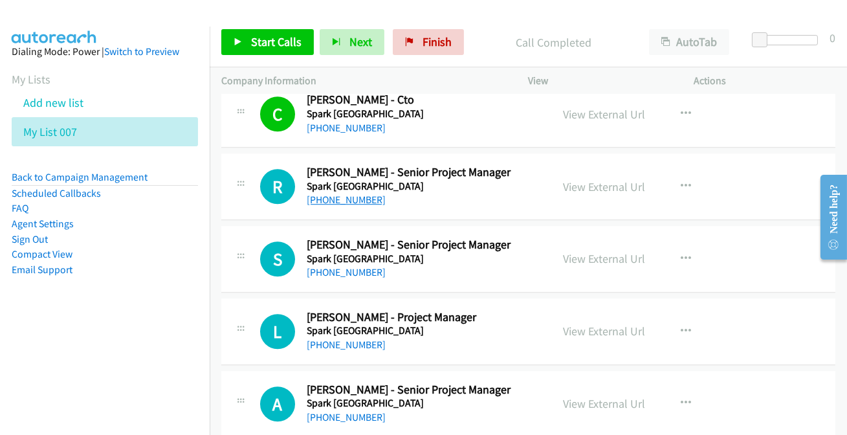
click at [345, 193] on link "+64 274 476 902" at bounding box center [346, 199] width 79 height 12
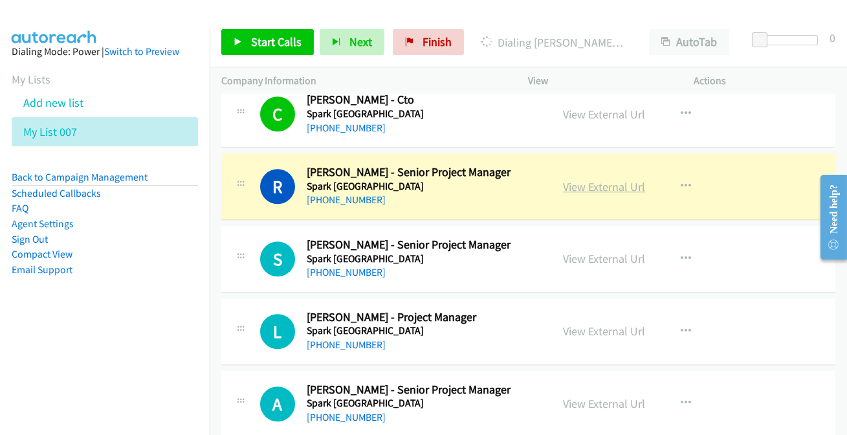
click at [591, 179] on link "View External Url" at bounding box center [604, 186] width 82 height 15
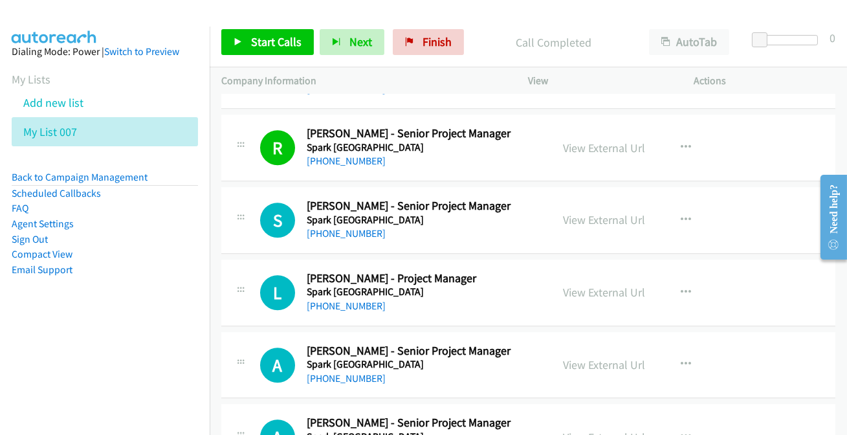
scroll to position [7234, 0]
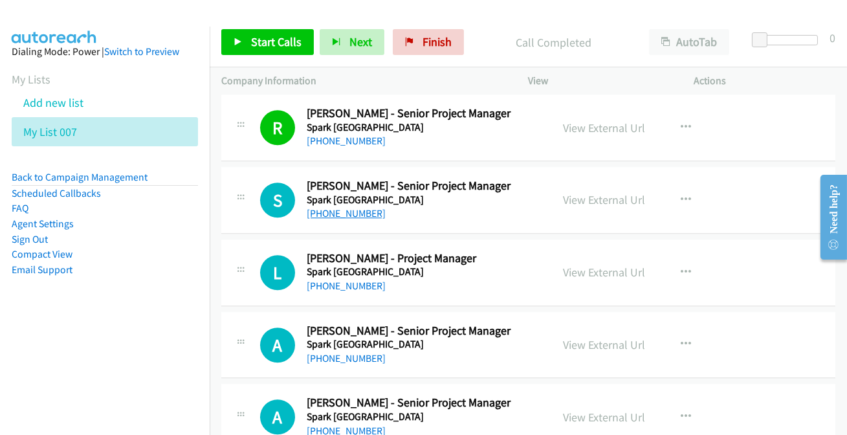
click at [332, 207] on link "+64 22 010 6600" at bounding box center [346, 213] width 79 height 12
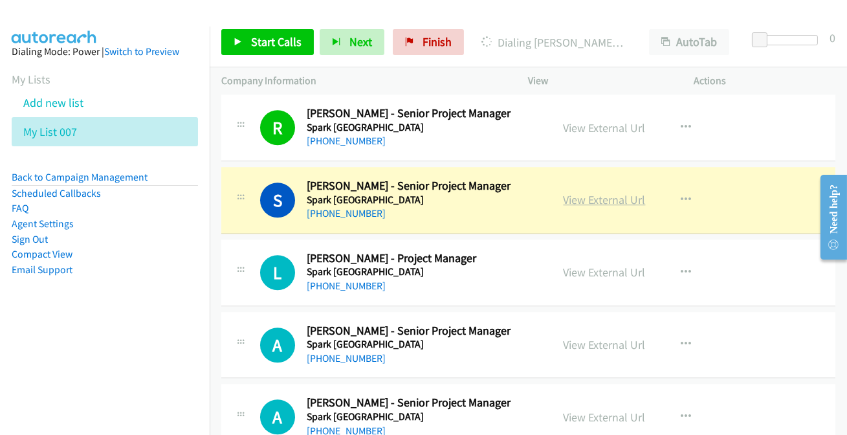
click at [582, 192] on link "View External Url" at bounding box center [604, 199] width 82 height 15
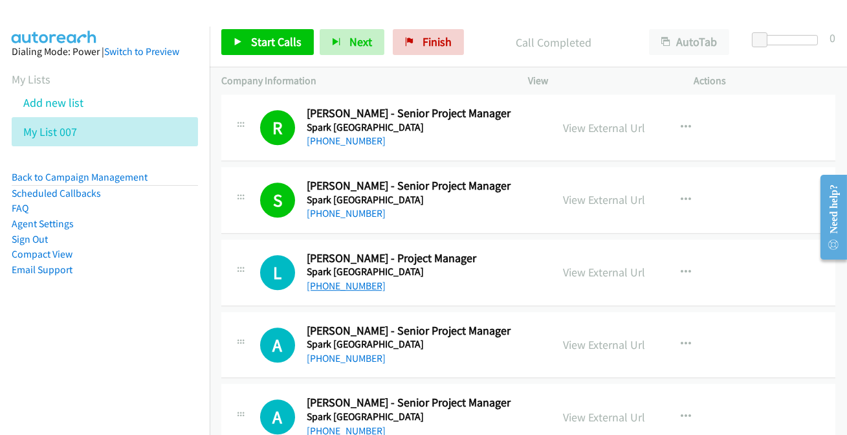
click at [349, 279] on link "+64 22 084 5889" at bounding box center [346, 285] width 79 height 12
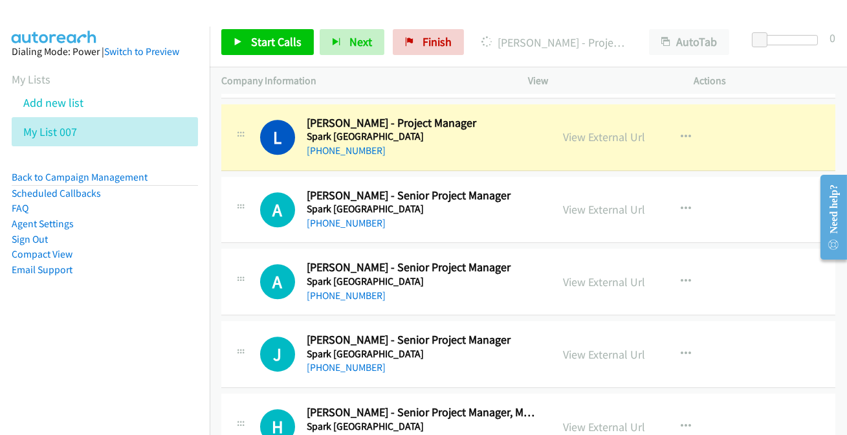
scroll to position [7352, 0]
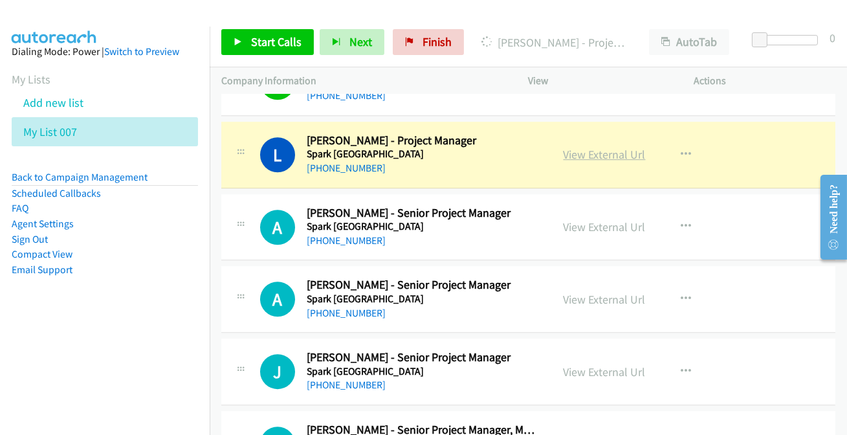
click at [583, 147] on link "View External Url" at bounding box center [604, 154] width 82 height 15
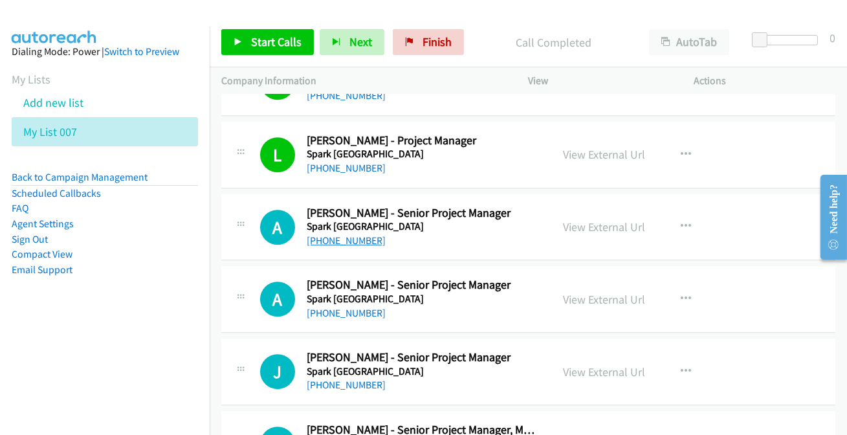
click at [325, 234] on link "+64 274 661 112" at bounding box center [346, 240] width 79 height 12
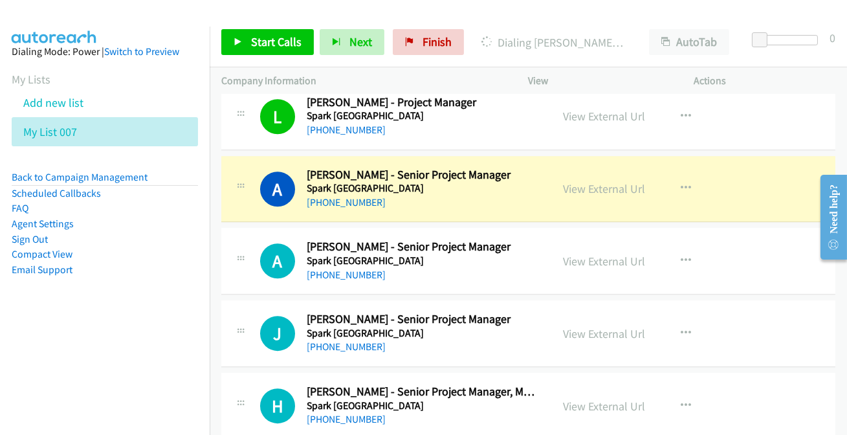
scroll to position [7411, 0]
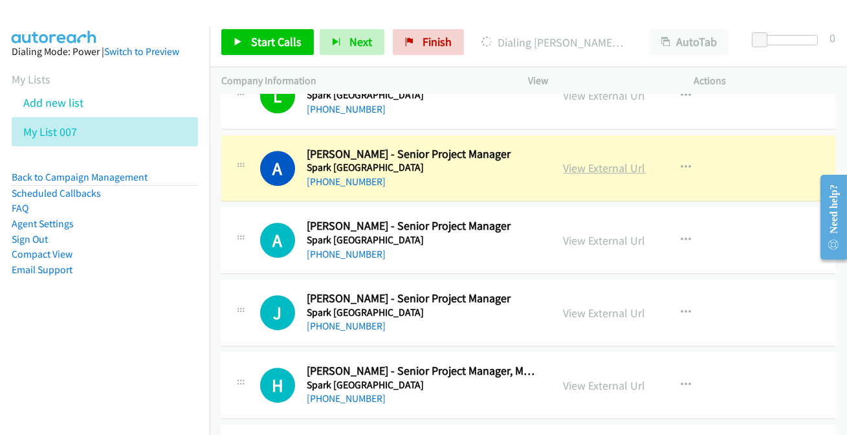
click at [603, 164] on link "View External Url" at bounding box center [604, 167] width 82 height 15
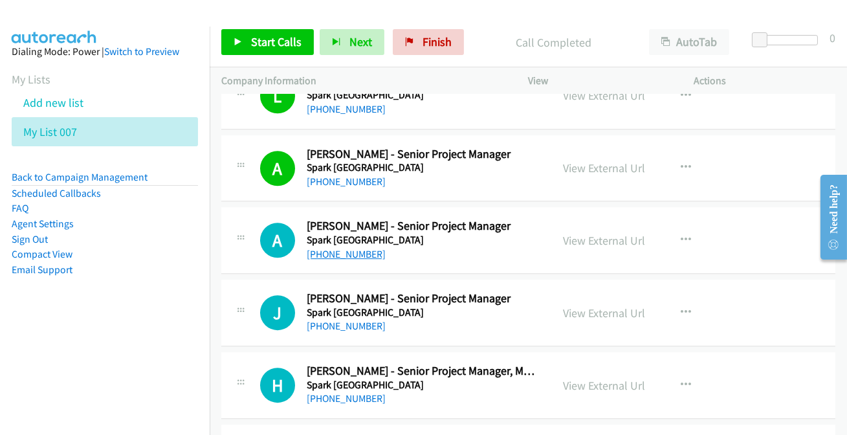
click at [351, 248] on link "+64 27 530 9870" at bounding box center [346, 254] width 79 height 12
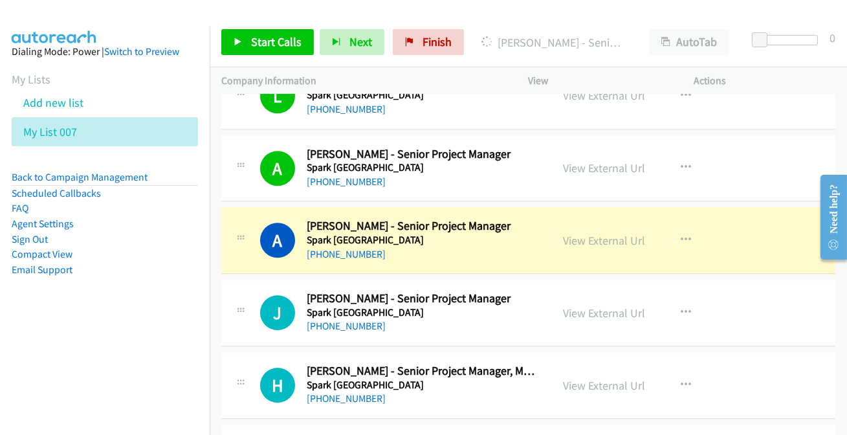
scroll to position [7469, 0]
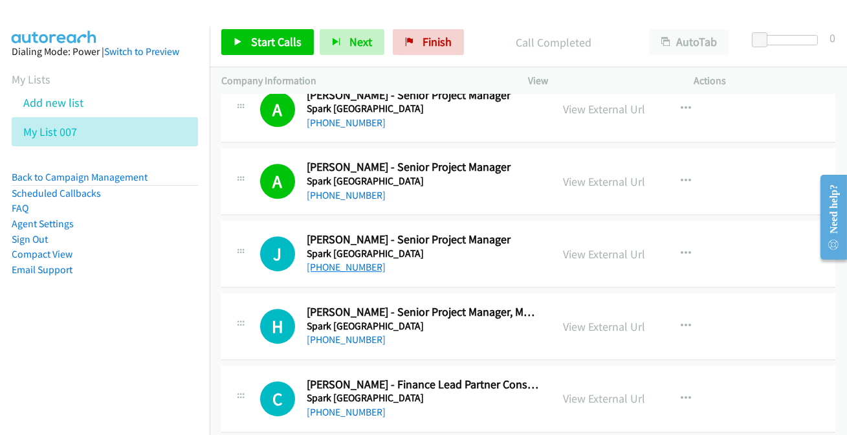
click at [341, 261] on link "+64 21 634 680" at bounding box center [346, 267] width 79 height 12
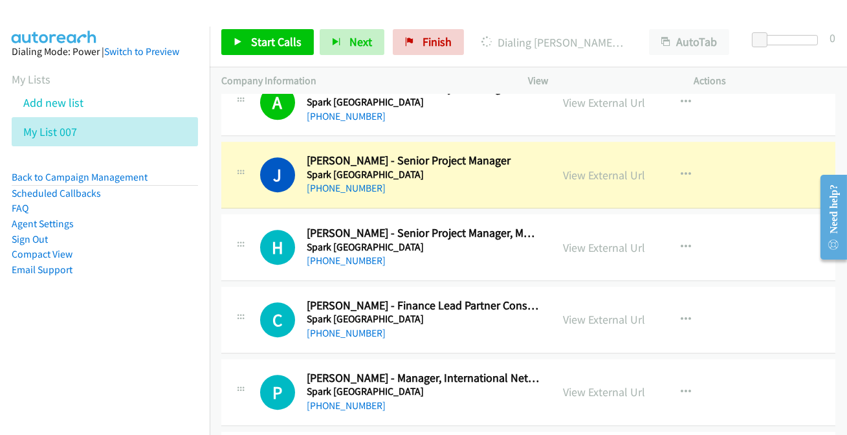
scroll to position [7528, 0]
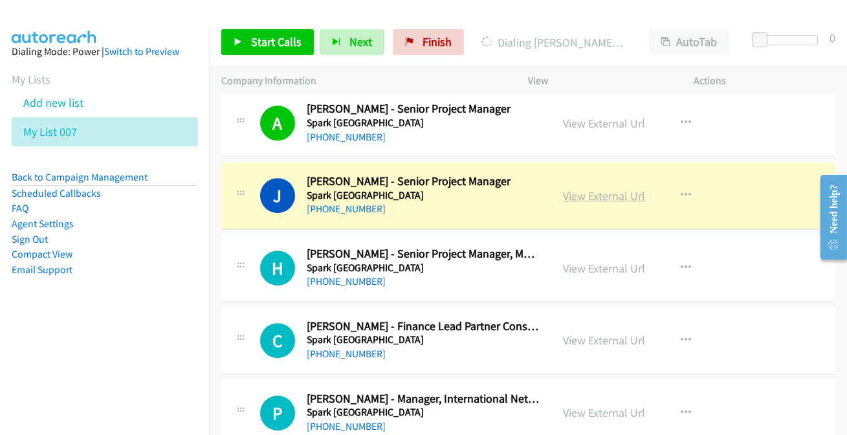
click at [599, 188] on link "View External Url" at bounding box center [604, 195] width 82 height 15
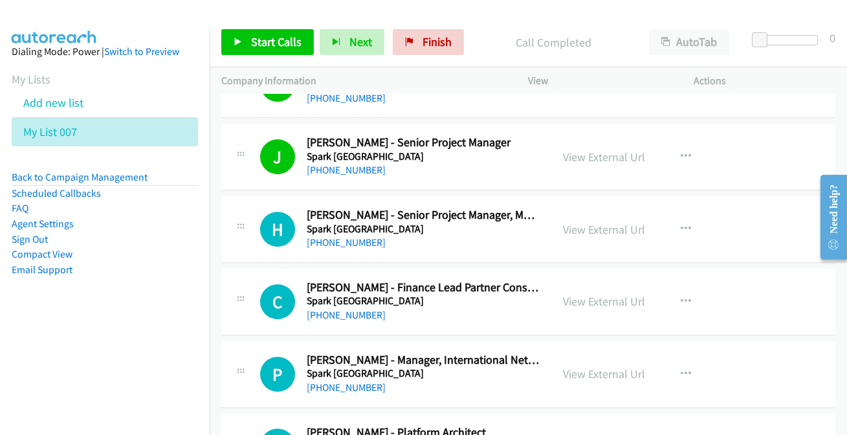
scroll to position [7586, 0]
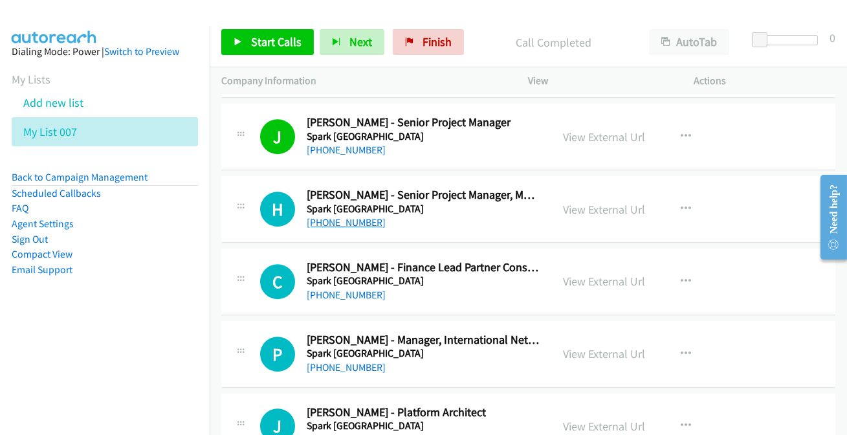
click at [335, 216] on link "+64 21 711 669" at bounding box center [346, 222] width 79 height 12
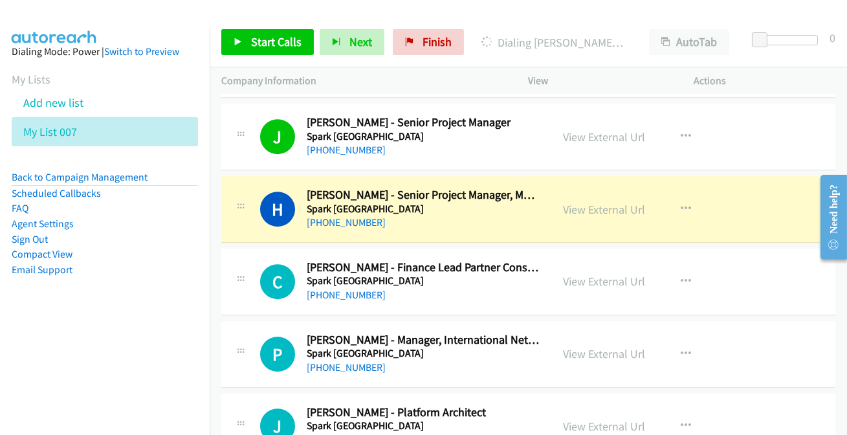
scroll to position [7645, 0]
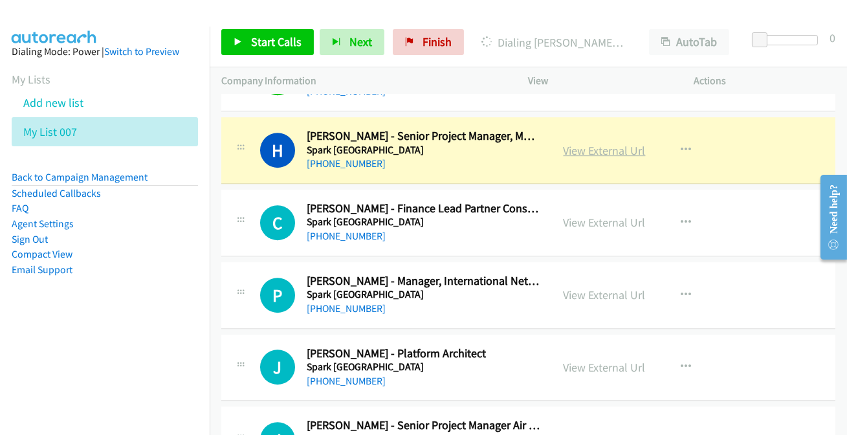
click at [607, 143] on link "View External Url" at bounding box center [604, 150] width 82 height 15
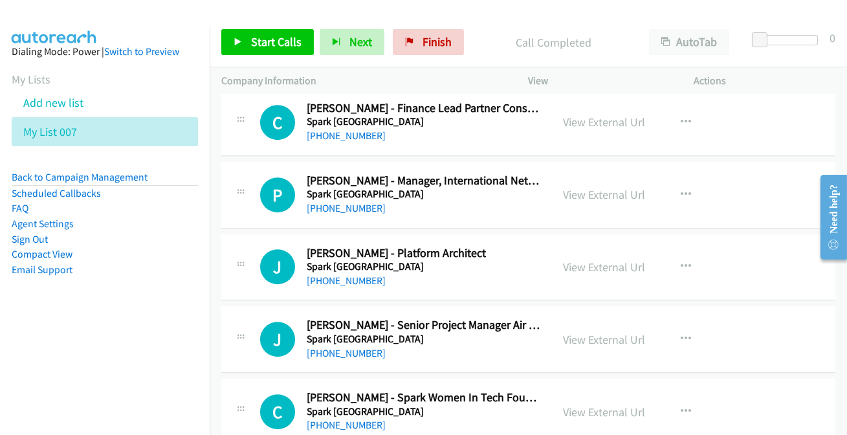
scroll to position [7763, 0]
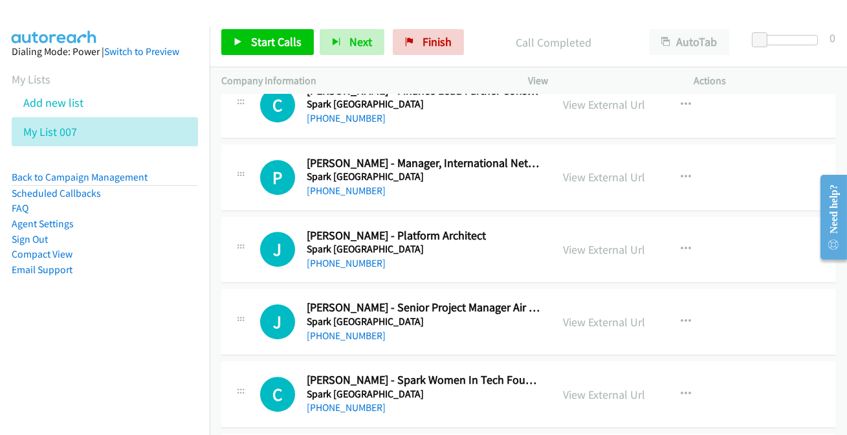
click at [336, 183] on div "+64 274 212 295" at bounding box center [423, 191] width 233 height 16
click at [327, 184] on link "+64 274 212 295" at bounding box center [346, 190] width 79 height 12
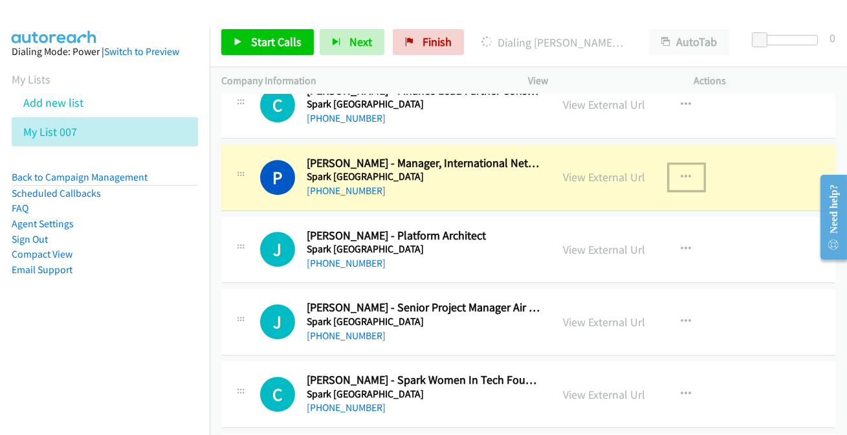
click at [681, 172] on icon "button" at bounding box center [686, 177] width 10 height 10
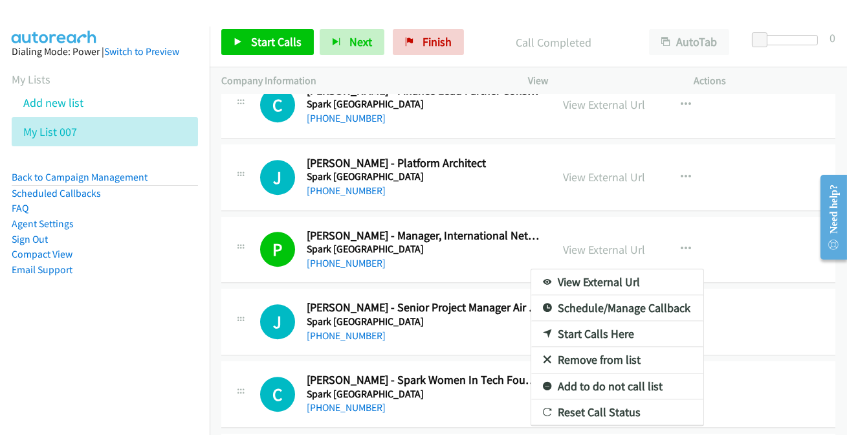
click at [592, 380] on link "Add to do not call list" at bounding box center [617, 386] width 172 height 26
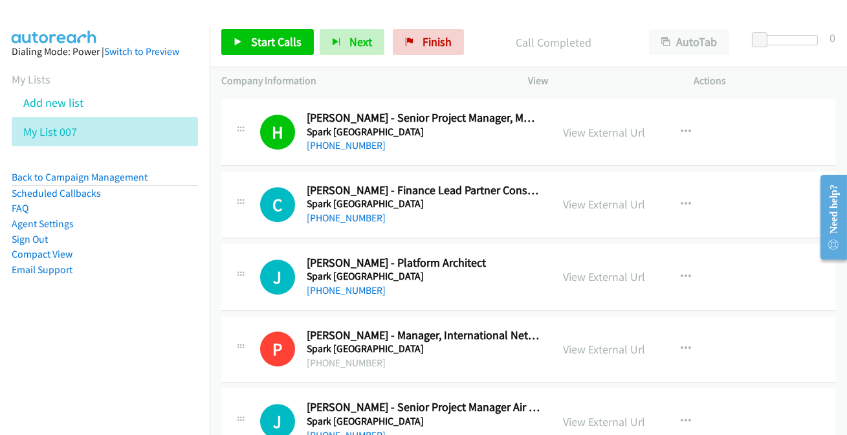
scroll to position [7645, 0]
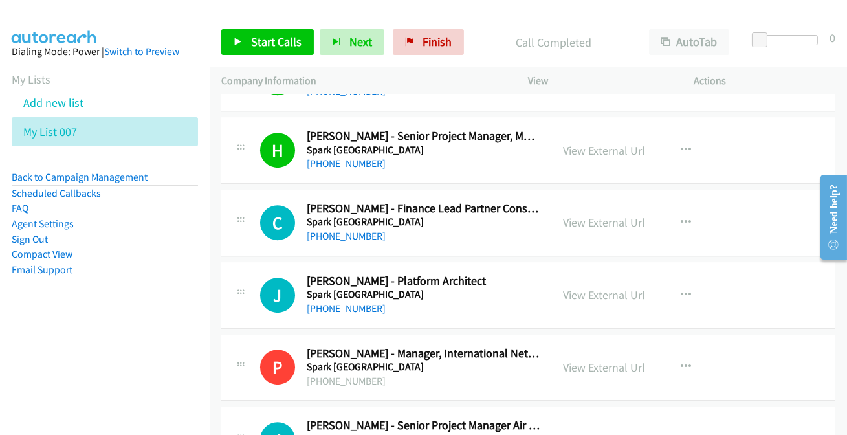
drag, startPoint x: 341, startPoint y: 297, endPoint x: 237, endPoint y: 298, distance: 104.1
click at [341, 302] on link "+64 7 834 5275" at bounding box center [346, 308] width 79 height 12
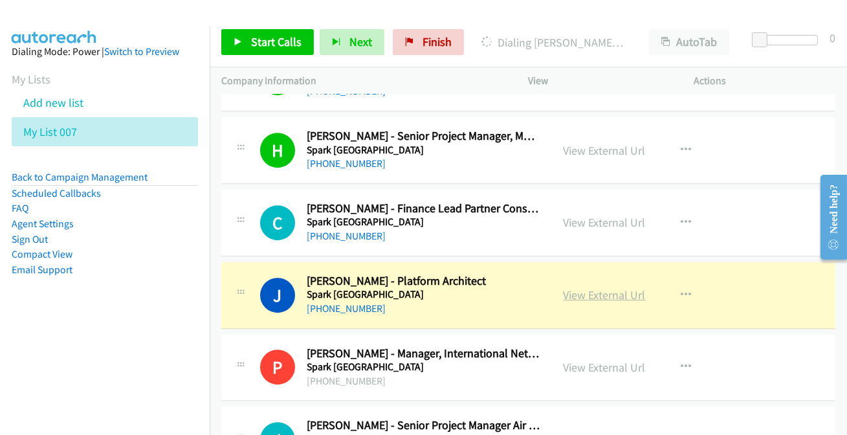
click at [601, 287] on link "View External Url" at bounding box center [604, 294] width 82 height 15
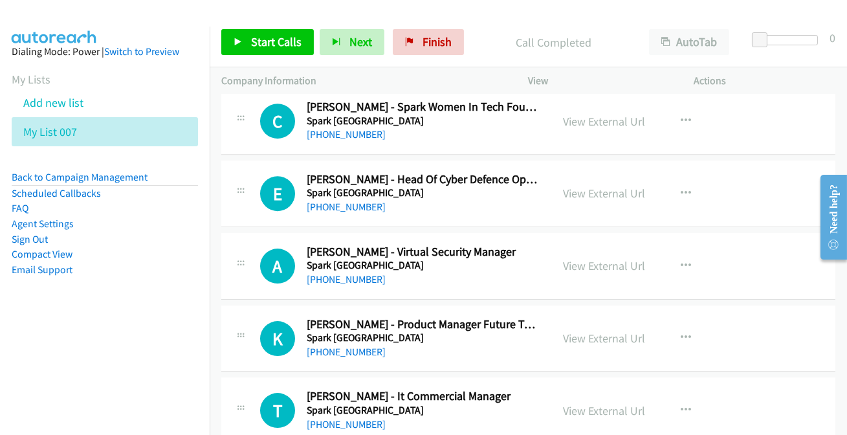
scroll to position [8057, 0]
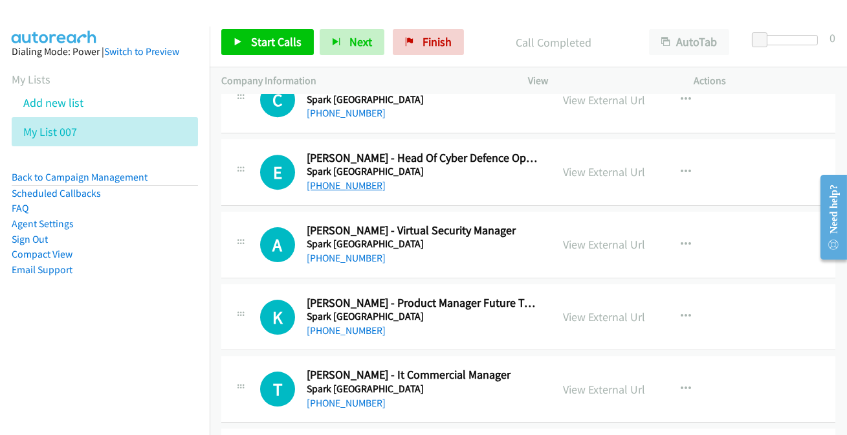
drag, startPoint x: 316, startPoint y: 173, endPoint x: 310, endPoint y: 180, distance: 9.7
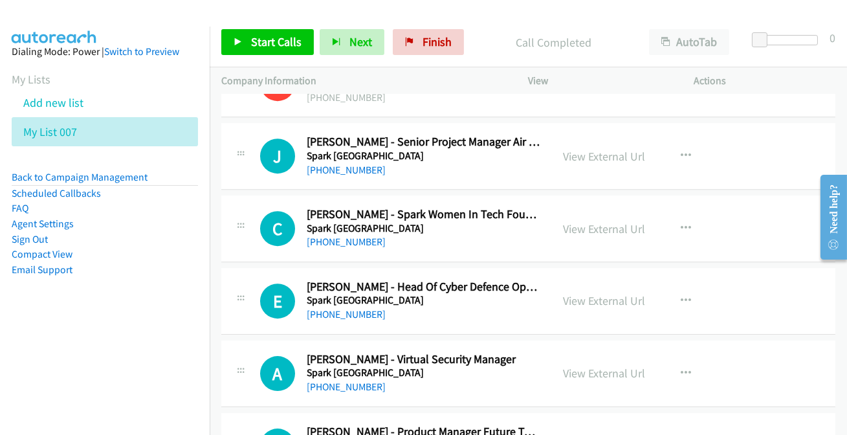
scroll to position [7940, 0]
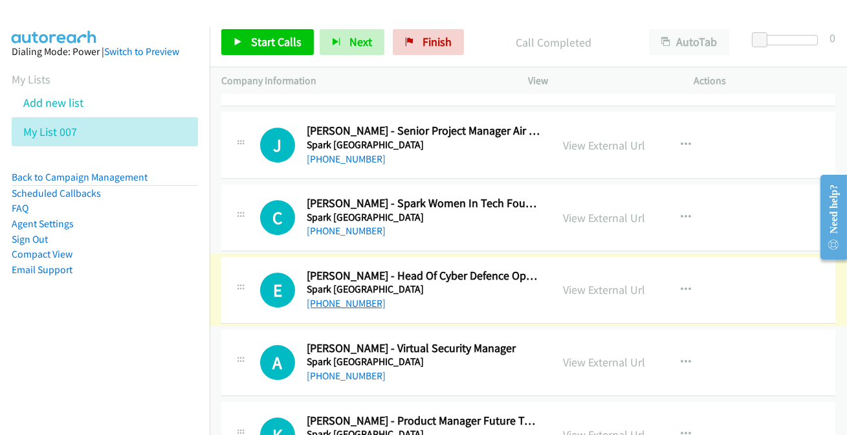
click at [345, 297] on link "+64 27 757 0004" at bounding box center [346, 303] width 79 height 12
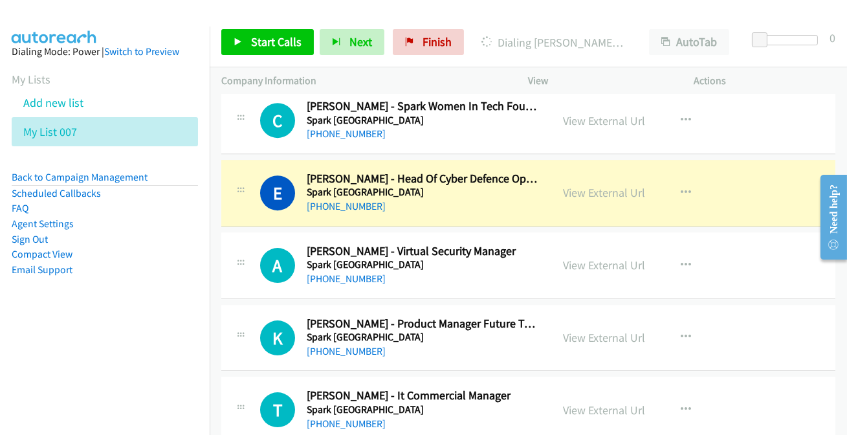
scroll to position [8057, 0]
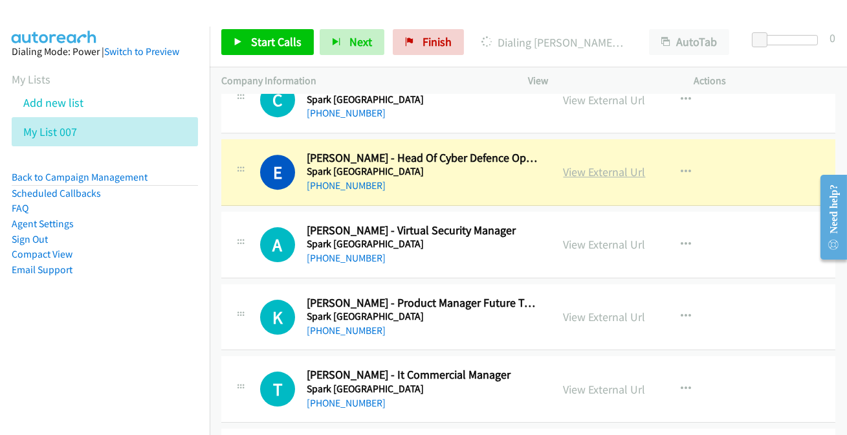
click at [573, 166] on link "View External Url" at bounding box center [604, 171] width 82 height 15
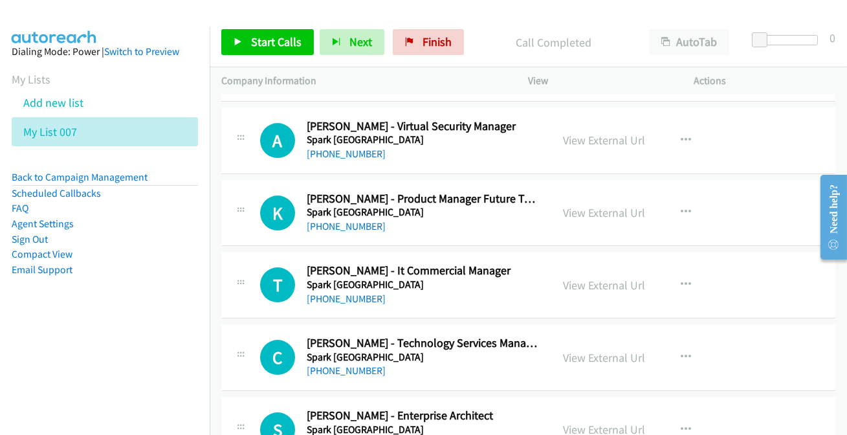
scroll to position [8174, 0]
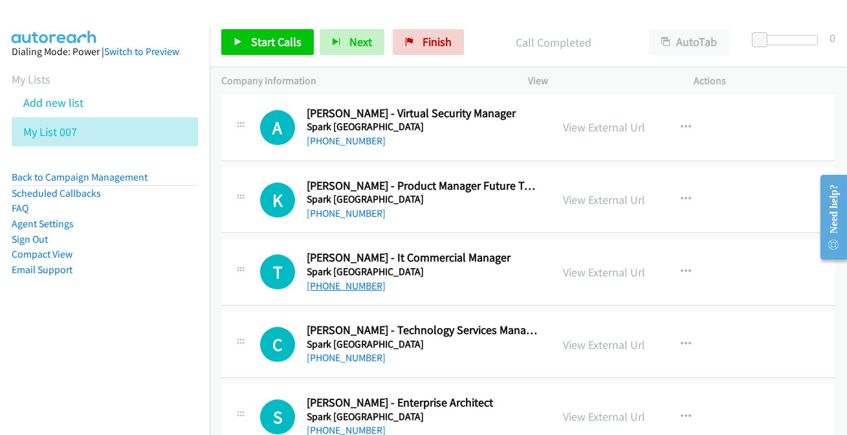
click at [367, 279] on link "+61 415 429 077" at bounding box center [346, 285] width 79 height 12
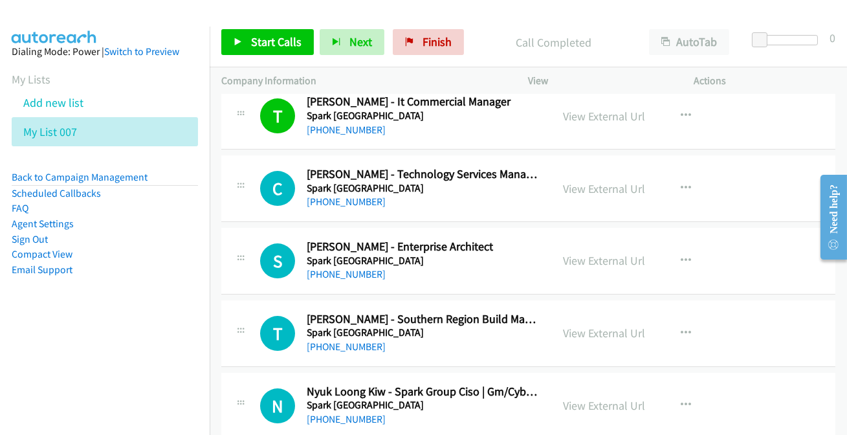
scroll to position [8351, 0]
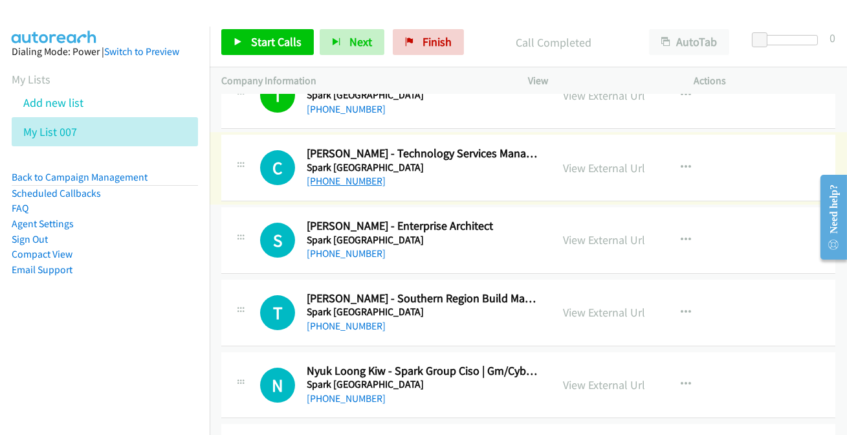
click at [352, 175] on link "+64 274 846 863" at bounding box center [346, 181] width 79 height 12
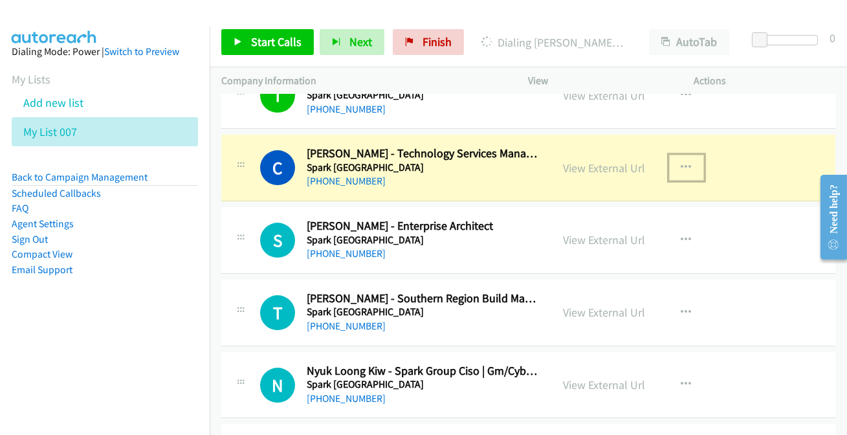
drag, startPoint x: 606, startPoint y: 157, endPoint x: 679, endPoint y: 155, distance: 73.1
click at [681, 162] on icon "button" at bounding box center [686, 167] width 10 height 10
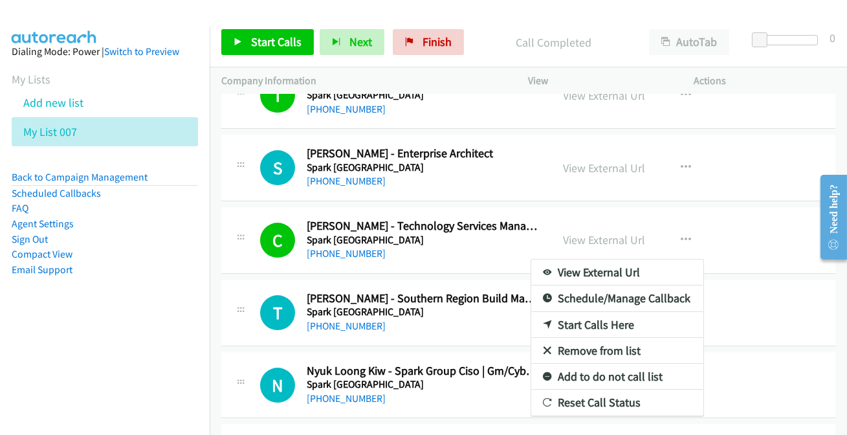
click at [601, 369] on link "Add to do not call list" at bounding box center [617, 376] width 172 height 26
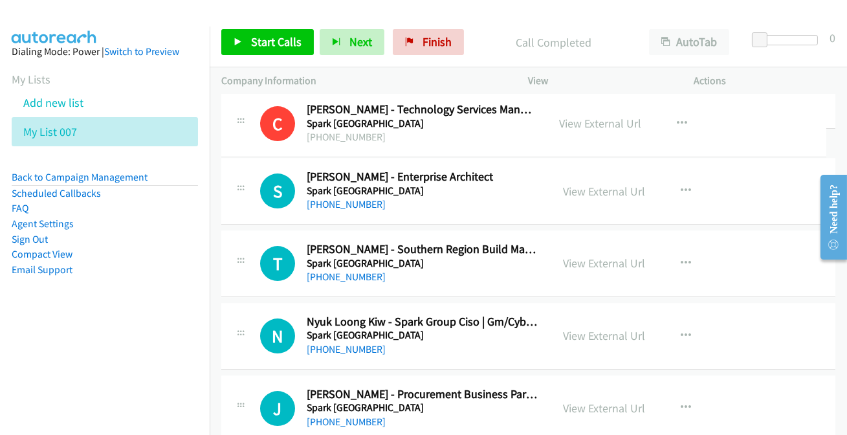
drag, startPoint x: 446, startPoint y: 242, endPoint x: 493, endPoint y: 147, distance: 106.1
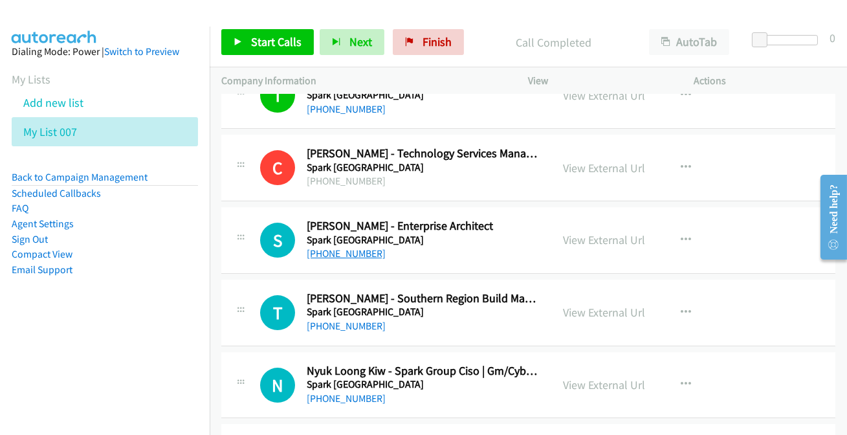
click at [368, 247] on link "+64 274 888 922" at bounding box center [346, 253] width 79 height 12
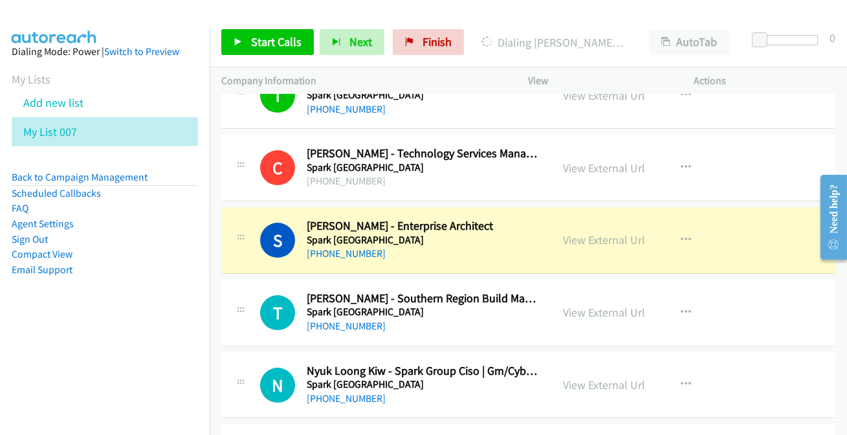
scroll to position [8410, 0]
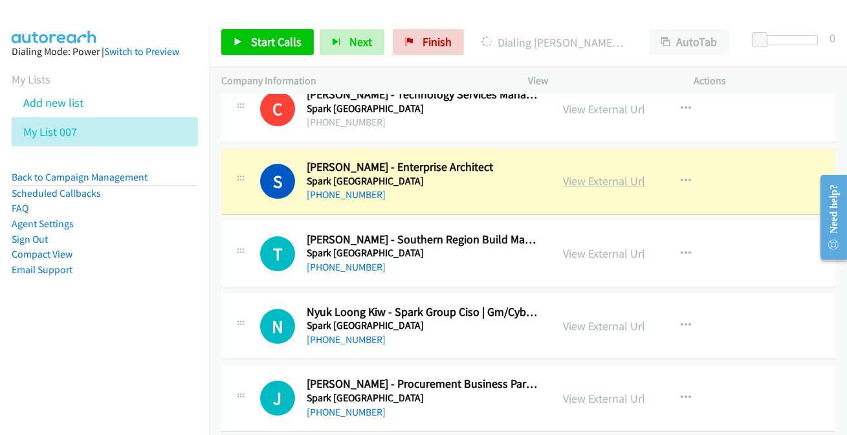
click at [618, 173] on link "View External Url" at bounding box center [604, 180] width 82 height 15
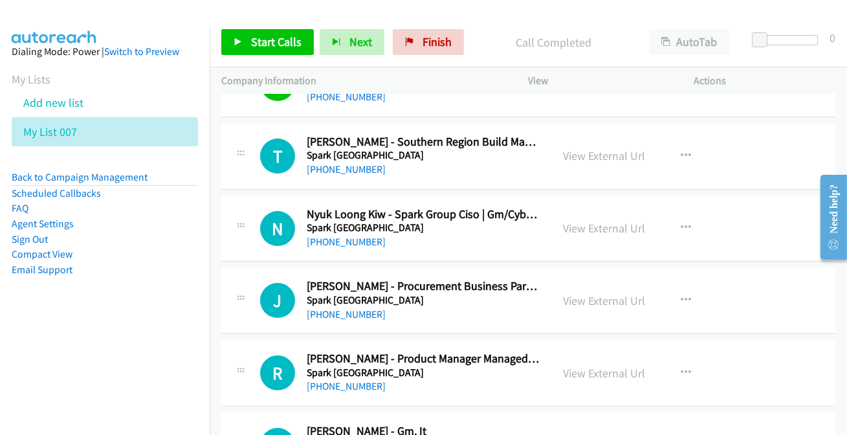
scroll to position [8527, 0]
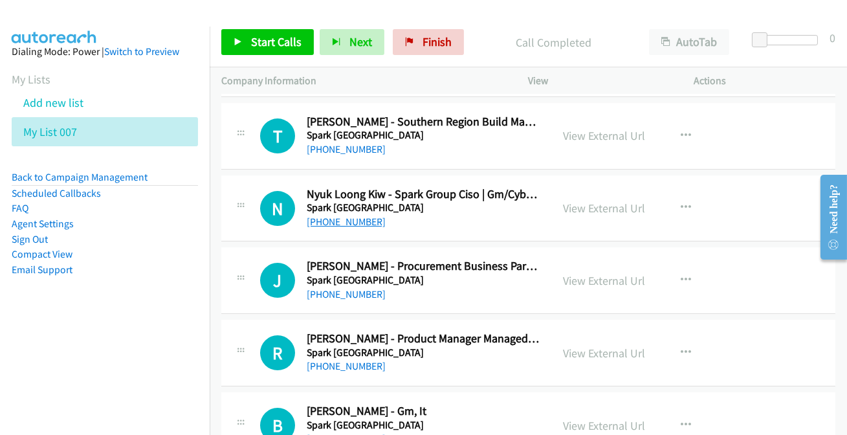
click at [341, 215] on link "+64 27 253 4807" at bounding box center [346, 221] width 79 height 12
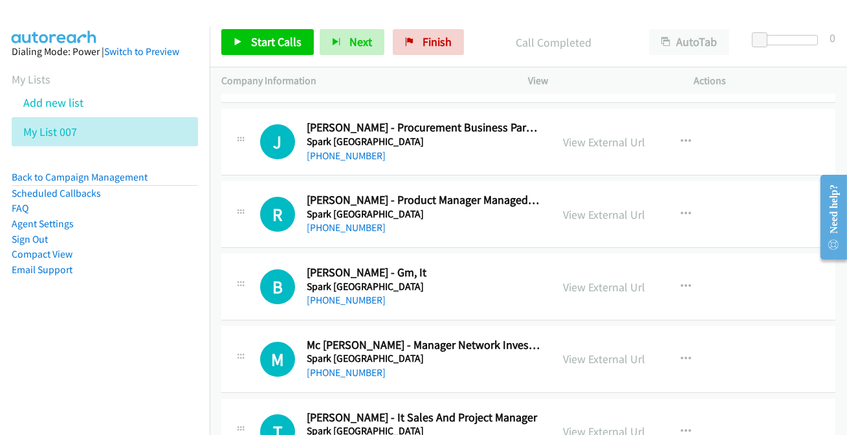
scroll to position [8704, 0]
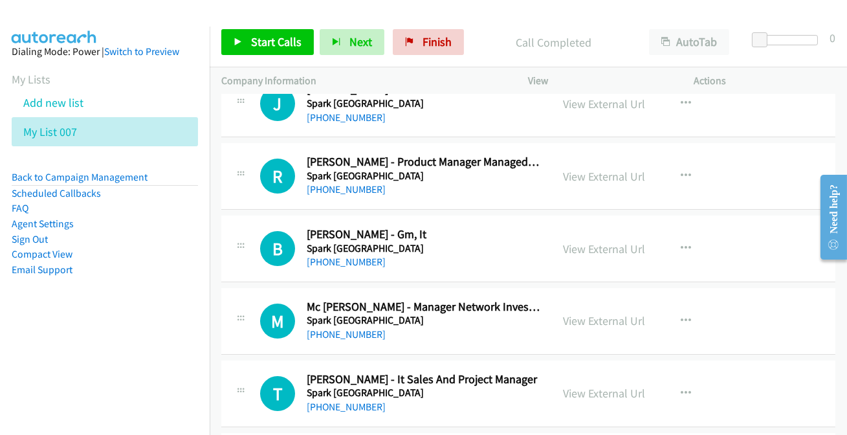
click at [331, 402] on div "+64 21 222 4612" at bounding box center [423, 407] width 233 height 16
click at [338, 400] on link "+64 21 222 4612" at bounding box center [346, 406] width 79 height 12
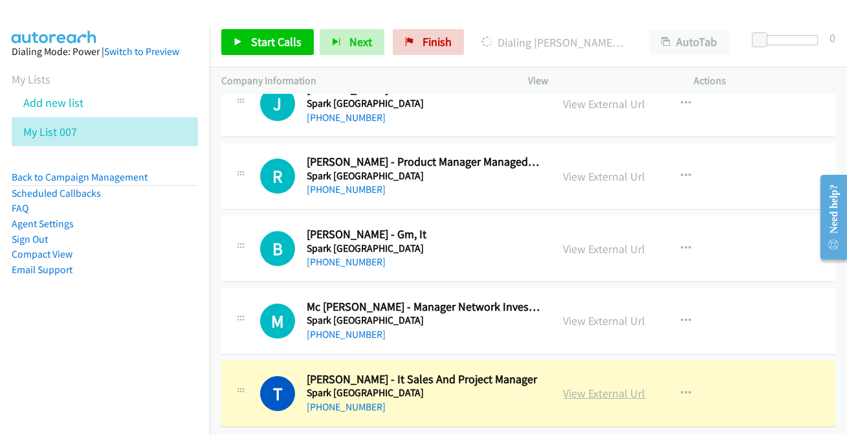
click at [609, 385] on link "View External Url" at bounding box center [604, 392] width 82 height 15
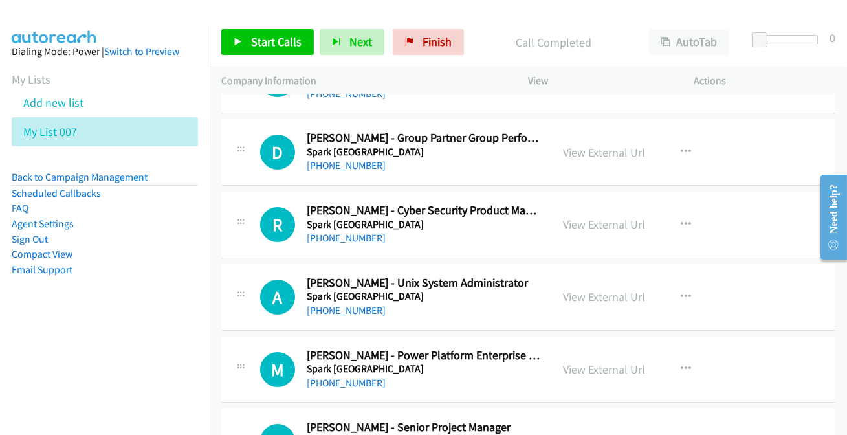
scroll to position [9527, 0]
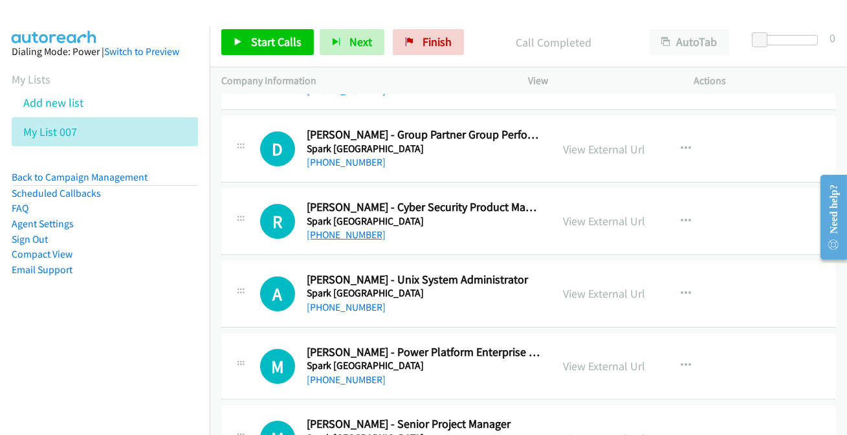
click at [345, 228] on link "+61 457 507 640" at bounding box center [346, 234] width 79 height 12
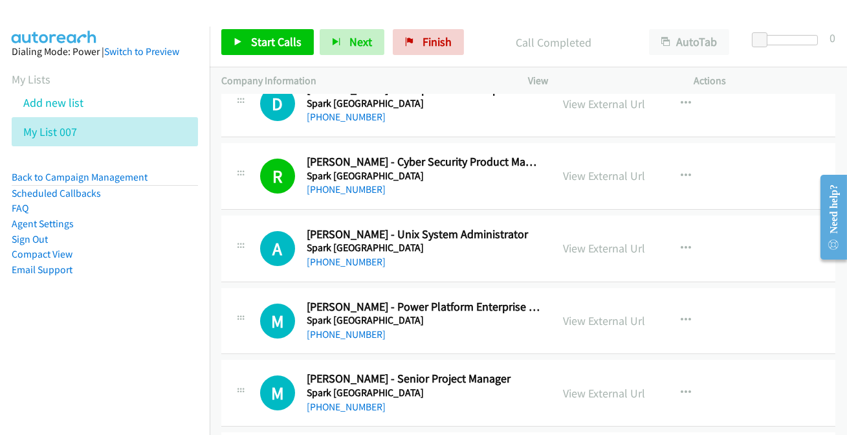
scroll to position [9644, 0]
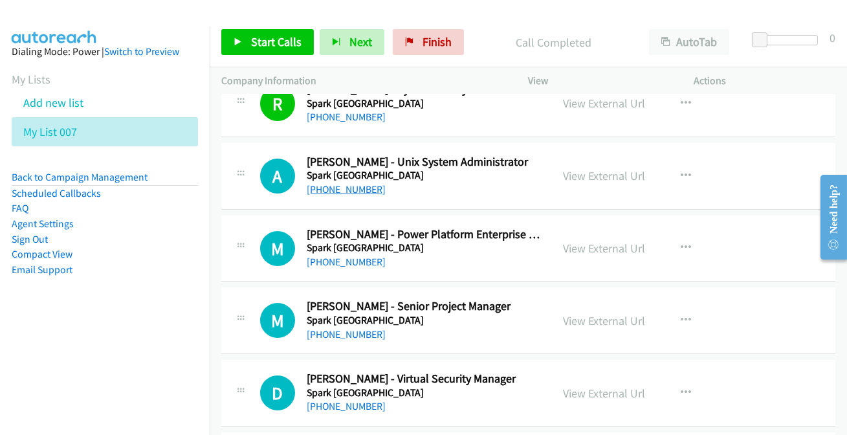
click at [351, 183] on link "+64 274 474 732" at bounding box center [346, 189] width 79 height 12
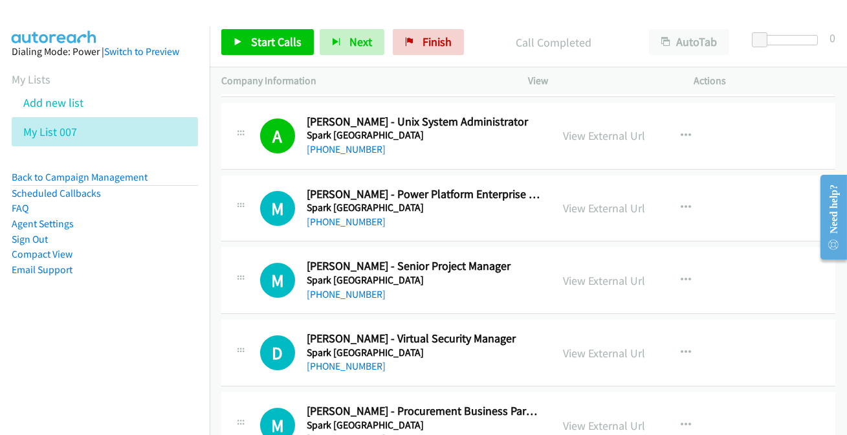
scroll to position [9703, 0]
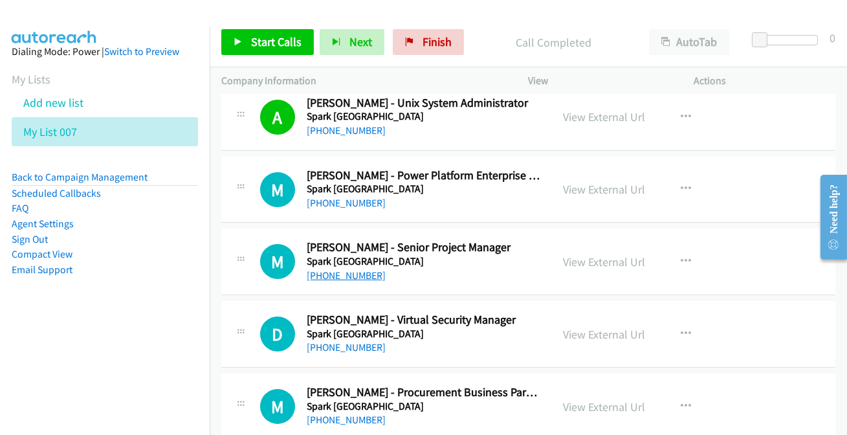
click at [362, 269] on link "+64 27 228 7850" at bounding box center [346, 275] width 79 height 12
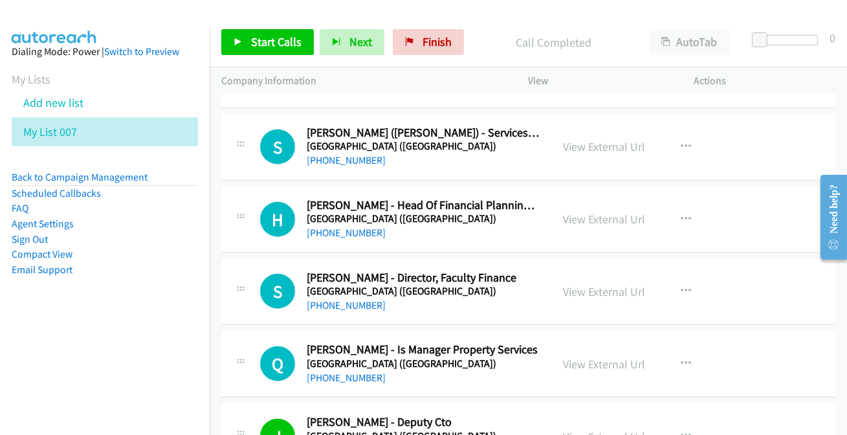
scroll to position [12290, 0]
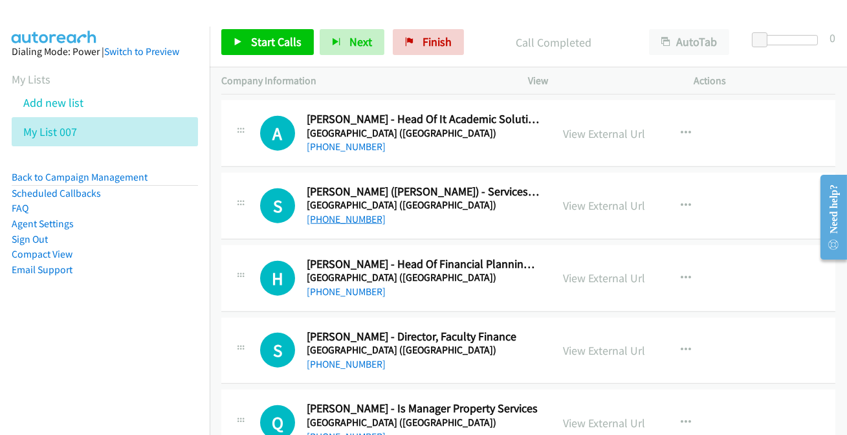
drag, startPoint x: 351, startPoint y: 136, endPoint x: 331, endPoint y: 197, distance: 64.0
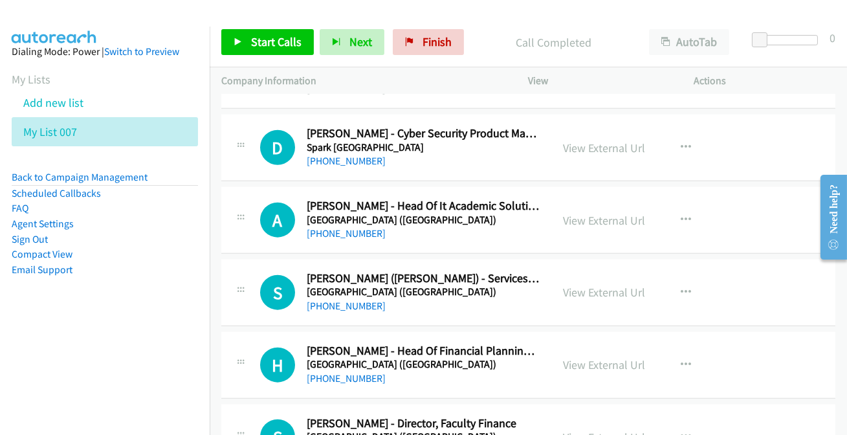
scroll to position [12231, 0]
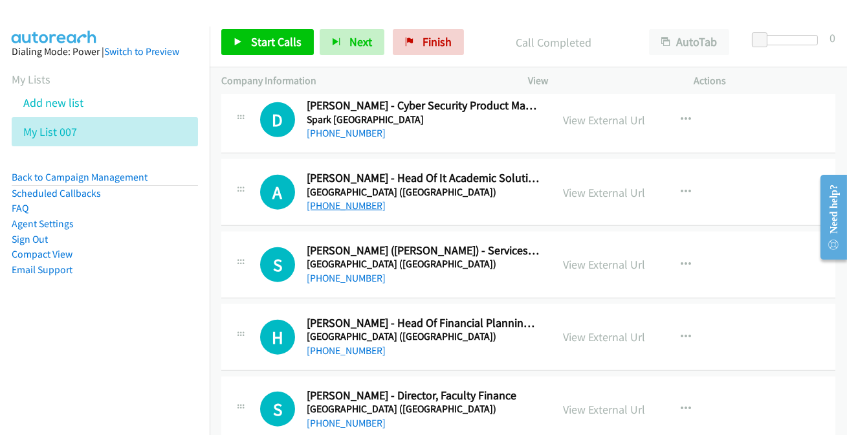
click at [344, 199] on link "+64 21 241 7342" at bounding box center [346, 205] width 79 height 12
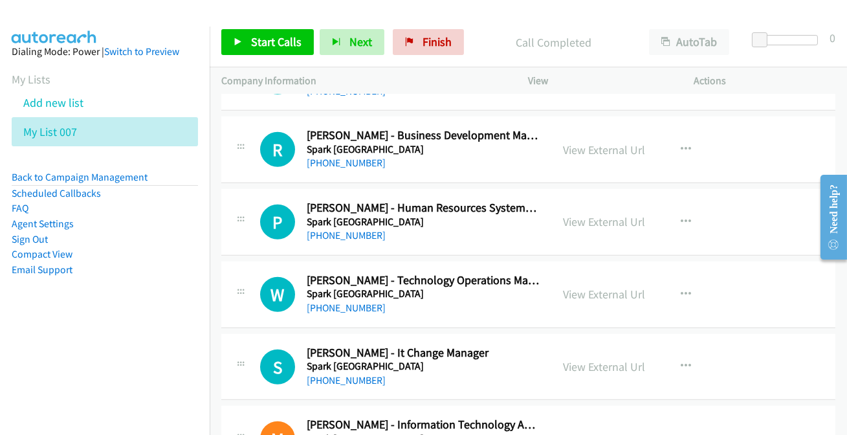
scroll to position [11820, 0]
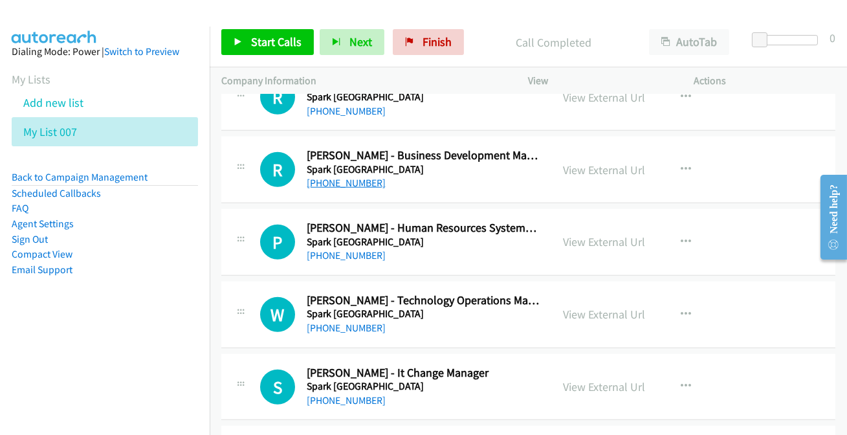
click at [330, 177] on link "+64 800 694 364" at bounding box center [346, 183] width 79 height 12
click at [344, 321] on link "+64 21 629 113" at bounding box center [346, 327] width 79 height 12
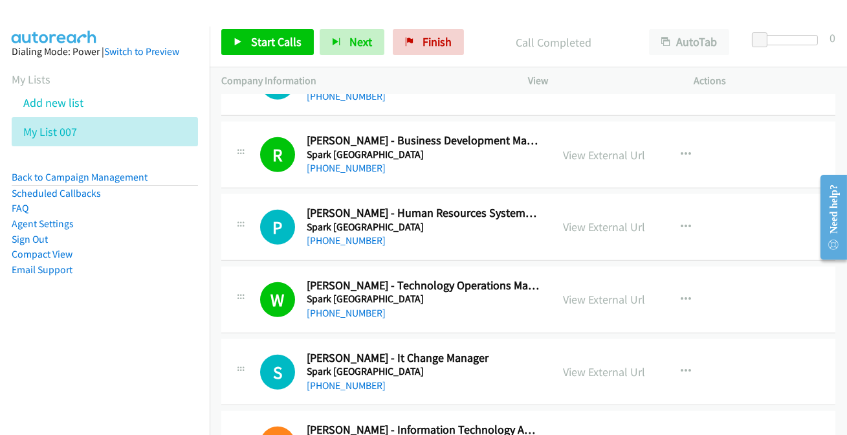
scroll to position [11879, 0]
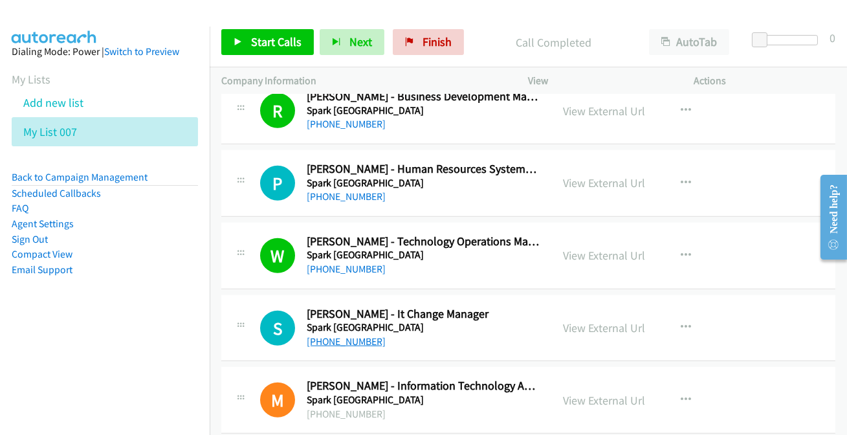
click at [313, 335] on link "+64 21 184 5965" at bounding box center [346, 341] width 79 height 12
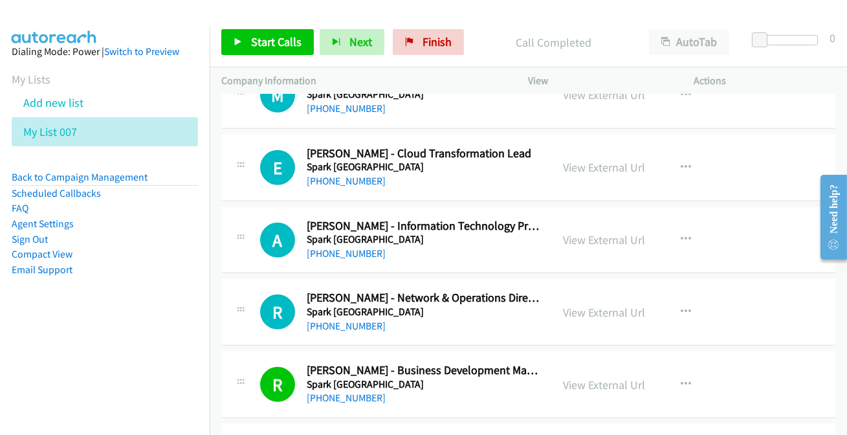
scroll to position [11584, 0]
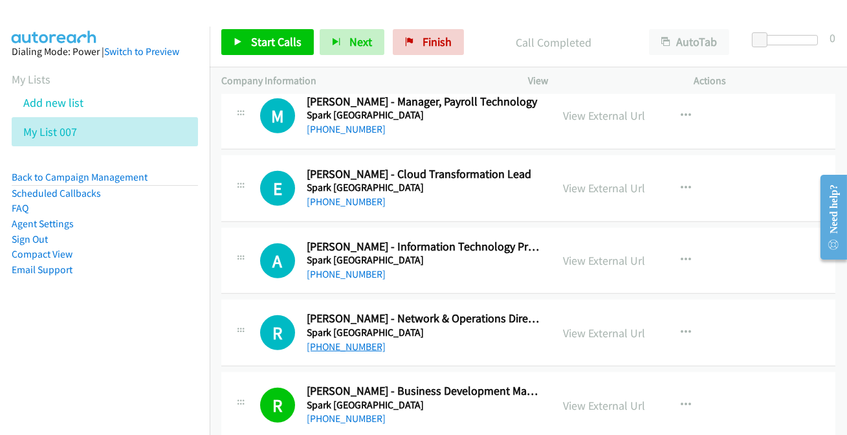
click at [336, 340] on link "+64 21 877 403" at bounding box center [346, 346] width 79 height 12
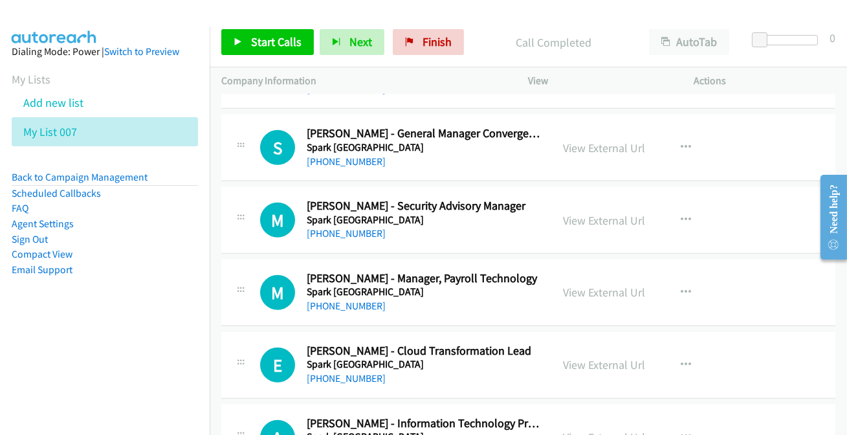
scroll to position [11467, 0]
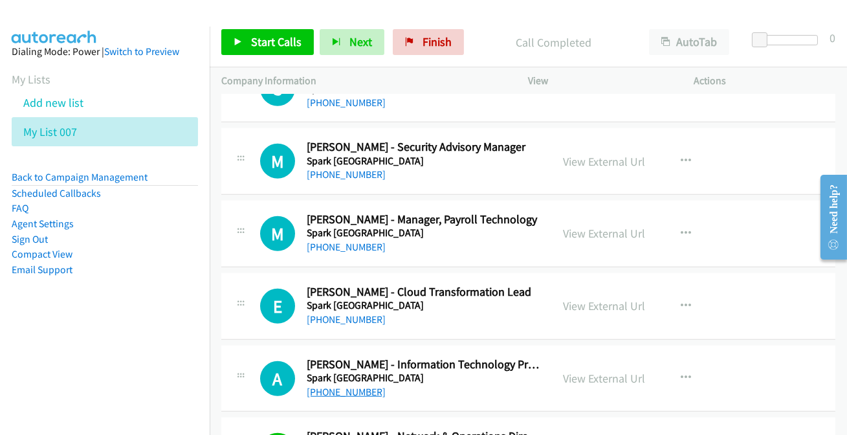
click at [354, 385] on link "+64 210 843 9464" at bounding box center [346, 391] width 79 height 12
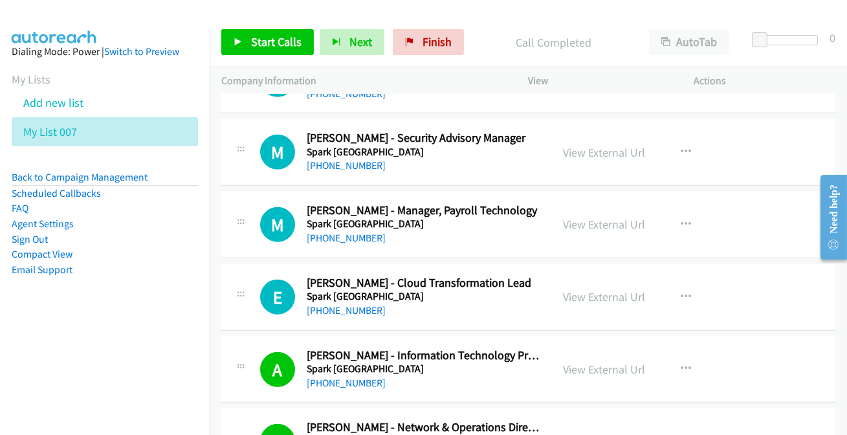
scroll to position [11408, 0]
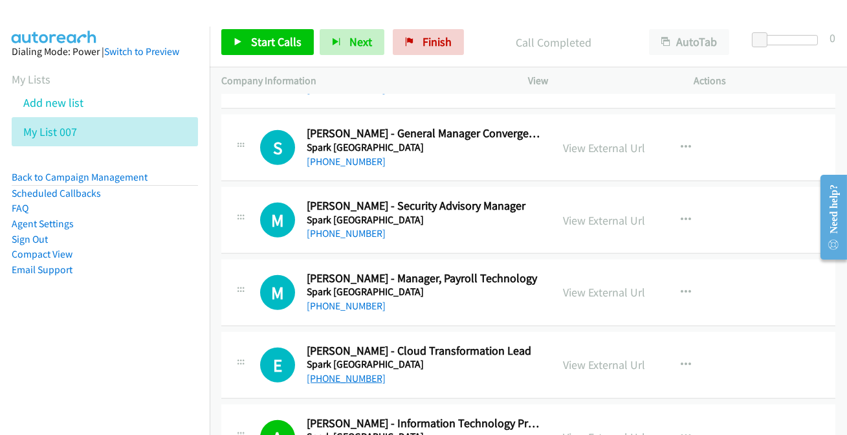
click at [351, 372] on link "+64 21 166 1356" at bounding box center [346, 378] width 79 height 12
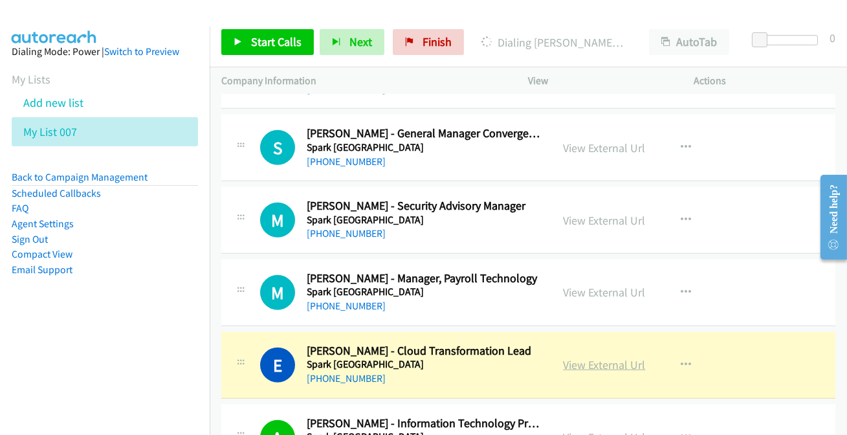
click at [592, 357] on link "View External Url" at bounding box center [604, 364] width 82 height 15
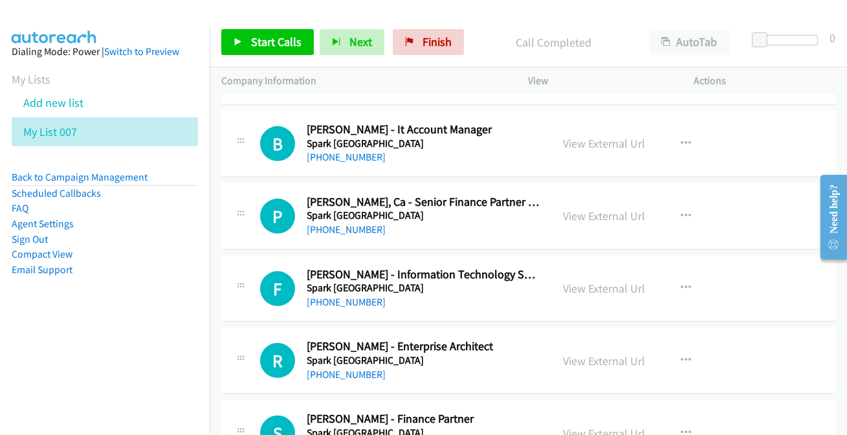
scroll to position [10703, 0]
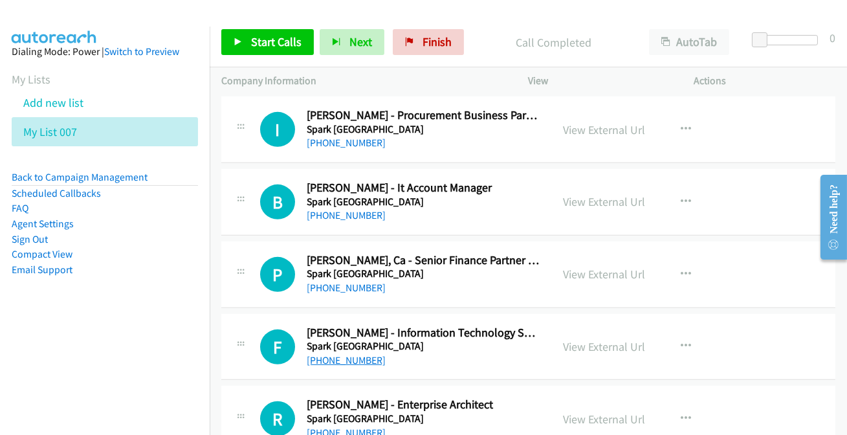
click at [354, 354] on link "+64 27 394 7378" at bounding box center [346, 360] width 79 height 12
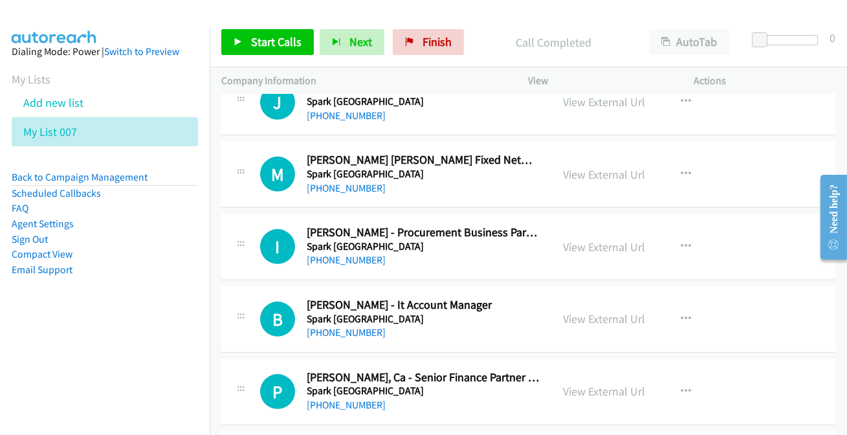
scroll to position [10585, 0]
click at [336, 327] on link "+64 27 862 4432" at bounding box center [346, 333] width 79 height 12
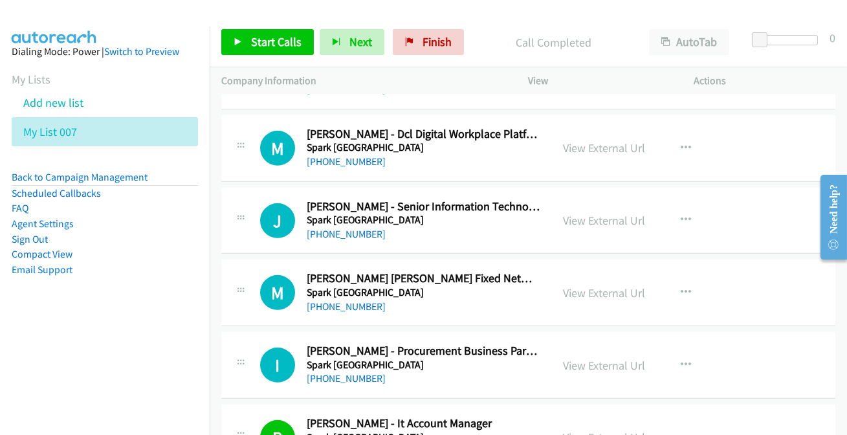
scroll to position [10409, 0]
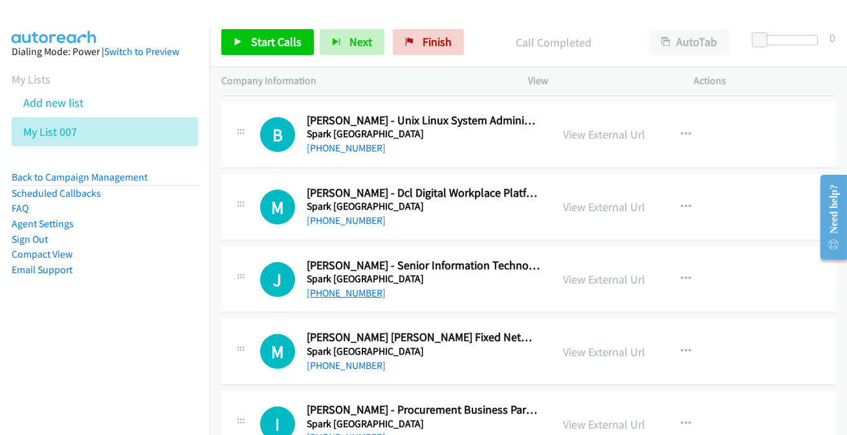
click at [351, 286] on link "+64 210 277 3146" at bounding box center [346, 292] width 79 height 12
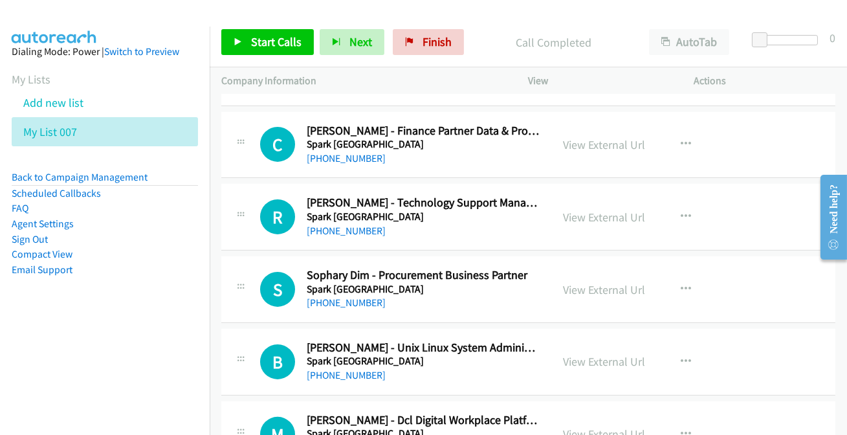
scroll to position [10173, 0]
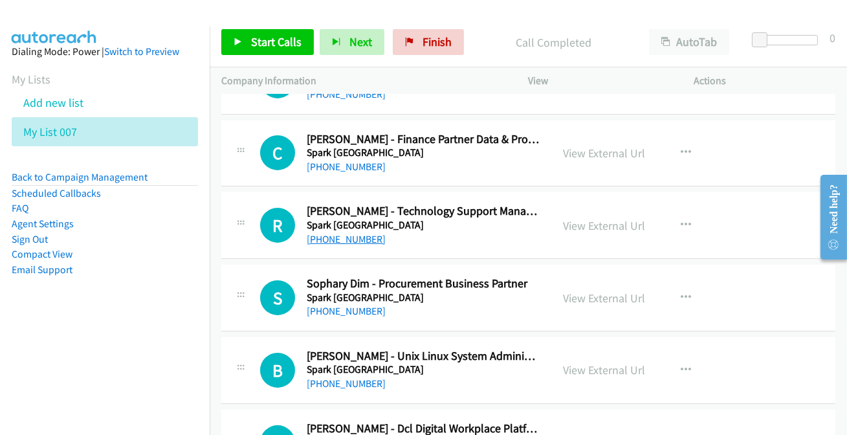
click at [335, 233] on link "+64 800 287 463" at bounding box center [346, 239] width 79 height 12
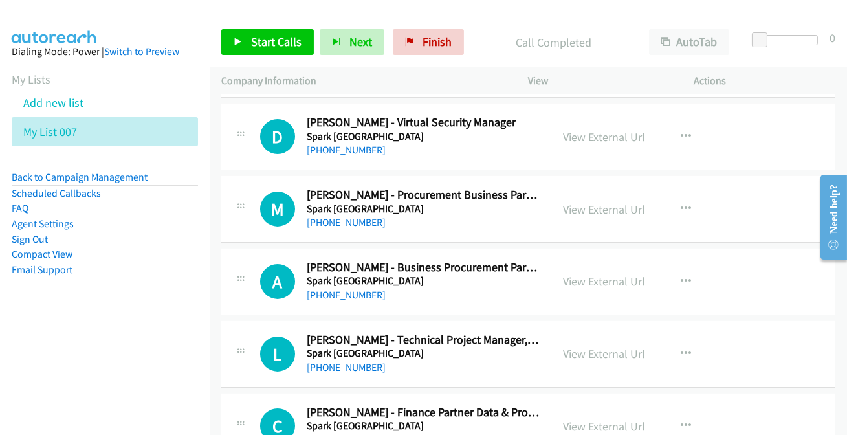
scroll to position [9880, 0]
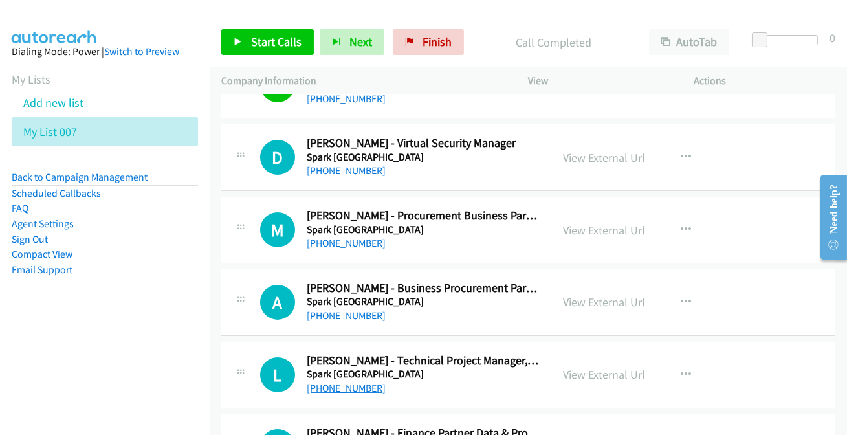
click at [325, 382] on link "+64 27 505 8215" at bounding box center [346, 388] width 79 height 12
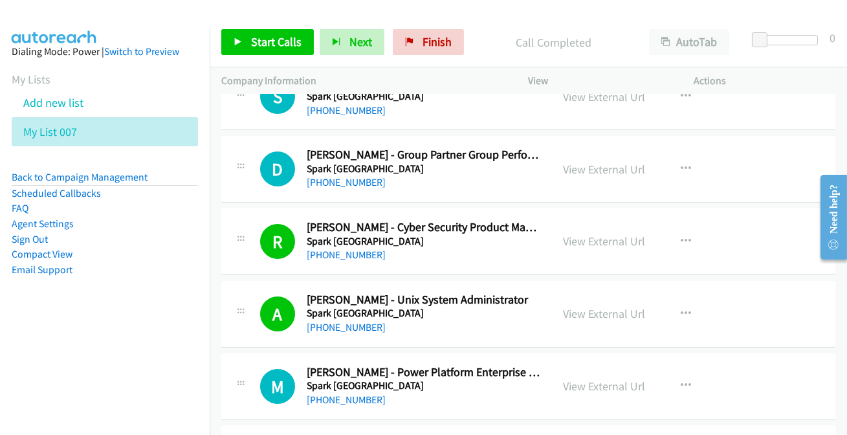
scroll to position [9527, 0]
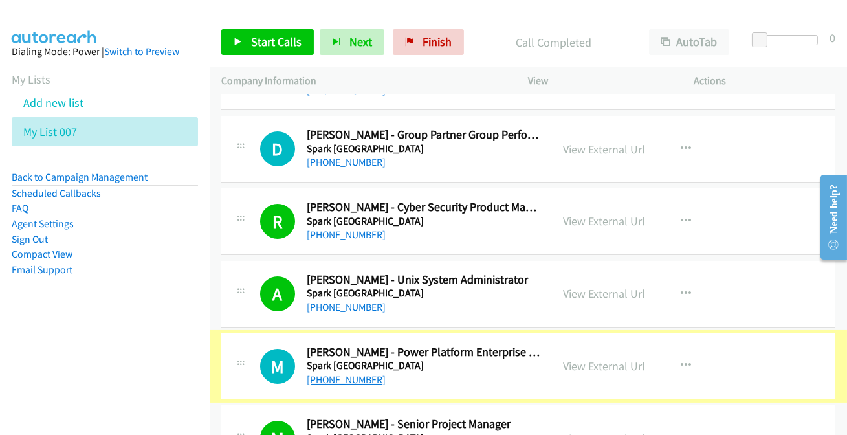
click at [375, 373] on link "+64 210 839 5421" at bounding box center [346, 379] width 79 height 12
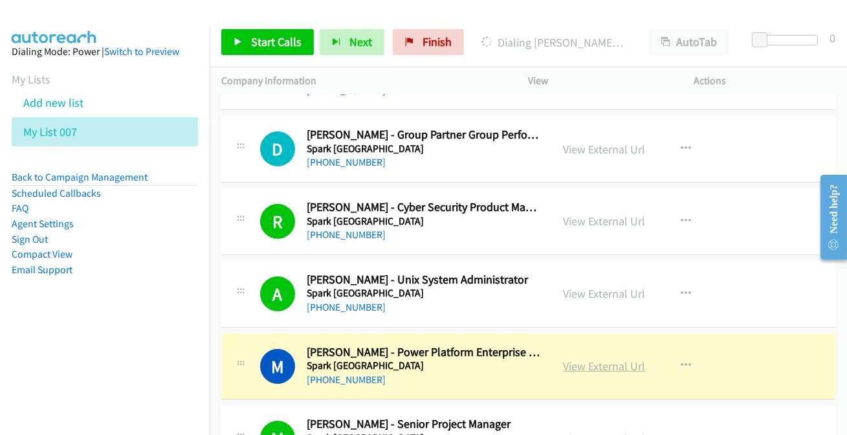
click at [587, 358] on link "View External Url" at bounding box center [604, 365] width 82 height 15
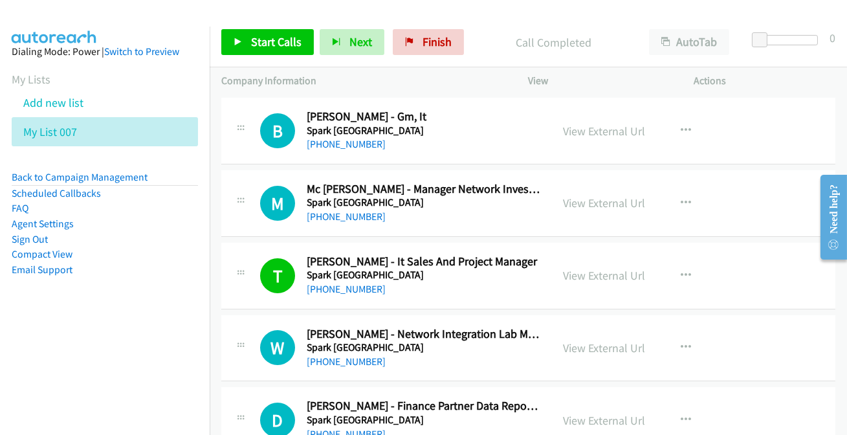
scroll to position [8821, 0]
click at [347, 211] on link "+64 274 320 750" at bounding box center [346, 217] width 79 height 12
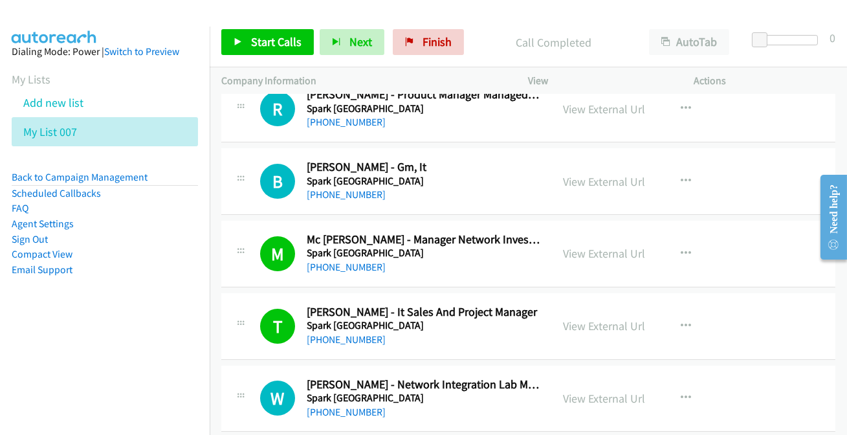
scroll to position [8704, 0]
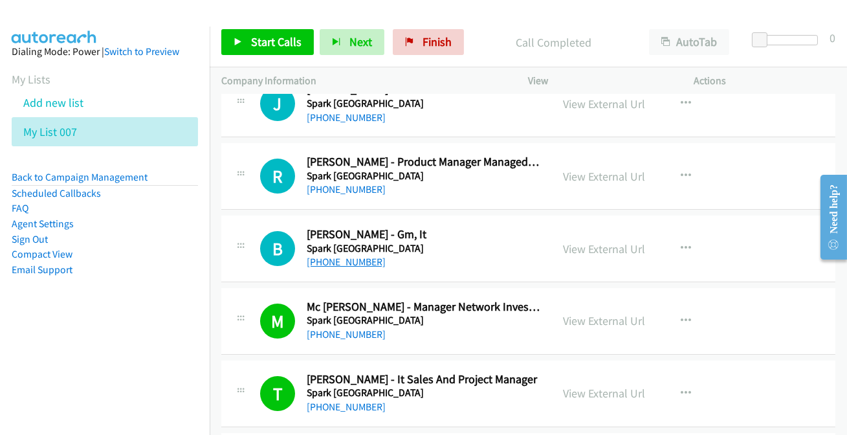
click at [345, 255] on link "+64 3 353 3636" at bounding box center [346, 261] width 79 height 12
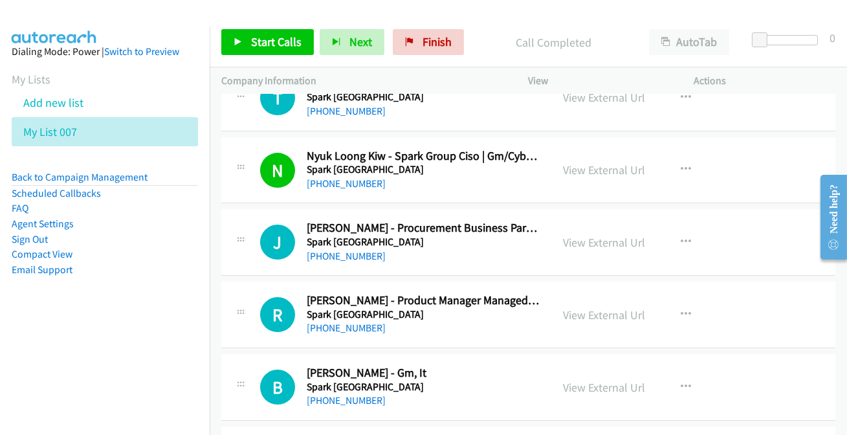
scroll to position [8586, 0]
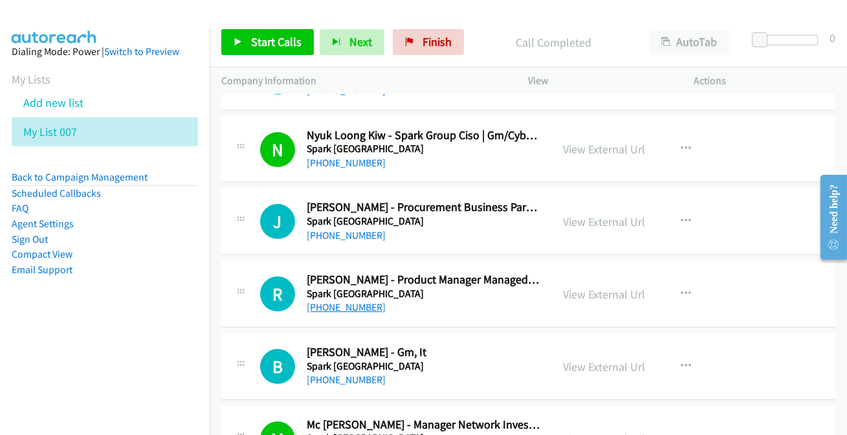
click at [360, 301] on link "+64 27 249 6387" at bounding box center [346, 307] width 79 height 12
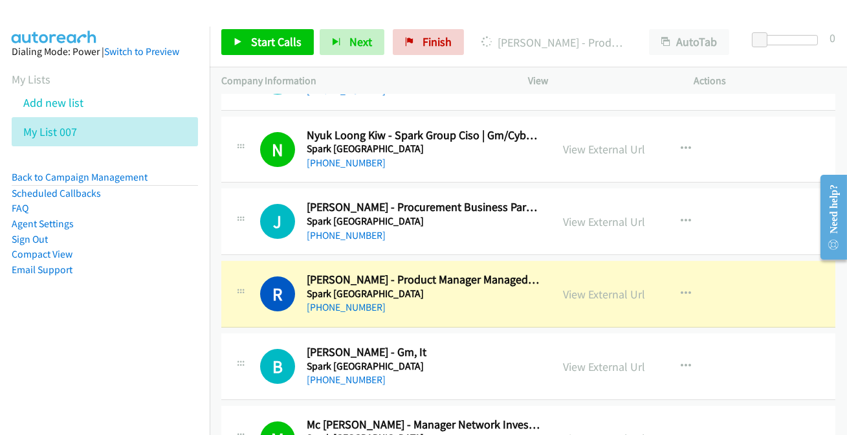
scroll to position [8645, 0]
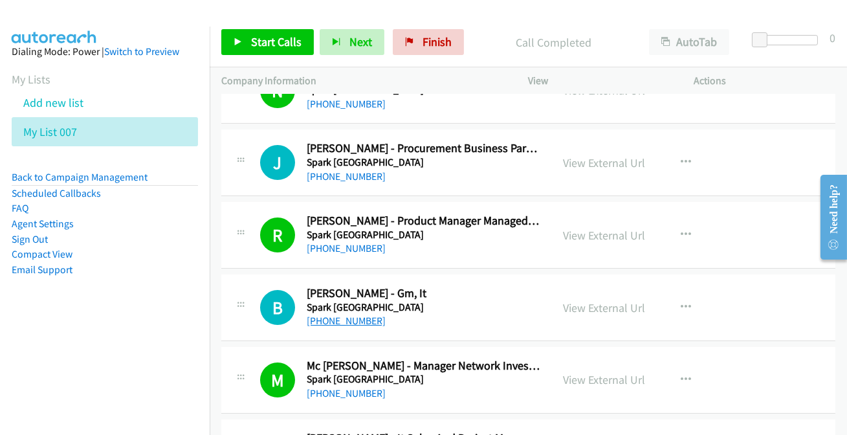
click at [322, 314] on link "+64 3 353 3636" at bounding box center [346, 320] width 79 height 12
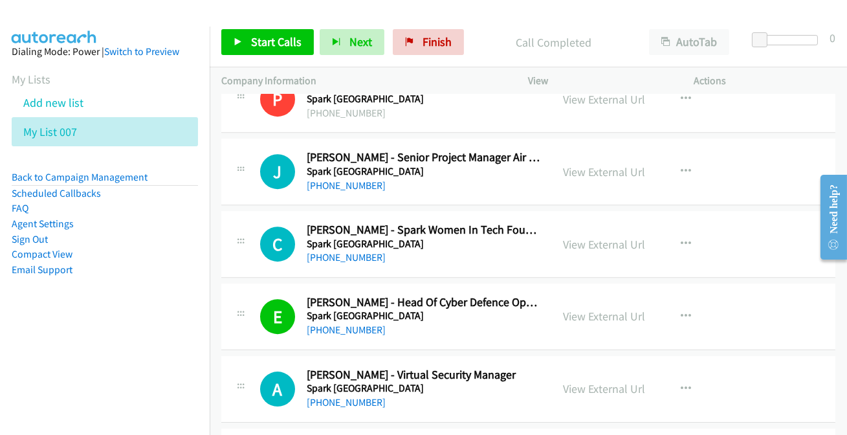
scroll to position [7940, 0]
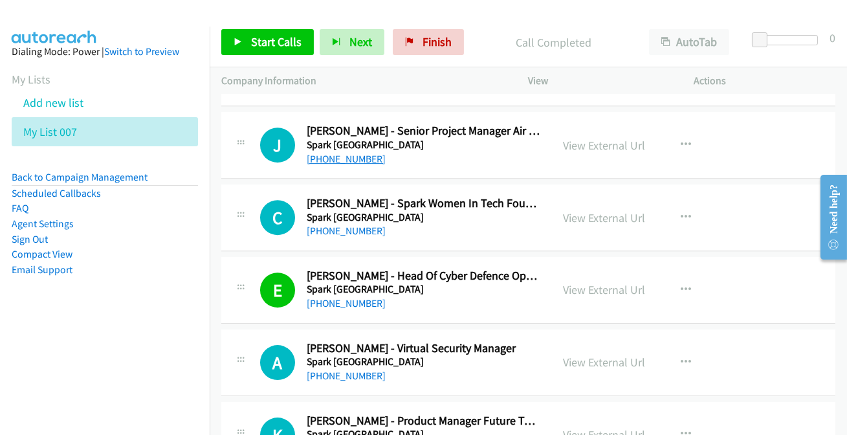
click at [342, 153] on link "+64 21 377 702" at bounding box center [346, 159] width 79 height 12
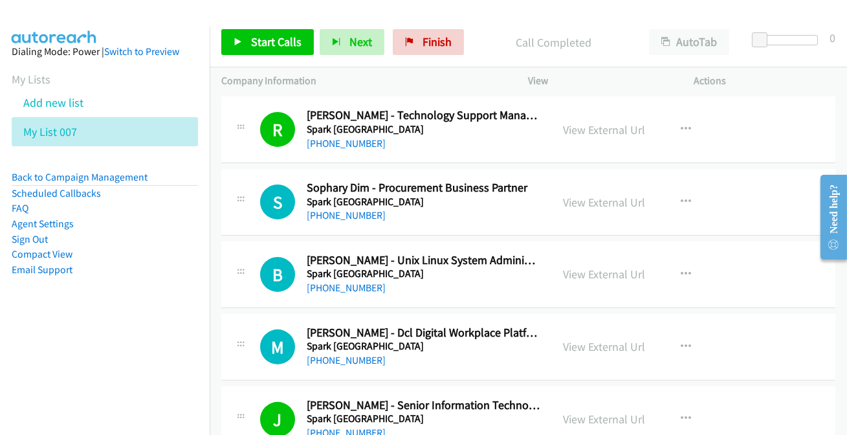
scroll to position [10291, 0]
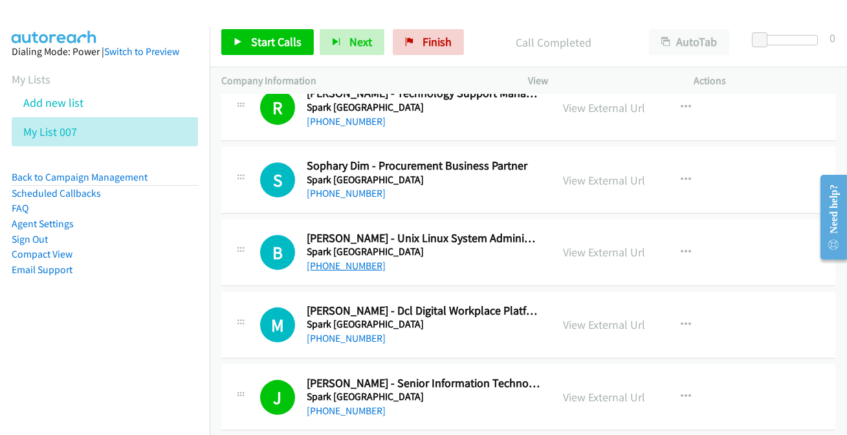
click at [362, 259] on link "+64 27 320 2747" at bounding box center [346, 265] width 79 height 12
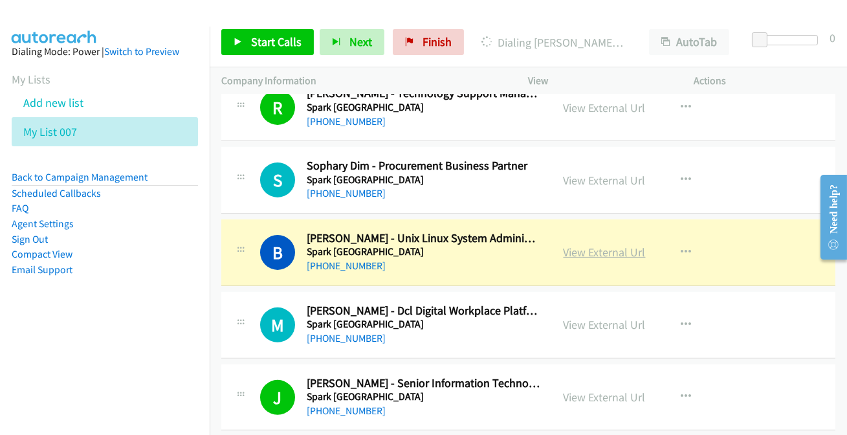
click at [572, 244] on link "View External Url" at bounding box center [604, 251] width 82 height 15
